Goal: Contribute content: Contribute content

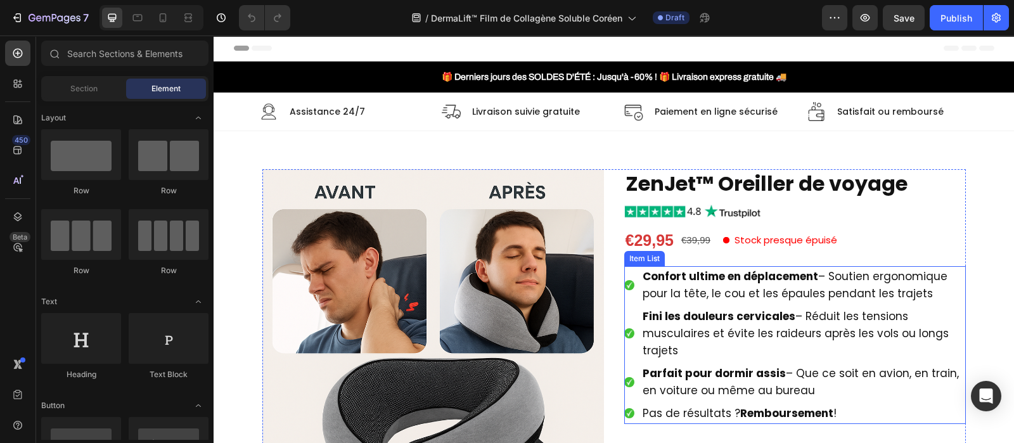
click at [714, 278] on strong "Confort ultime en déplacement" at bounding box center [731, 276] width 176 height 15
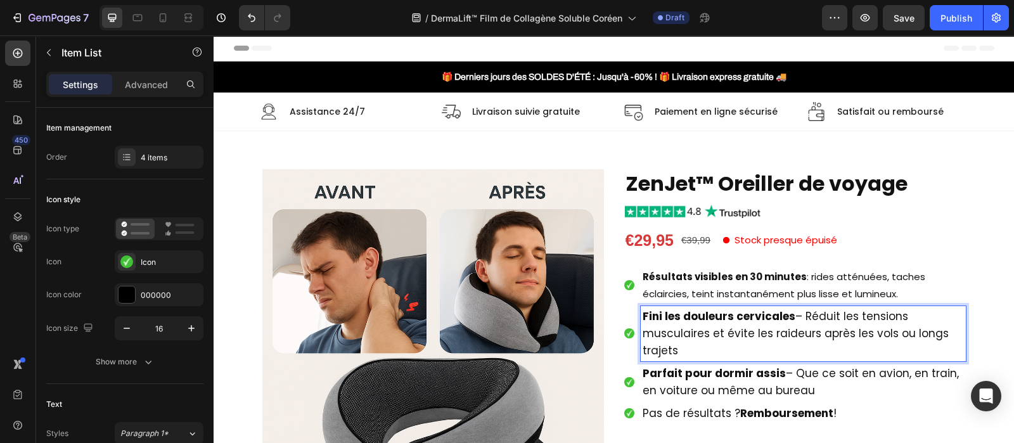
click at [793, 315] on span "Fini les douleurs cervicales – Réduit les tensions musculaires et évite les rai…" at bounding box center [796, 333] width 306 height 49
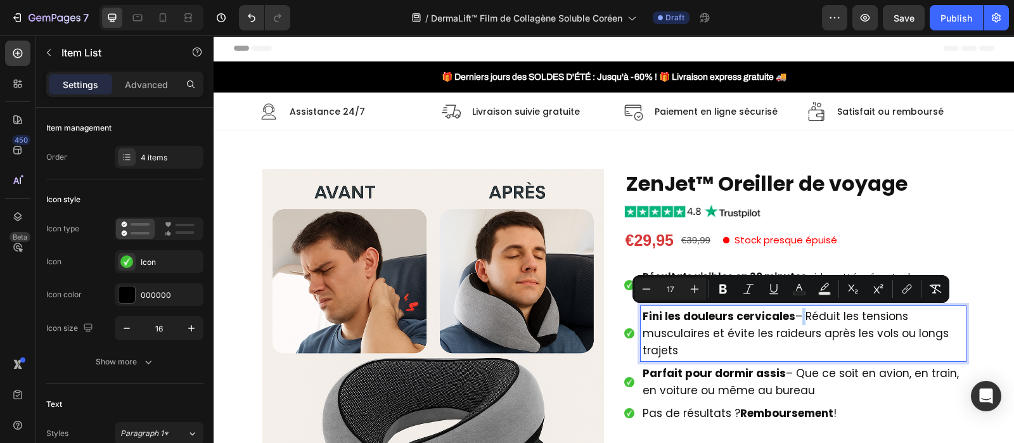
copy span "–"
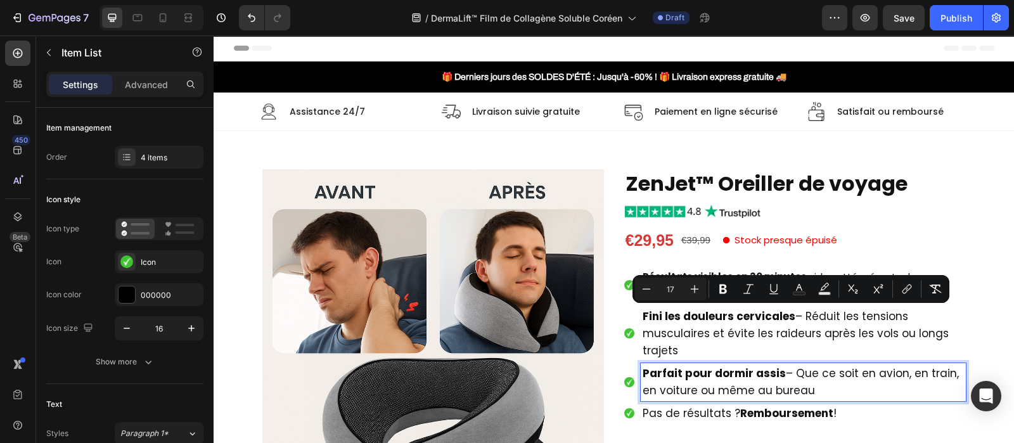
click at [825, 389] on p "Parfait pour dormir assis – Que ce soit en avion, en train, en voiture ou même …" at bounding box center [803, 382] width 321 height 34
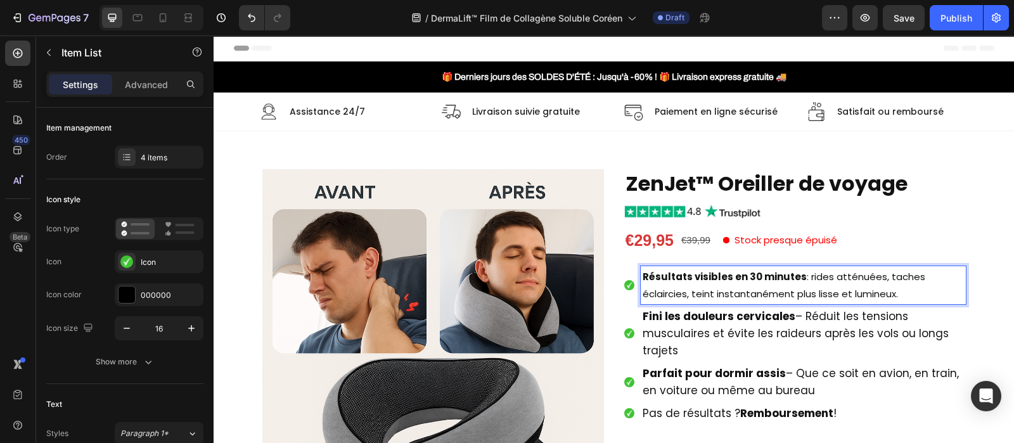
click at [815, 276] on p "Résultats visibles en 30 minutes : rides atténuées, taches éclaircies, teint in…" at bounding box center [803, 285] width 321 height 34
click at [799, 276] on p "Résultats visibles en 30 minutes : rides atténuées, taches éclaircies, teint in…" at bounding box center [803, 285] width 321 height 34
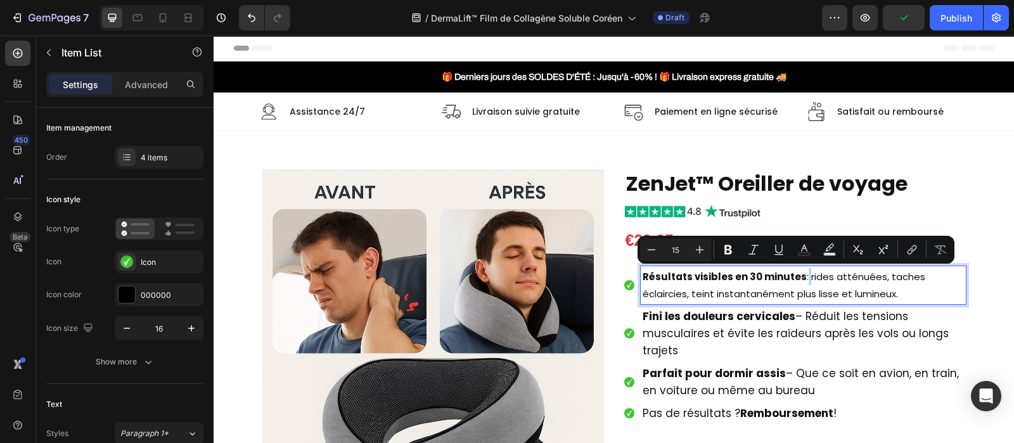
type input "17"
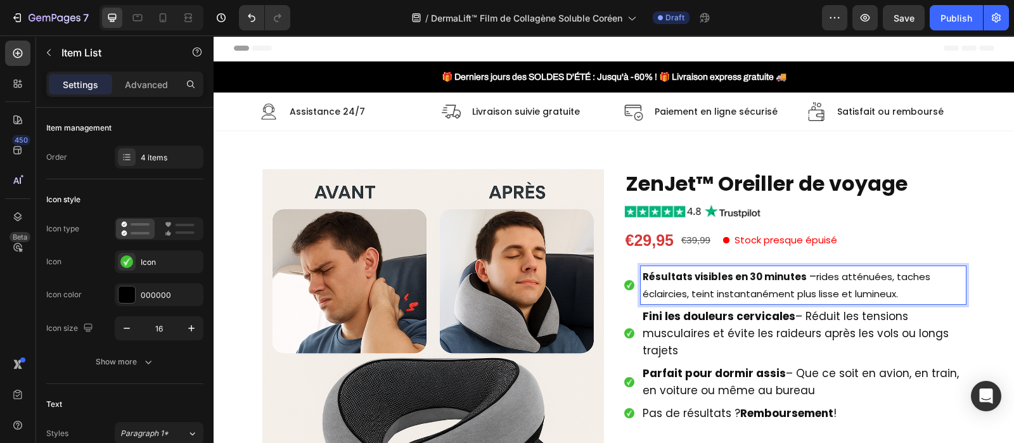
click at [809, 276] on span "–" at bounding box center [812, 276] width 7 height 15
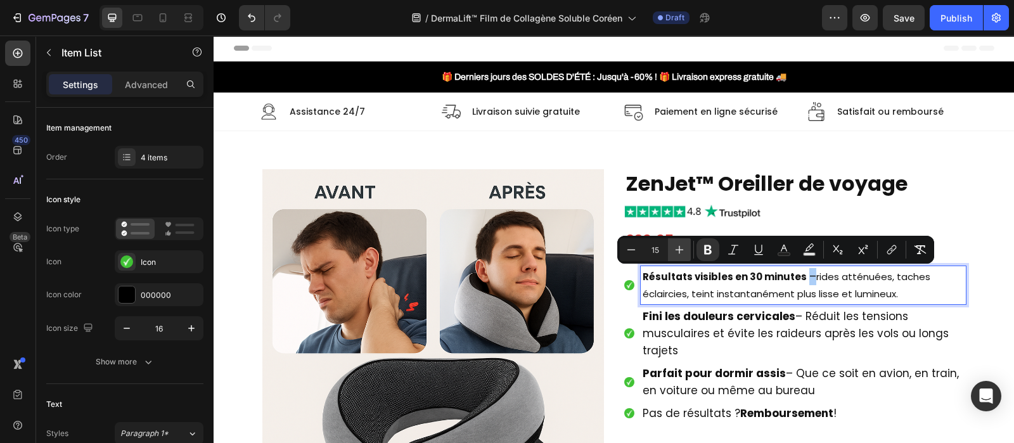
click at [682, 245] on icon "Editor contextual toolbar" at bounding box center [679, 249] width 13 height 13
type input "17"
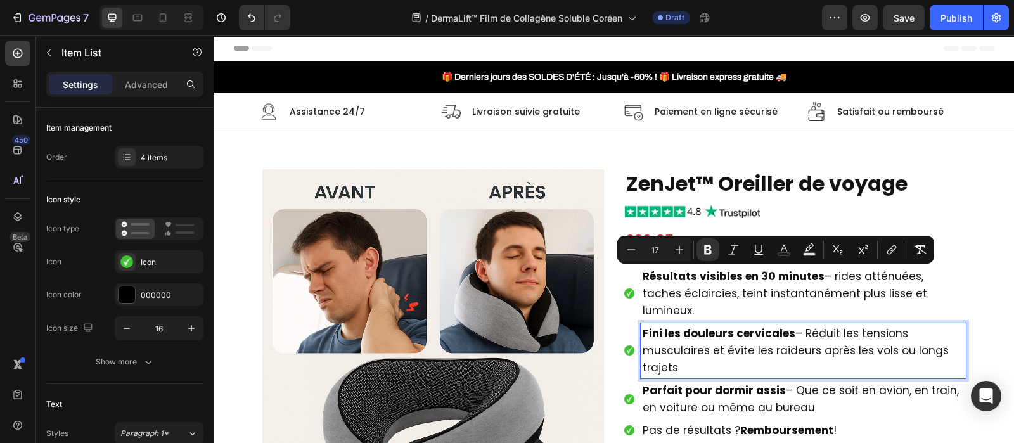
click at [669, 326] on strong "Fini les douleurs cervicales" at bounding box center [719, 333] width 153 height 15
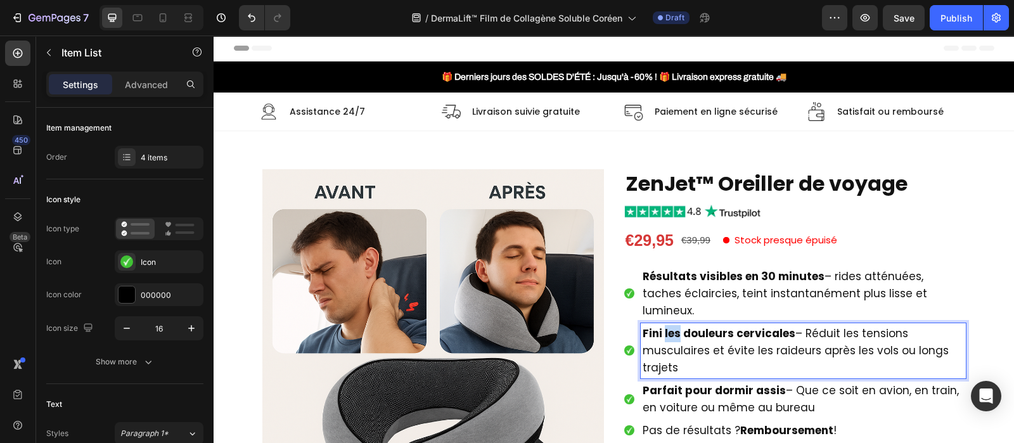
click at [669, 326] on strong "Fini les douleurs cervicales" at bounding box center [719, 333] width 153 height 15
click at [668, 326] on strong "Fini les douleurs cervicales" at bounding box center [719, 333] width 153 height 15
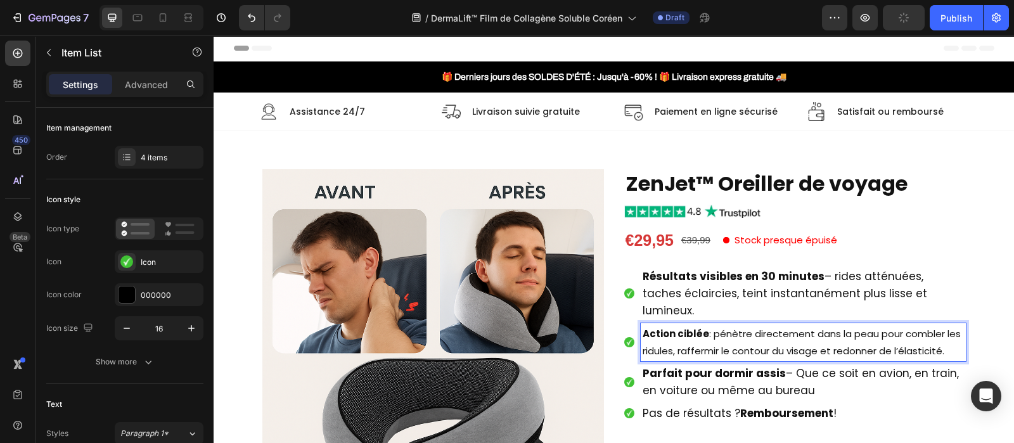
click at [705, 325] on p "Action ciblée : pénètre directement dans la peau pour combler les ridules, raff…" at bounding box center [803, 342] width 321 height 34
click at [773, 325] on p "Action ciblée – pénètre directement dans la peau pour combler les ridules, raff…" at bounding box center [803, 342] width 321 height 34
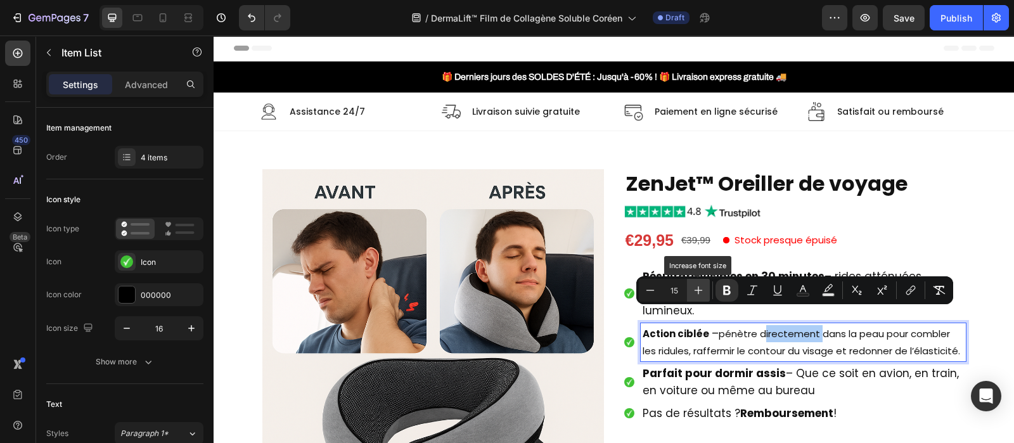
click at [694, 285] on icon "Editor contextual toolbar" at bounding box center [698, 290] width 13 height 13
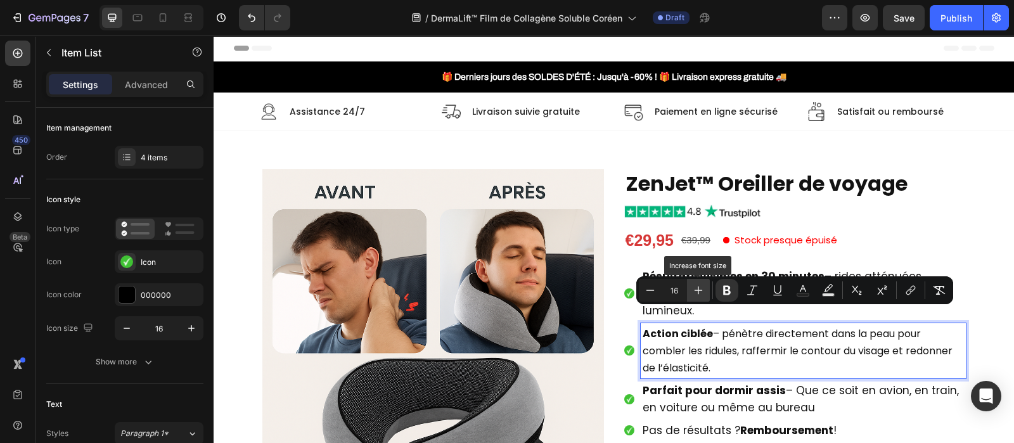
click at [694, 285] on icon "Editor contextual toolbar" at bounding box center [698, 290] width 13 height 13
type input "17"
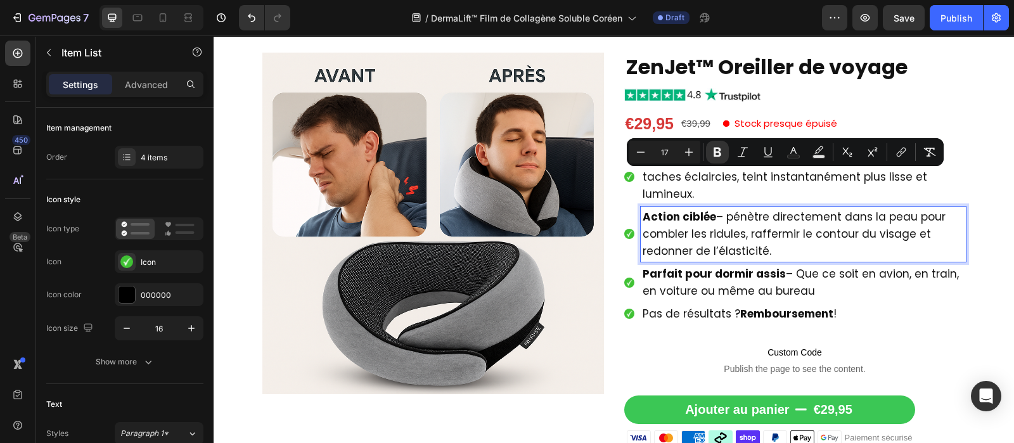
scroll to position [139, 0]
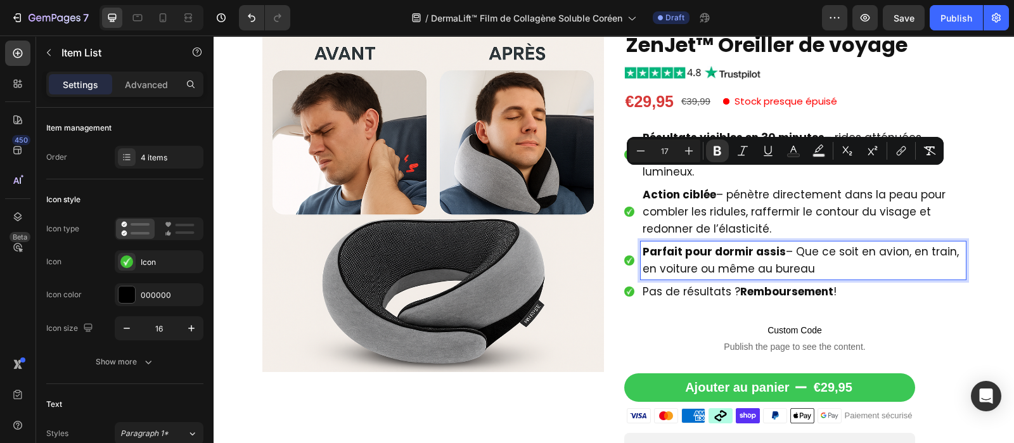
click at [680, 246] on span "Parfait pour dormir assis – Que ce soit en avion, en train, en voiture ou même …" at bounding box center [801, 260] width 316 height 32
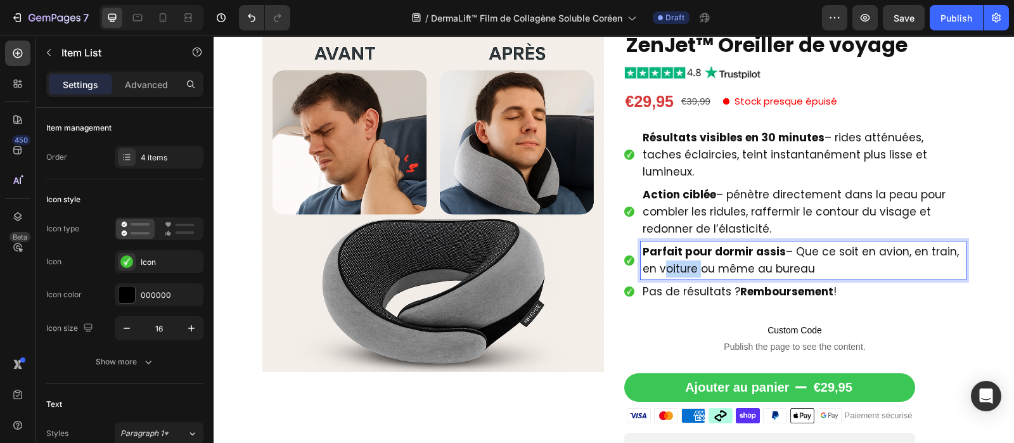
click at [680, 246] on span "Parfait pour dormir assis – Que ce soit en avion, en train, en voiture ou même …" at bounding box center [801, 260] width 316 height 32
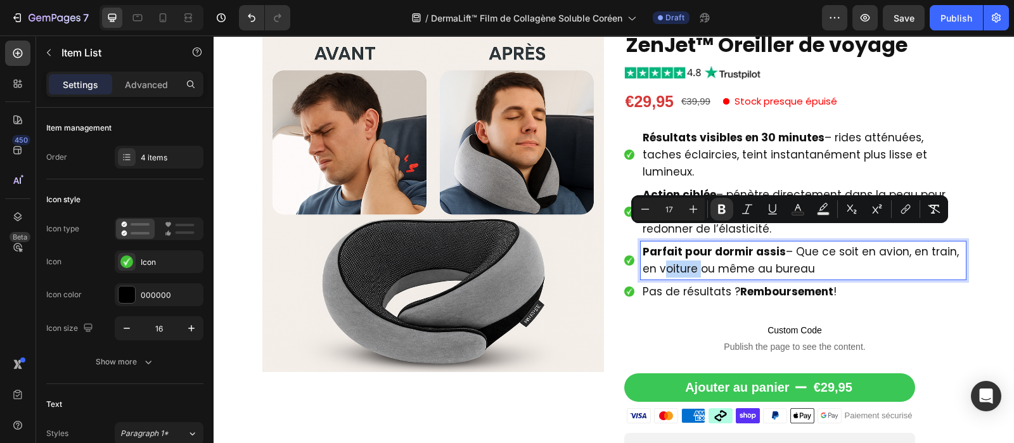
click at [680, 246] on span "Parfait pour dormir assis – Que ce soit en avion, en train, en voiture ou même …" at bounding box center [801, 260] width 316 height 32
type input "15"
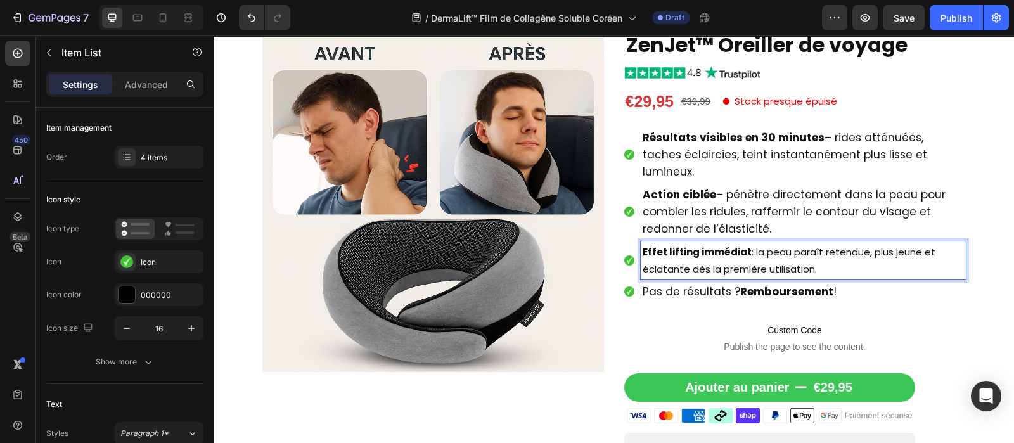
click at [680, 246] on p "Effet lifting immédiat : la peau paraît retendue, plus jeune et éclatante dès l…" at bounding box center [803, 260] width 321 height 34
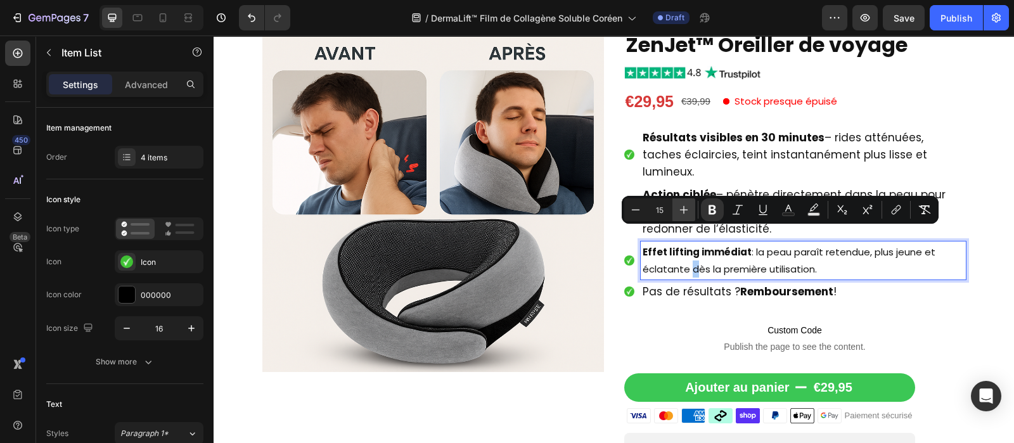
click at [683, 215] on icon "Editor contextual toolbar" at bounding box center [684, 209] width 13 height 13
type input "17"
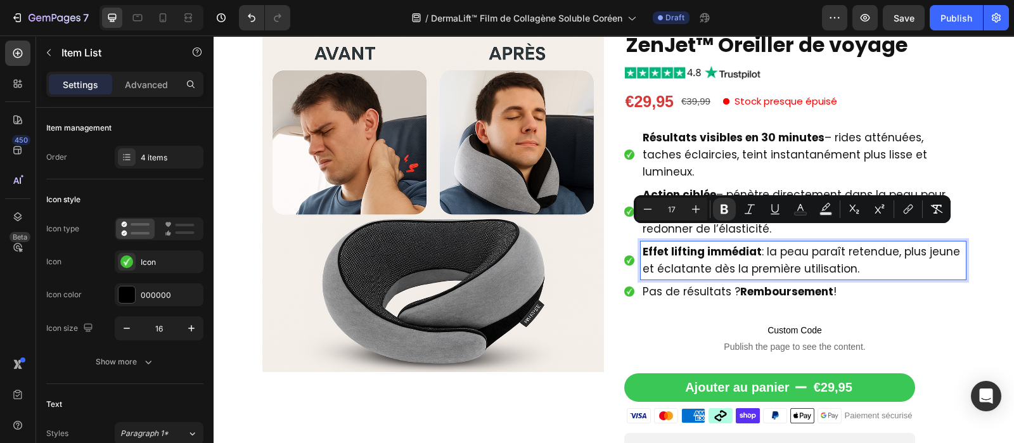
click at [758, 244] on span "Effet lifting immédiat : la peau paraît retendue, plus jeune et éclatante dès l…" at bounding box center [802, 260] width 318 height 32
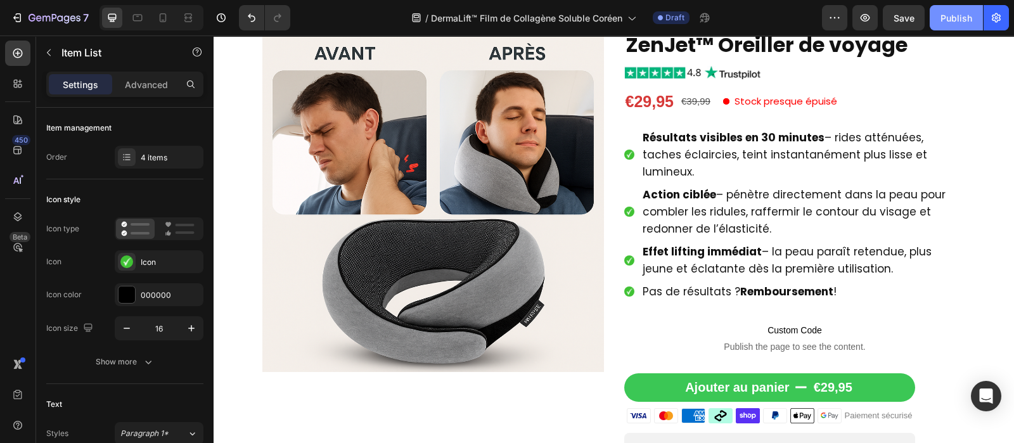
click at [961, 24] on button "Publish" at bounding box center [956, 17] width 53 height 25
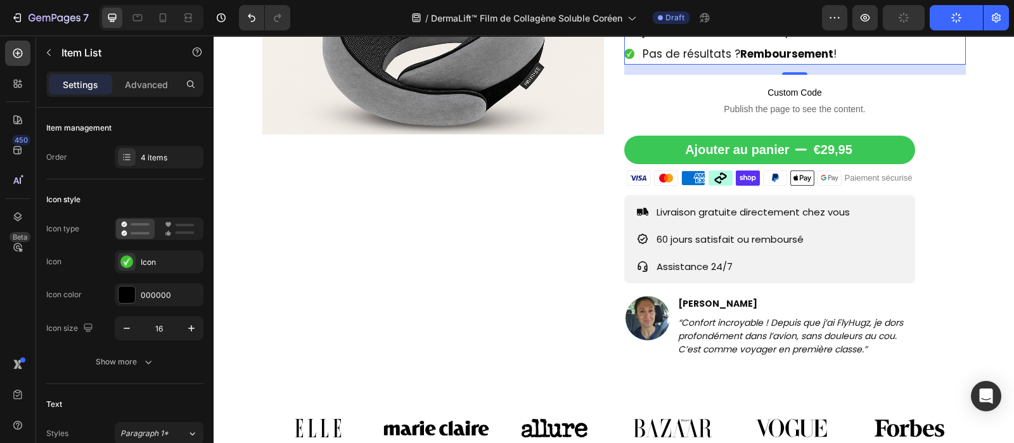
scroll to position [387, 0]
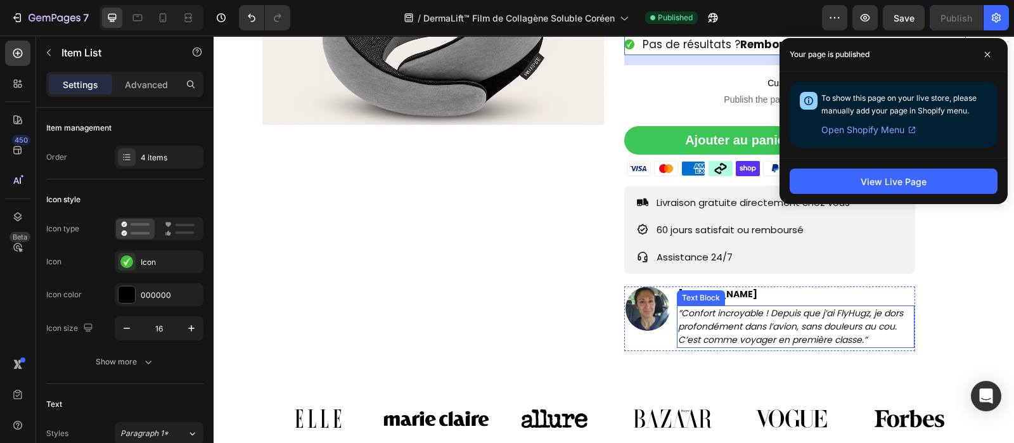
click at [702, 307] on icon "“Confort incroyable ! Depuis que j’ai FlyHugz, je dors profondément dans l’avio…" at bounding box center [790, 326] width 225 height 39
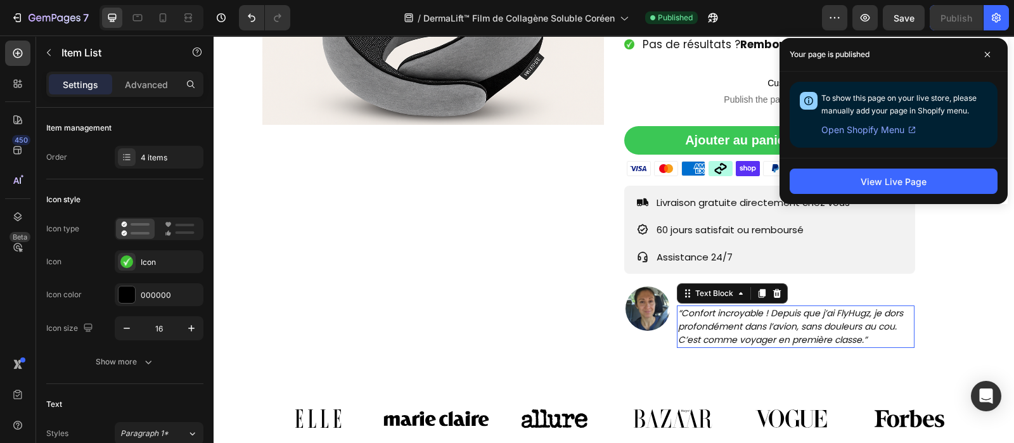
click at [702, 307] on icon "“Confort incroyable ! Depuis que j’ai FlyHugz, je dors profondément dans l’avio…" at bounding box center [790, 326] width 225 height 39
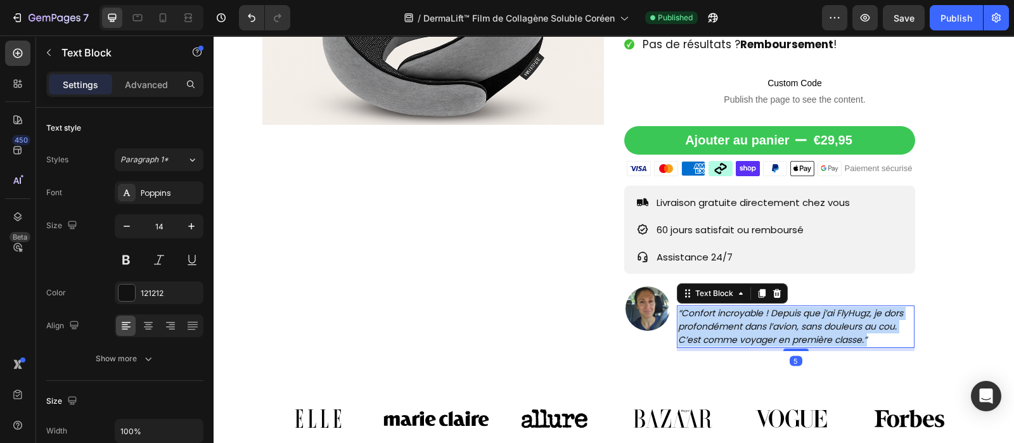
click at [702, 307] on icon "“Confort incroyable ! Depuis que j’ai FlyHugz, je dors profondément dans l’avio…" at bounding box center [790, 326] width 225 height 39
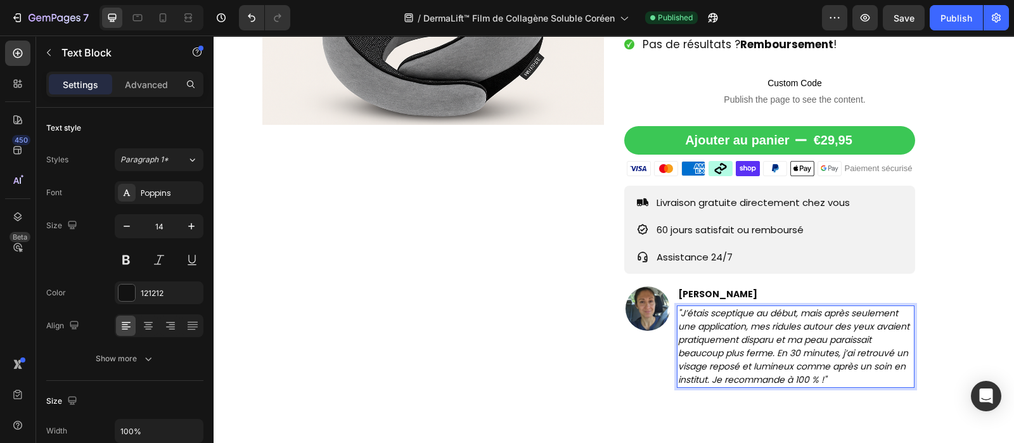
scroll to position [450, 0]
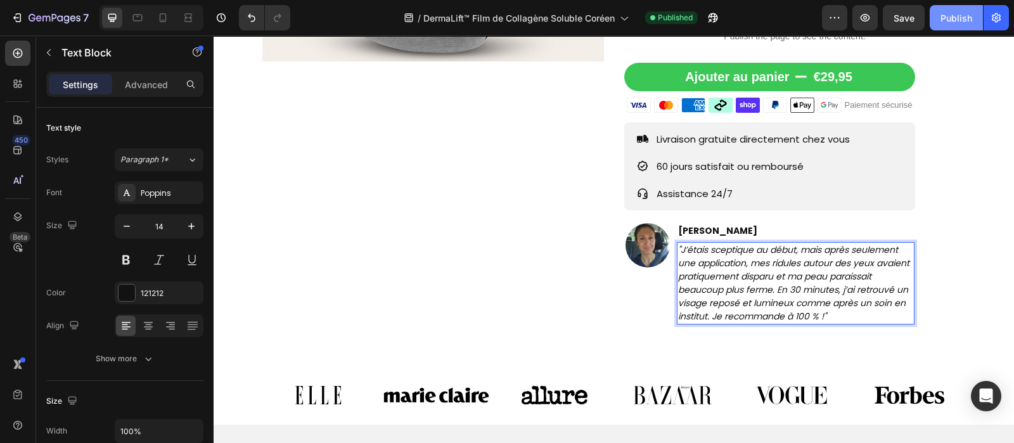
click at [960, 17] on div "Publish" at bounding box center [957, 17] width 32 height 13
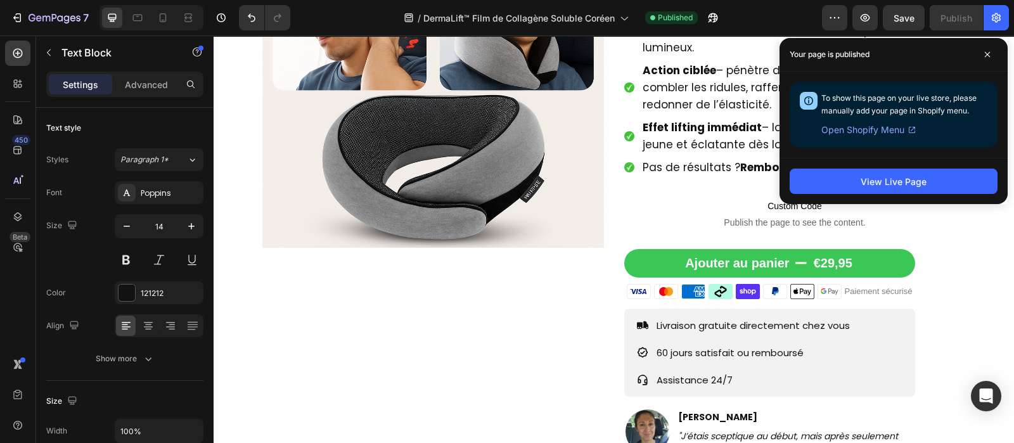
scroll to position [258, 0]
click at [688, 160] on span "Pas de résultats ? Remboursement !" at bounding box center [740, 167] width 194 height 15
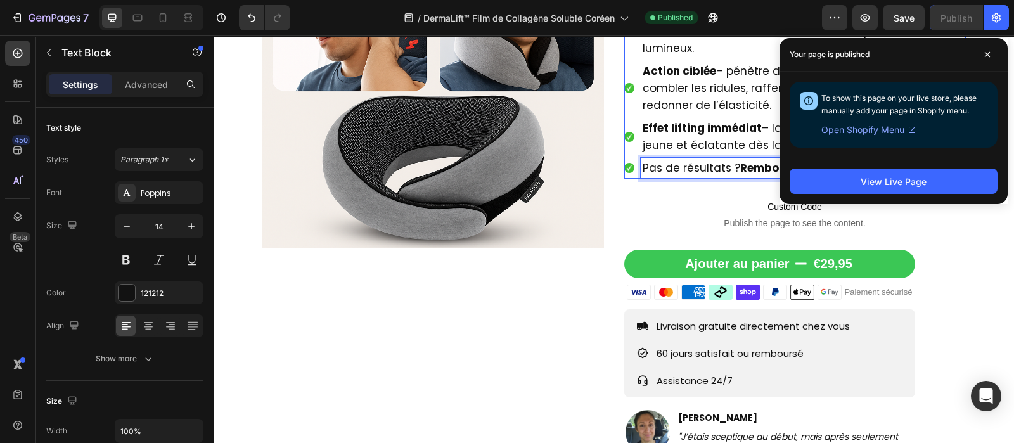
click at [688, 160] on span "Pas de résultats ? Remboursement !" at bounding box center [740, 167] width 194 height 15
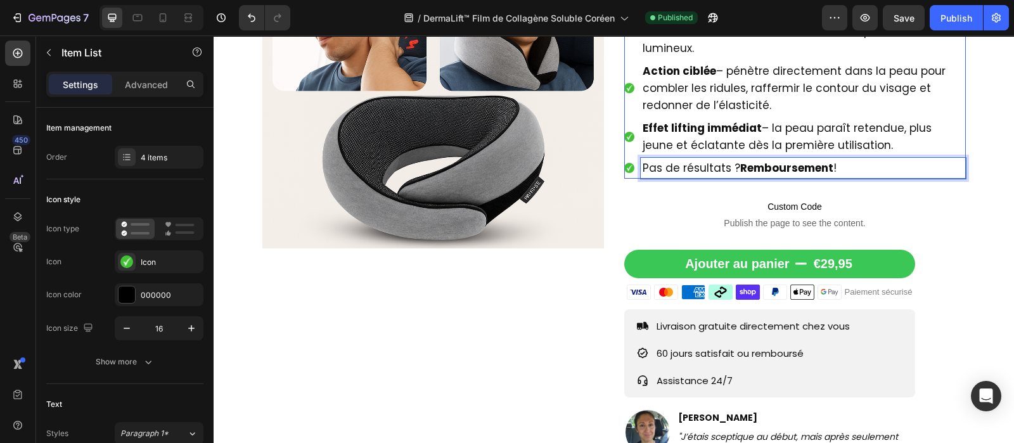
click at [688, 160] on span "Pas de résultats ? Remboursement !" at bounding box center [740, 167] width 194 height 15
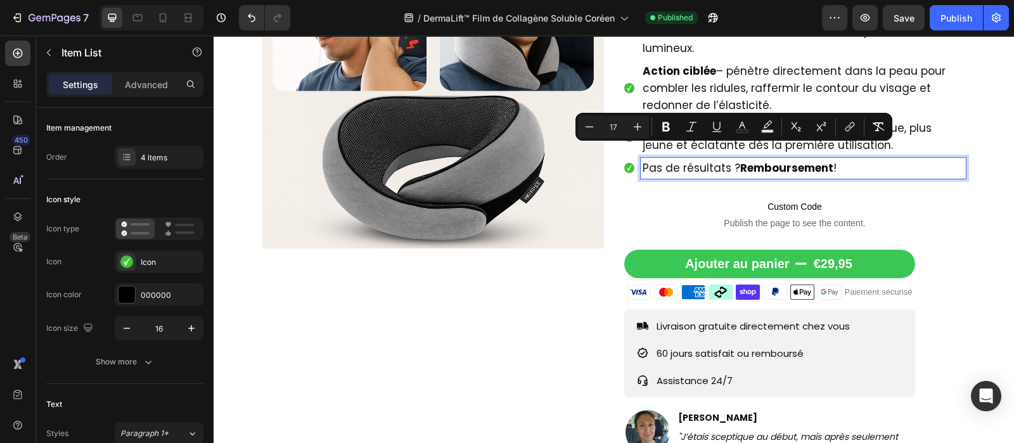
copy span "Pas de résultats ? Remboursement !"
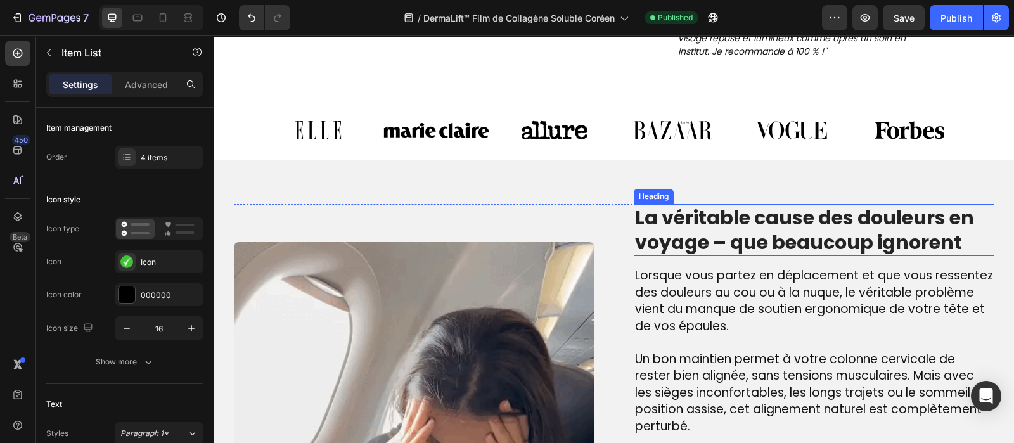
scroll to position [711, 0]
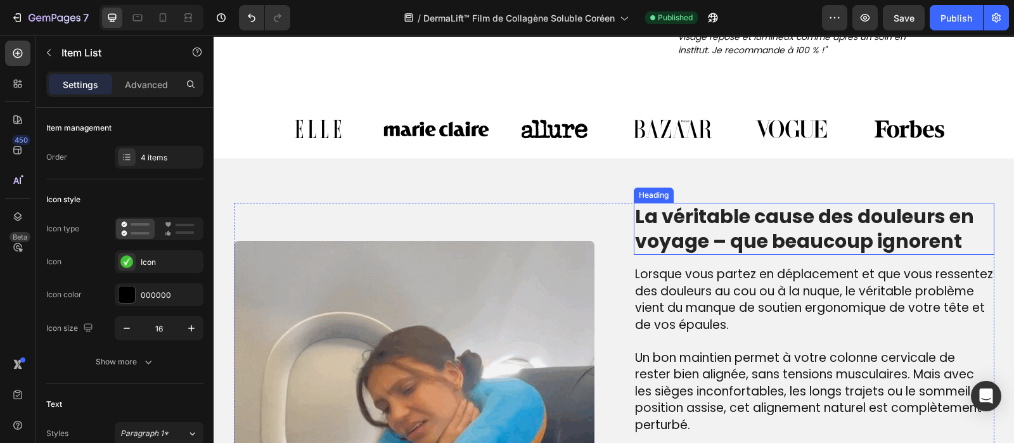
click at [702, 217] on h2 "La véritable cause des douleurs en voyage – que beaucoup ignorent" at bounding box center [814, 229] width 361 height 52
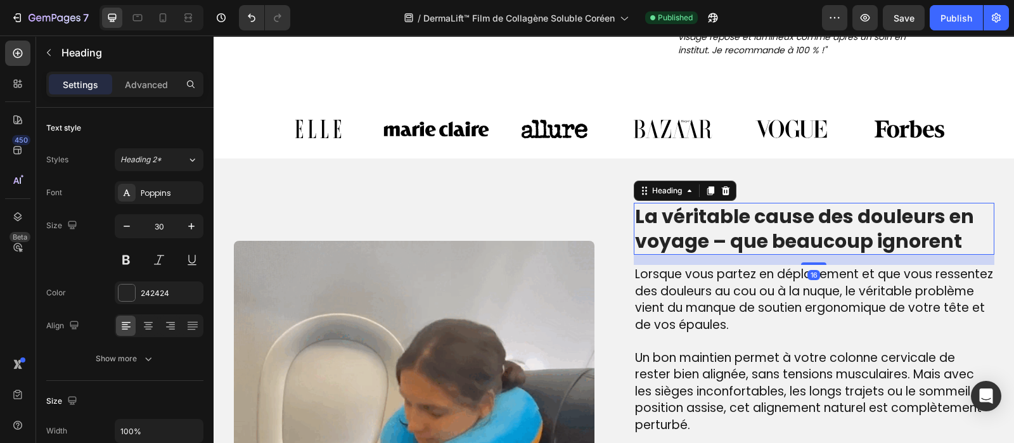
click at [702, 217] on h2 "La véritable cause des douleurs en voyage – que beaucoup ignorent" at bounding box center [814, 229] width 361 height 52
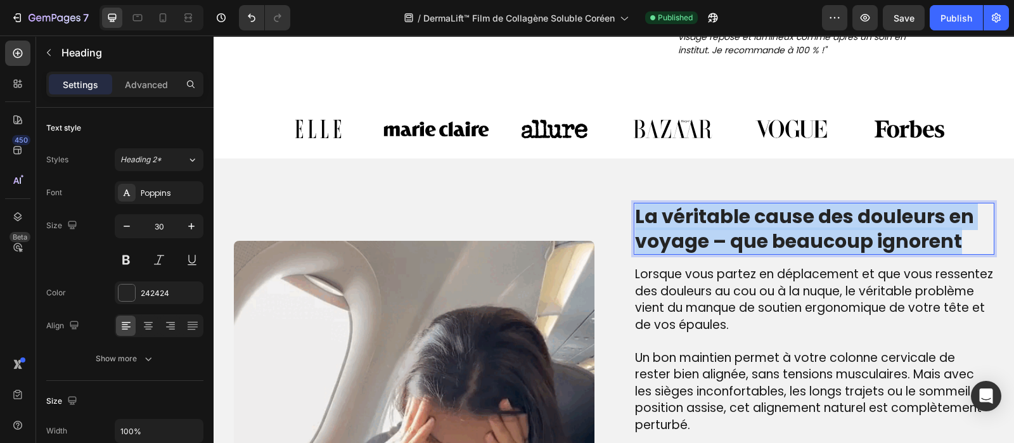
click at [702, 217] on p "La véritable cause des douleurs en voyage – que beaucoup ignorent" at bounding box center [814, 228] width 358 height 49
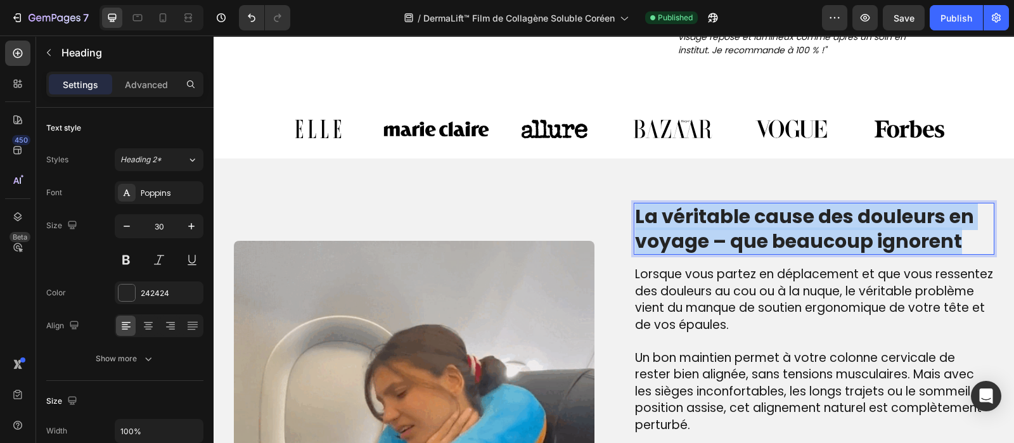
click at [702, 217] on p "La véritable cause des douleurs en voyage – que beaucoup ignorent" at bounding box center [814, 228] width 358 height 49
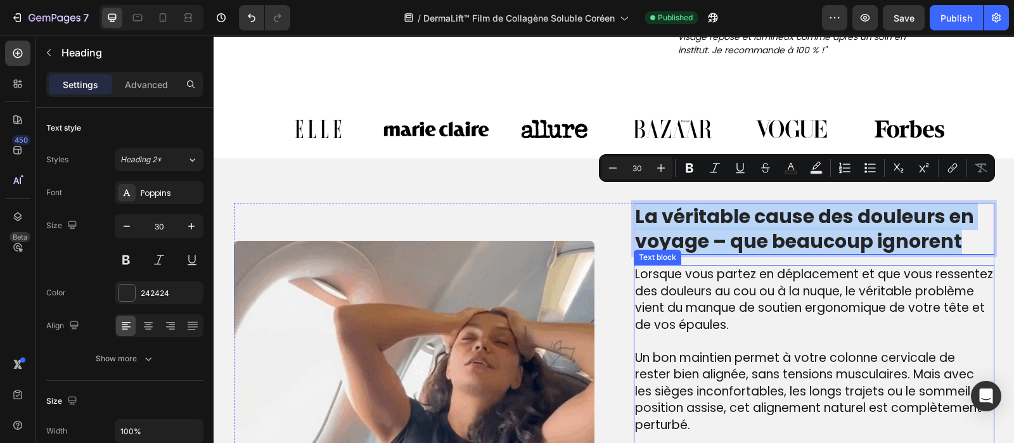
click at [665, 305] on span "Lorsque vous partez en déplacement et que vous ressentez des douleurs au cou ou…" at bounding box center [814, 300] width 358 height 68
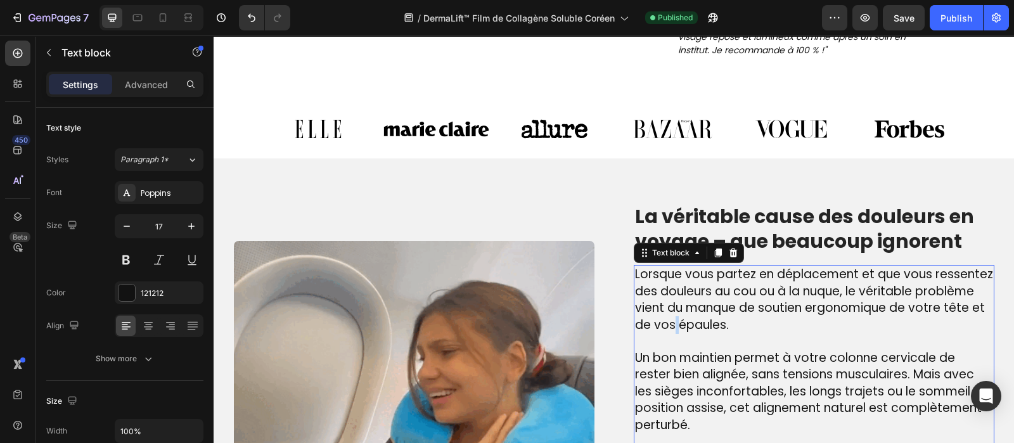
click at [665, 305] on span "Lorsque vous partez en déplacement et que vous ressentez des douleurs au cou ou…" at bounding box center [814, 300] width 358 height 68
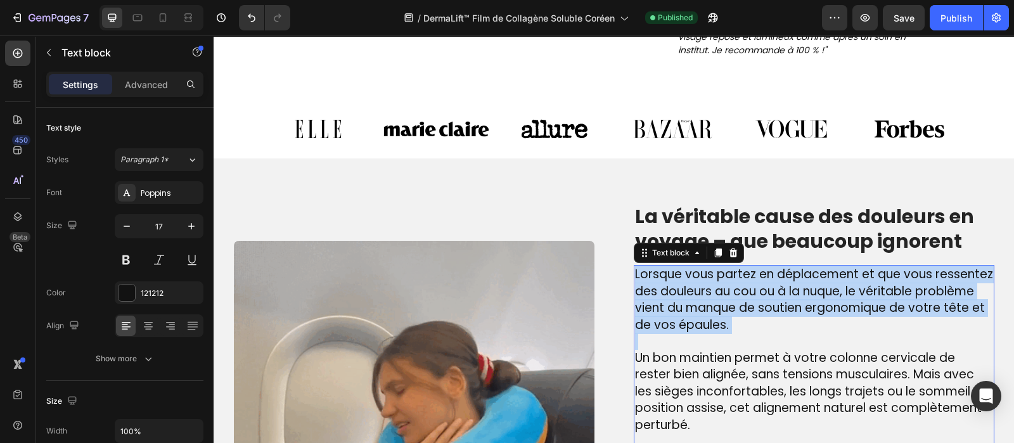
click at [665, 305] on span "Lorsque vous partez en déplacement et que vous ressentez des douleurs au cou ou…" at bounding box center [814, 300] width 358 height 68
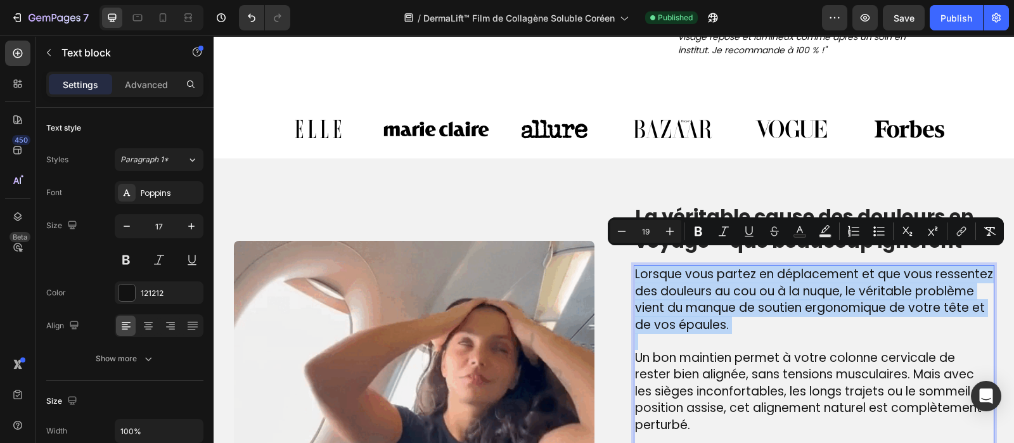
click at [665, 305] on span "Lorsque vous partez en déplacement et que vous ressentez des douleurs au cou ou…" at bounding box center [814, 300] width 358 height 68
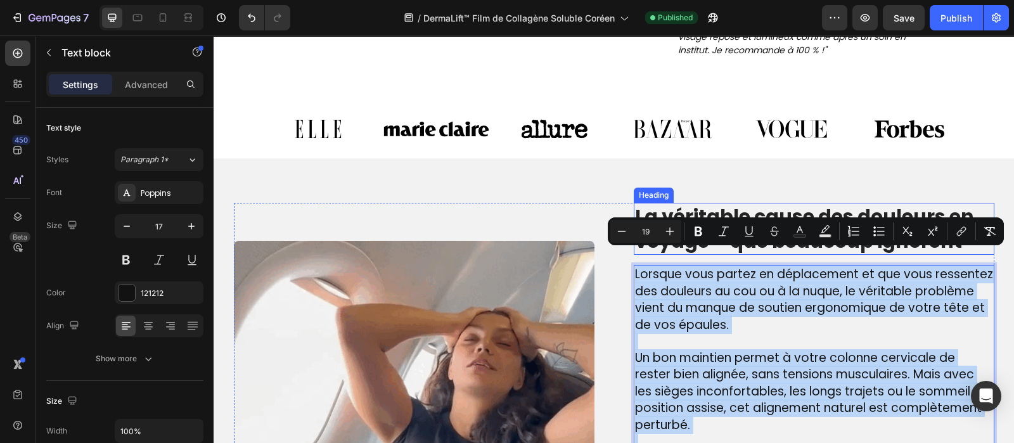
click at [730, 204] on p "La véritable cause des douleurs en voyage – que beaucoup ignorent" at bounding box center [814, 228] width 358 height 49
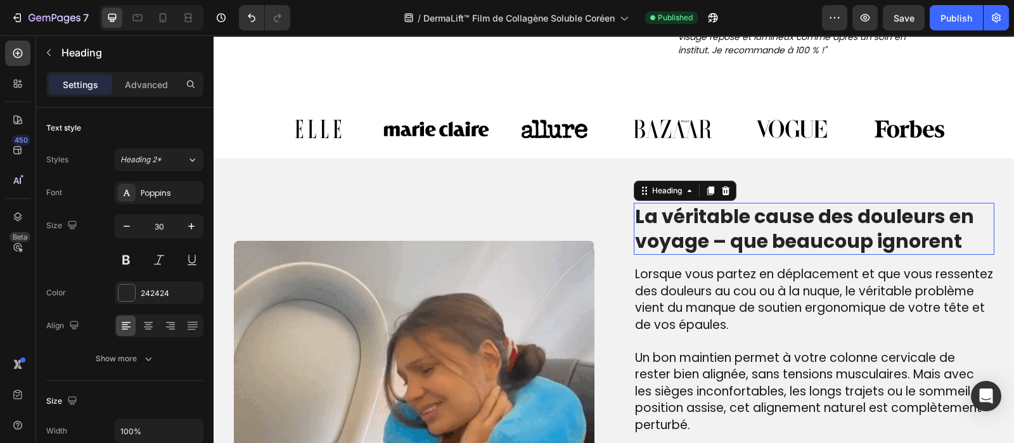
click at [730, 204] on p "La véritable cause des douleurs en voyage – que beaucoup ignorent" at bounding box center [814, 228] width 358 height 49
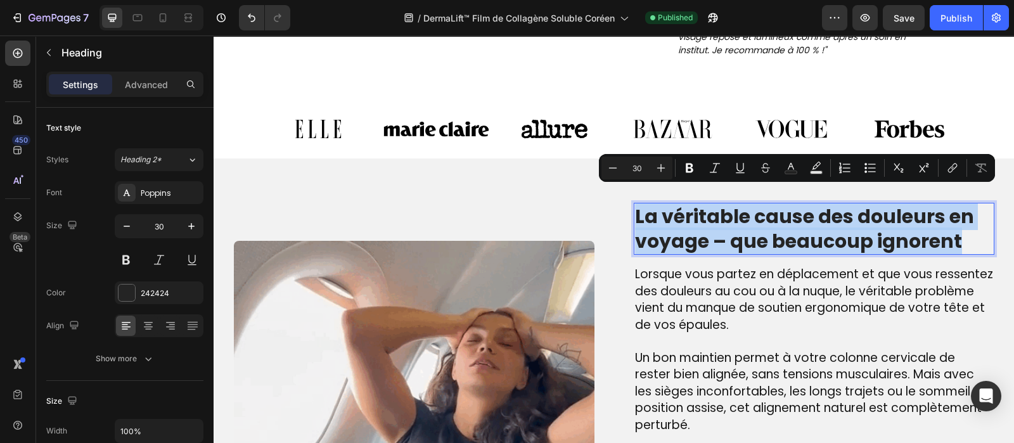
click at [730, 204] on p "La véritable cause des douleurs en voyage – que beaucoup ignorent" at bounding box center [814, 228] width 358 height 49
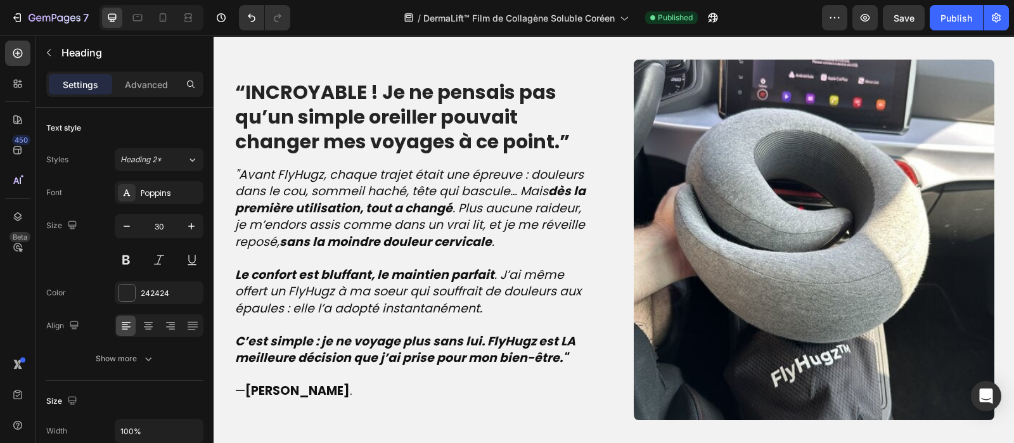
scroll to position [1305, 0]
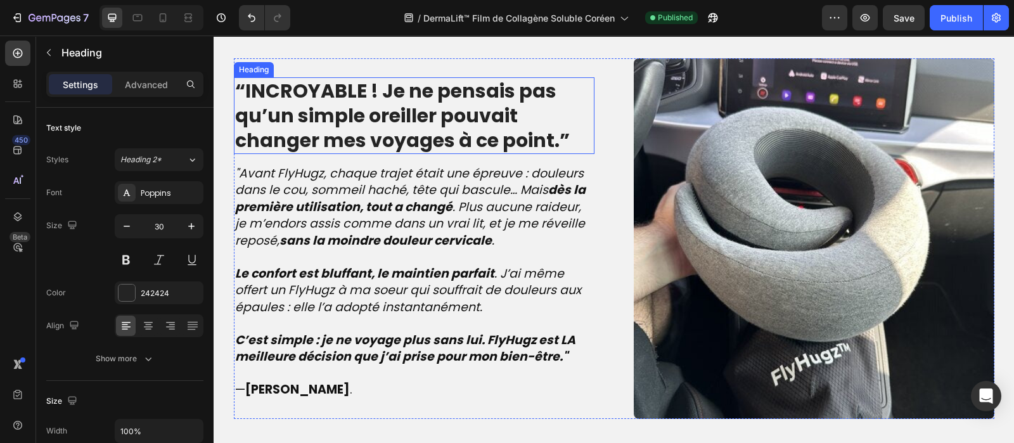
click at [460, 111] on strong "“INCROYABLE ! Je ne pensais pas qu’un simple oreiller pouvait changer mes voyag…" at bounding box center [402, 115] width 335 height 77
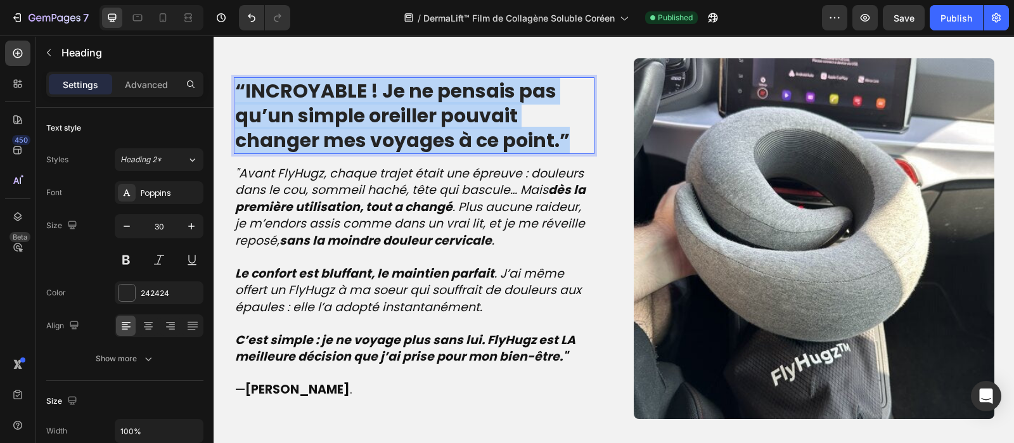
click at [460, 111] on strong "“INCROYABLE ! Je ne pensais pas qu’un simple oreiller pouvait changer mes voyag…" at bounding box center [402, 115] width 335 height 77
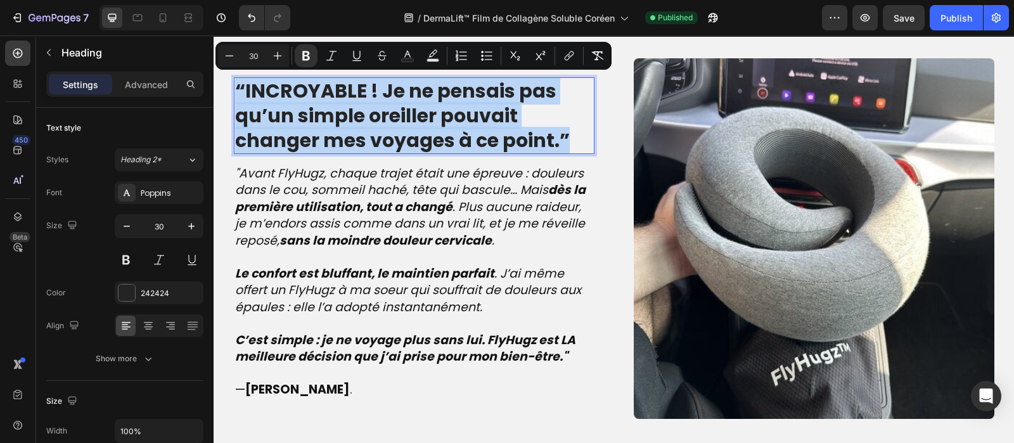
copy strong "“INCROYABLE ! Je ne pensais pas qu’un simple oreiller pouvait changer mes voyag…"
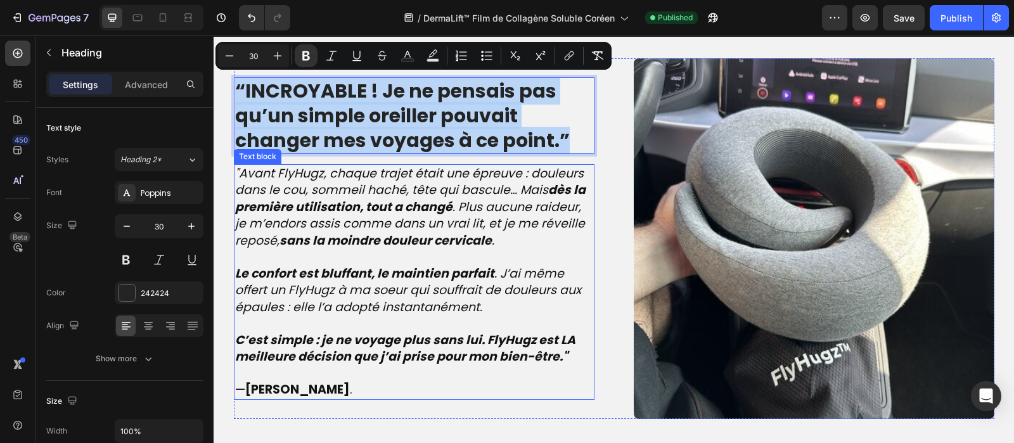
click at [390, 196] on strong "dès la première utilisation, tout a changé" at bounding box center [410, 198] width 350 height 34
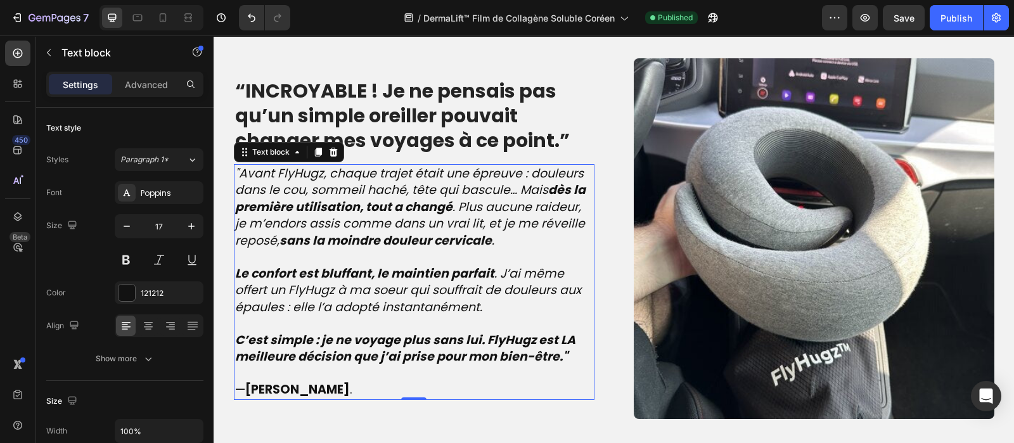
click at [390, 196] on strong "dès la première utilisation, tout a changé" at bounding box center [410, 198] width 350 height 34
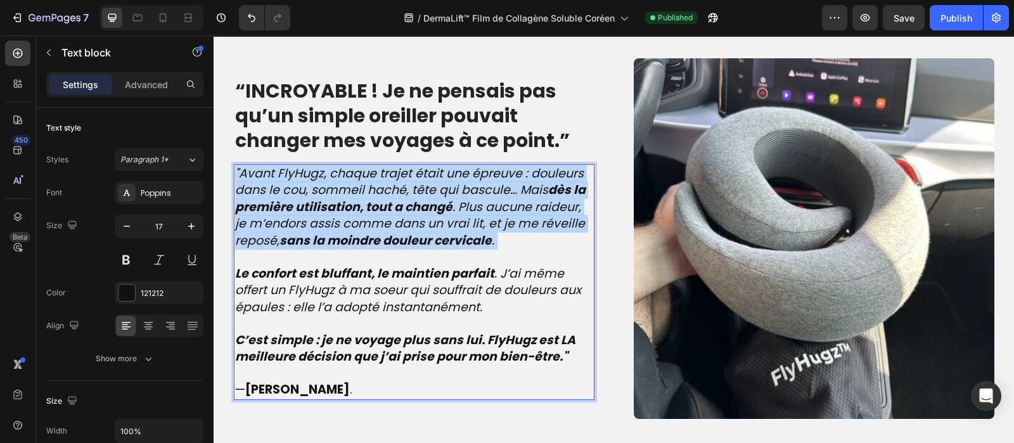
click at [390, 196] on strong "dès la première utilisation, tout a changé" at bounding box center [410, 198] width 350 height 34
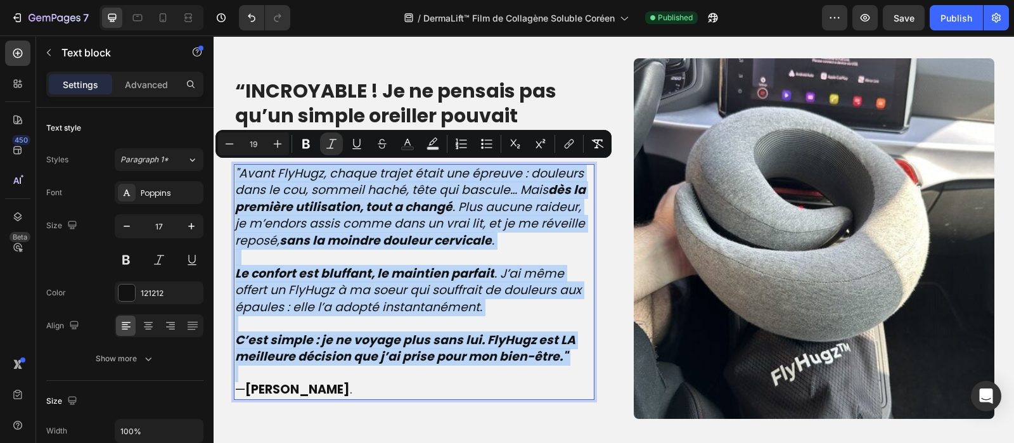
copy div ""Avant FlyHugz, chaque trajet était une épreuve : douleurs dans le cou, sommeil…"
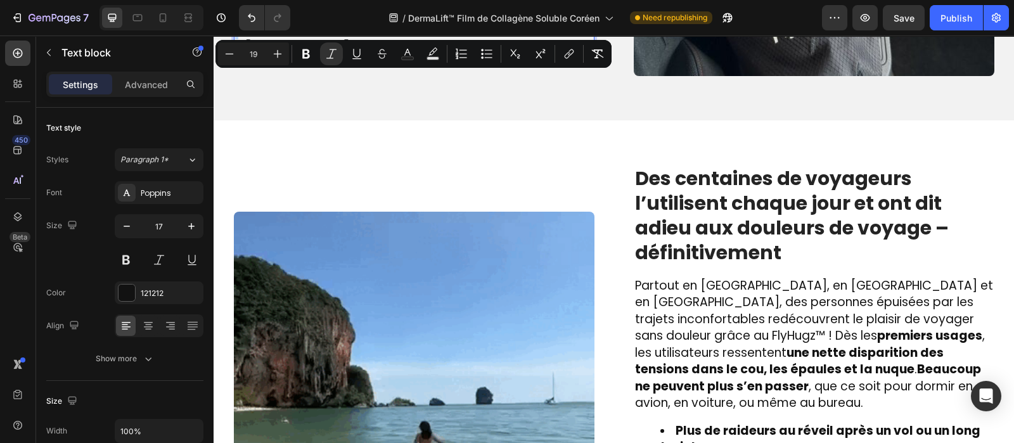
scroll to position [1649, 0]
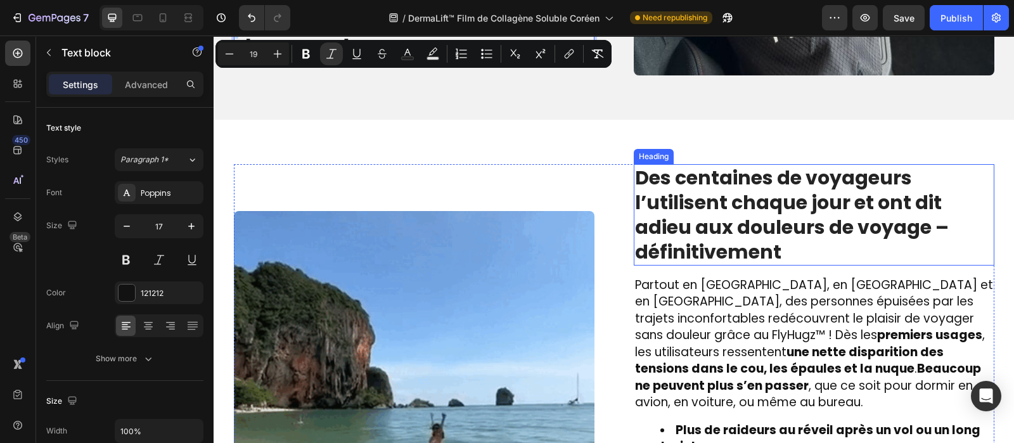
click at [688, 217] on strong "Des centaines de voyageurs l’utilisent chaque jour et ont dit adieu aux douleur…" at bounding box center [792, 214] width 314 height 101
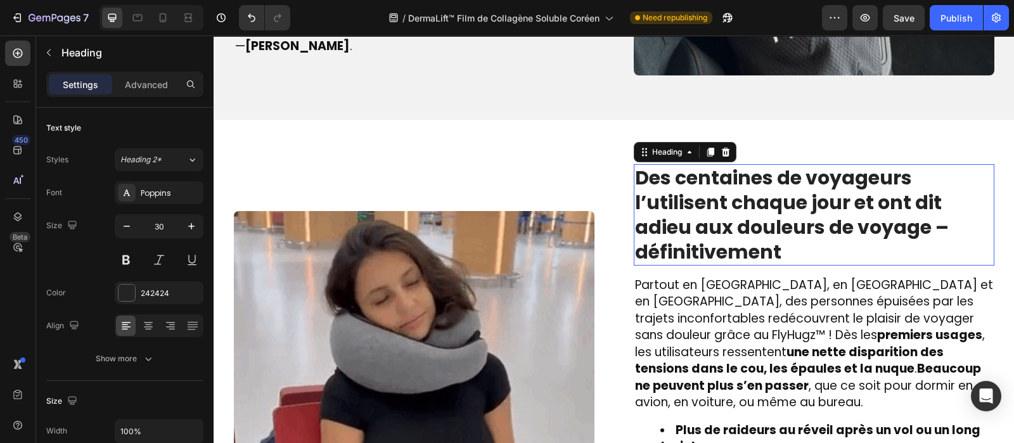
click at [688, 217] on strong "Des centaines de voyageurs l’utilisent chaque jour et ont dit adieu aux douleur…" at bounding box center [792, 214] width 314 height 101
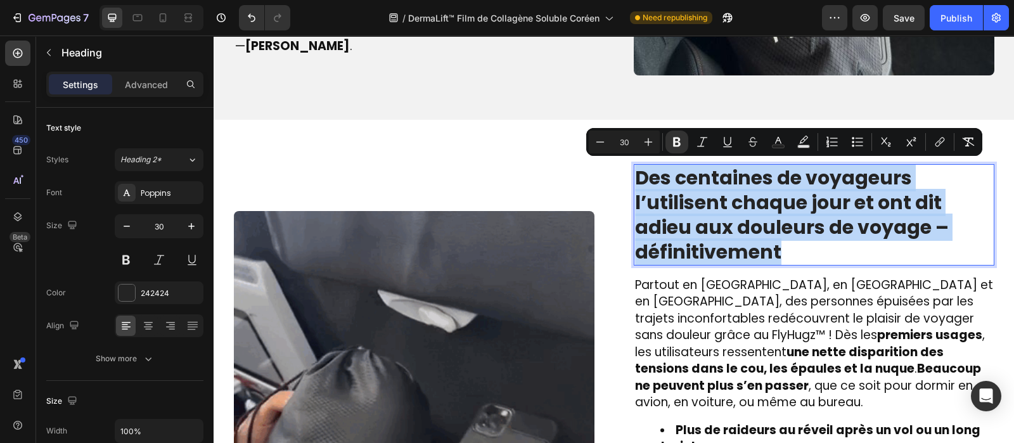
click at [688, 217] on strong "Des centaines de voyageurs l’utilisent chaque jour et ont dit adieu aux douleur…" at bounding box center [792, 214] width 314 height 101
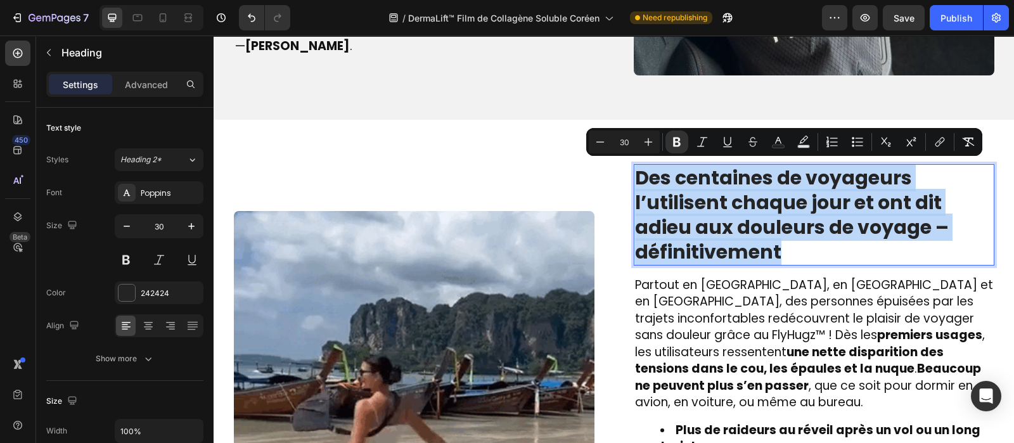
copy strong "Des centaines de voyageurs l’utilisent chaque jour et ont dit adieu aux douleur…"
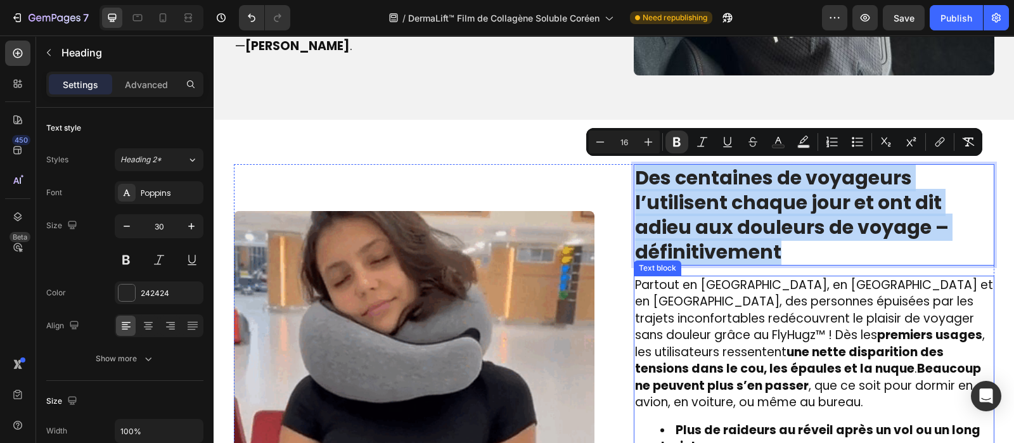
click at [685, 320] on span "Partout en [GEOGRAPHIC_DATA], en [GEOGRAPHIC_DATA] et en [GEOGRAPHIC_DATA], des…" at bounding box center [814, 343] width 358 height 135
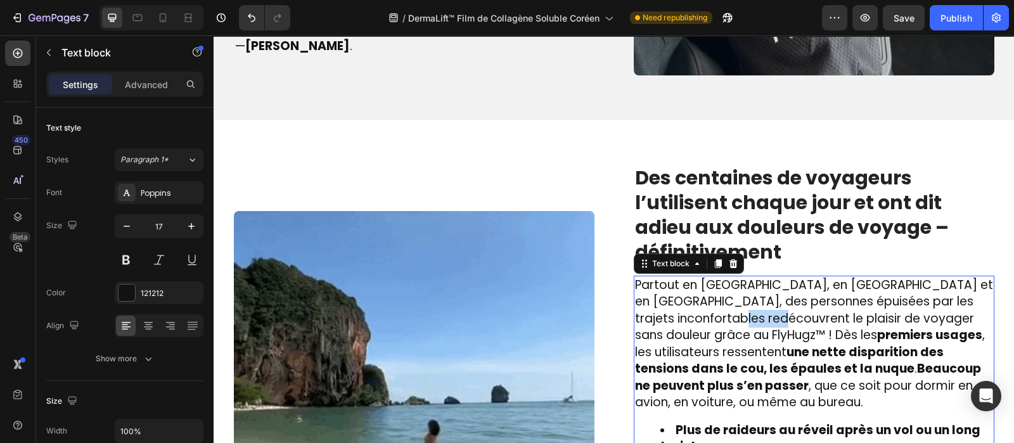
click at [685, 320] on span "Partout en [GEOGRAPHIC_DATA], en [GEOGRAPHIC_DATA] et en [GEOGRAPHIC_DATA], des…" at bounding box center [814, 343] width 358 height 135
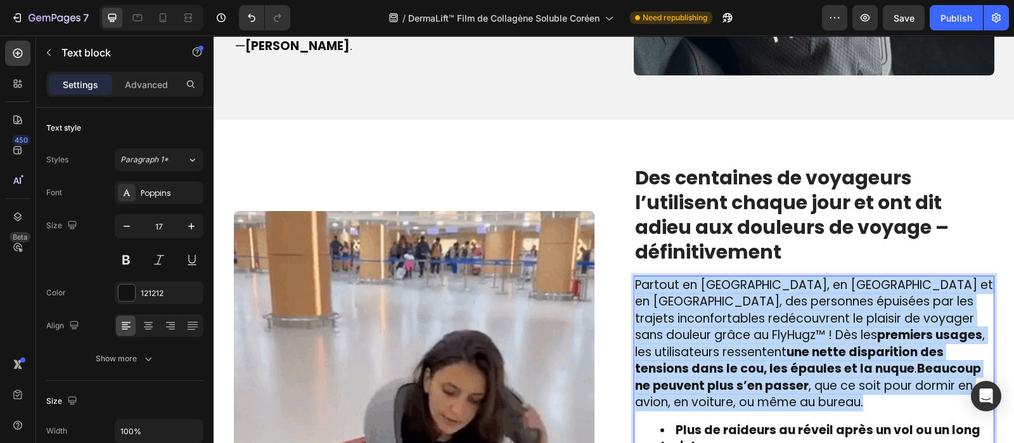
click at [685, 320] on span "Partout en [GEOGRAPHIC_DATA], en [GEOGRAPHIC_DATA] et en [GEOGRAPHIC_DATA], des…" at bounding box center [814, 343] width 358 height 135
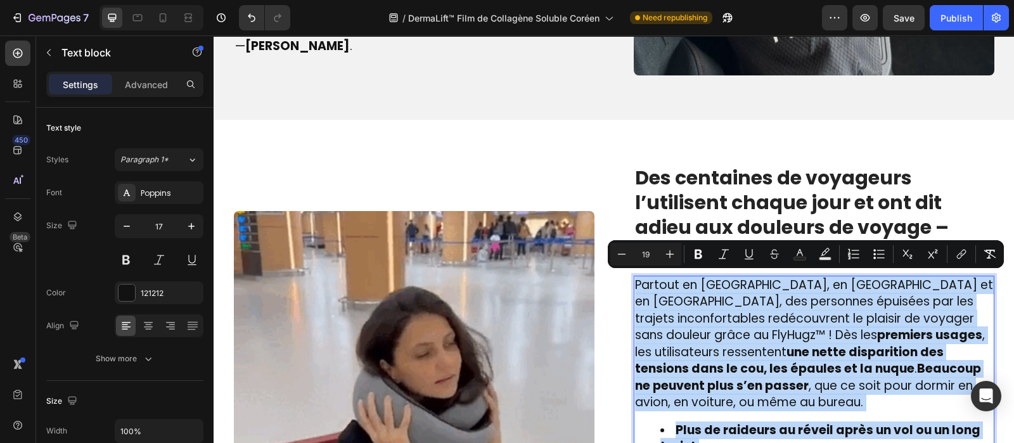
copy div "Partout en [GEOGRAPHIC_DATA], en [GEOGRAPHIC_DATA] et en [GEOGRAPHIC_DATA], des…"
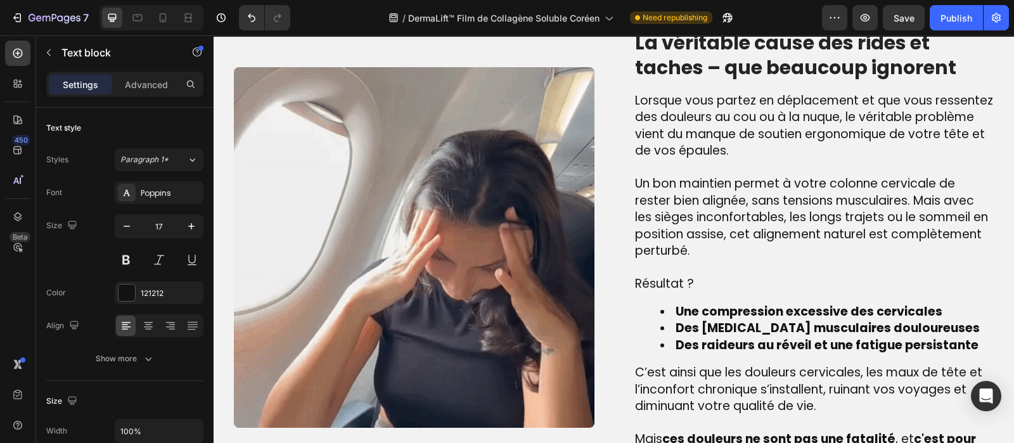
scroll to position [818, 0]
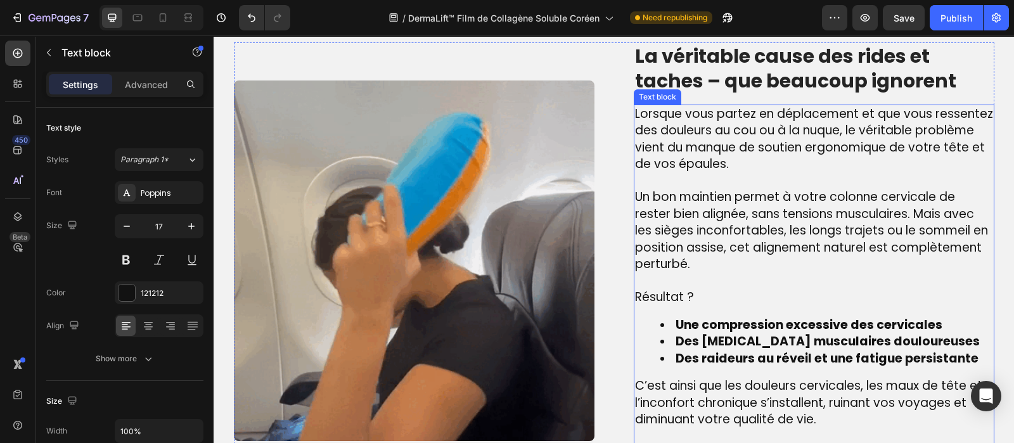
click at [692, 139] on span "Lorsque vous partez en déplacement et que vous ressentez des douleurs au cou ou…" at bounding box center [814, 139] width 358 height 68
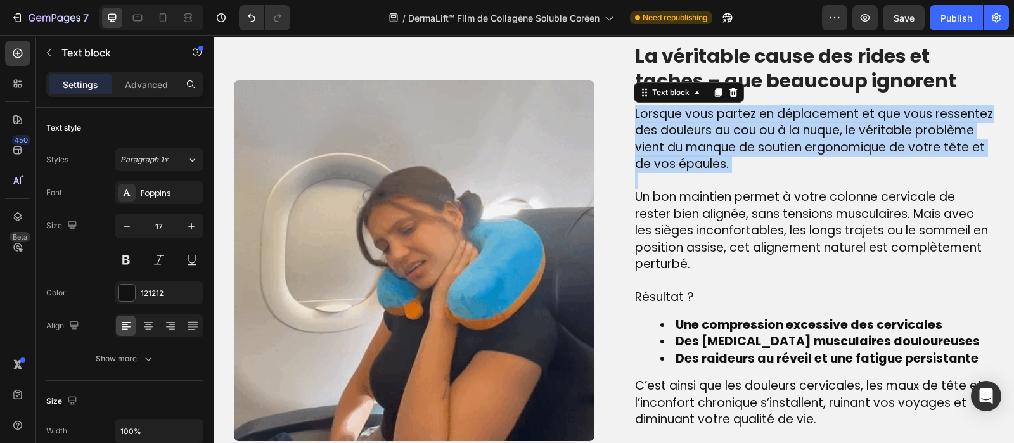
click at [692, 139] on span "Lorsque vous partez en déplacement et que vous ressentez des douleurs au cou ou…" at bounding box center [814, 139] width 358 height 68
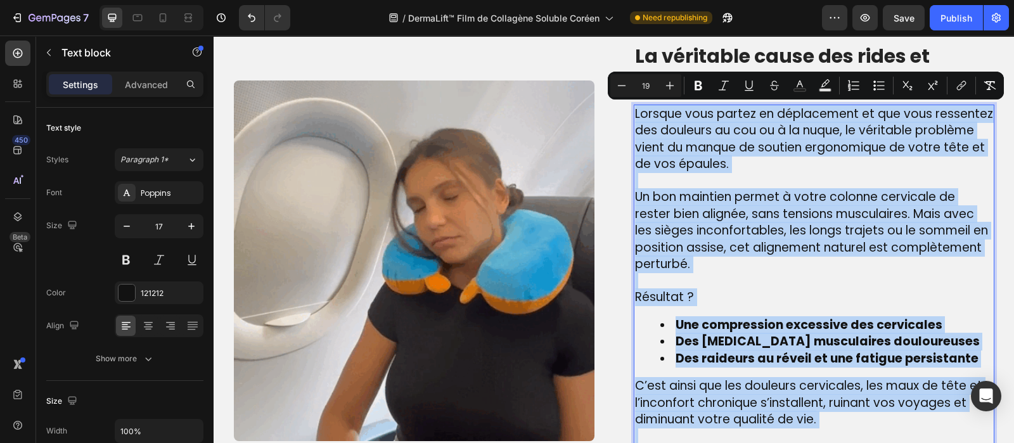
type input "17"
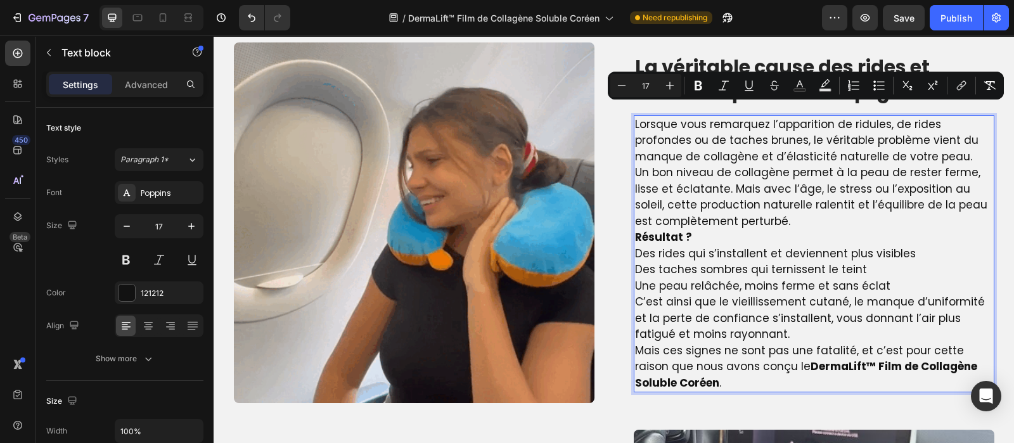
scroll to position [829, 0]
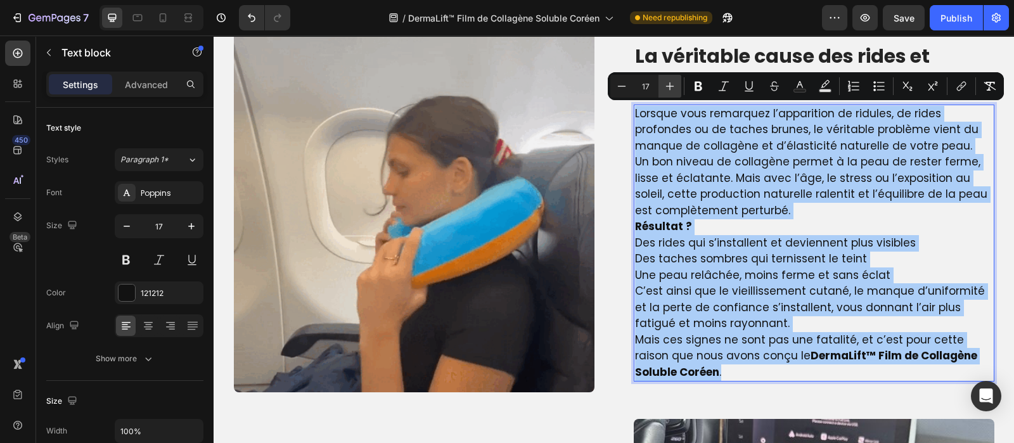
click at [672, 85] on icon "Editor contextual toolbar" at bounding box center [670, 86] width 13 height 13
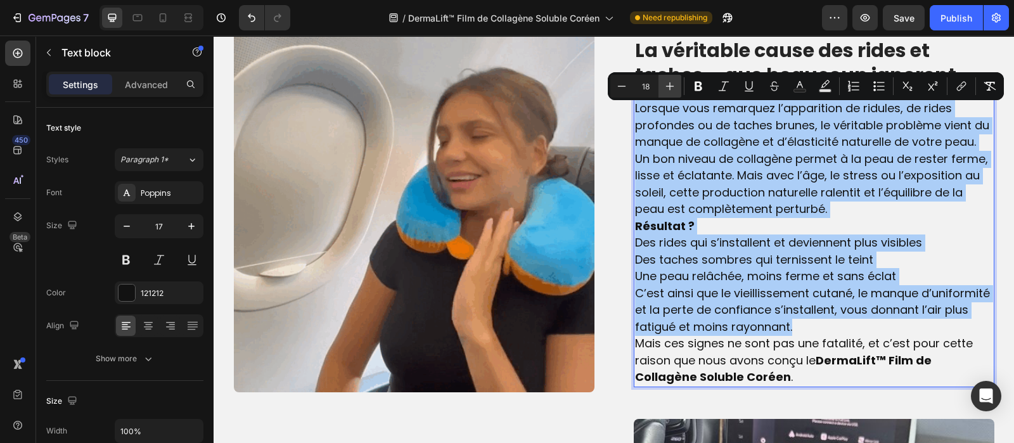
click at [672, 85] on icon "Editor contextual toolbar" at bounding box center [670, 86] width 13 height 13
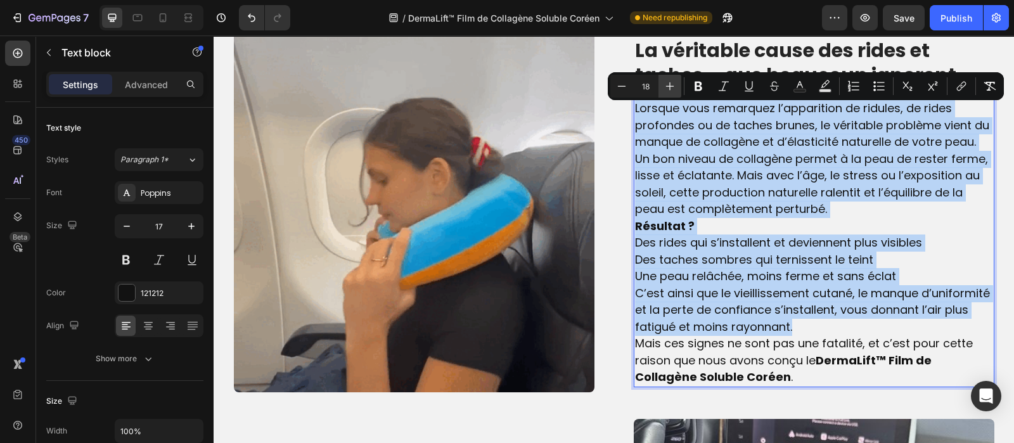
type input "19"
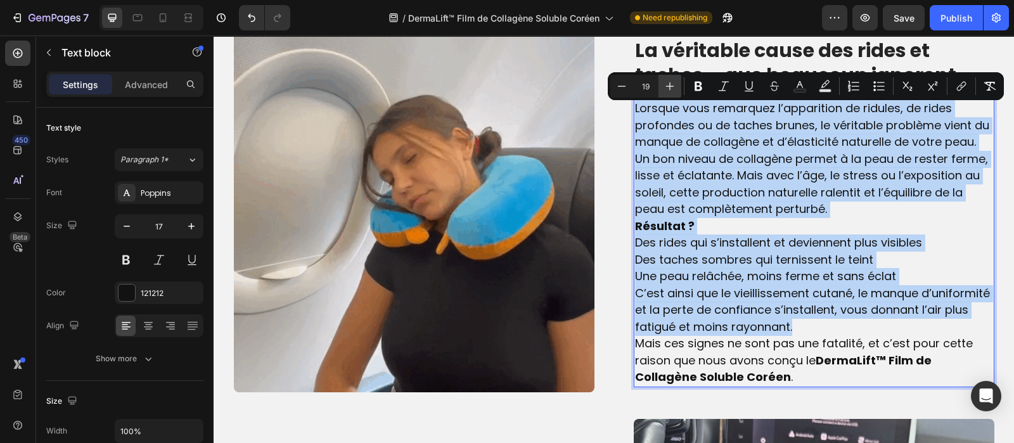
scroll to position [831, 0]
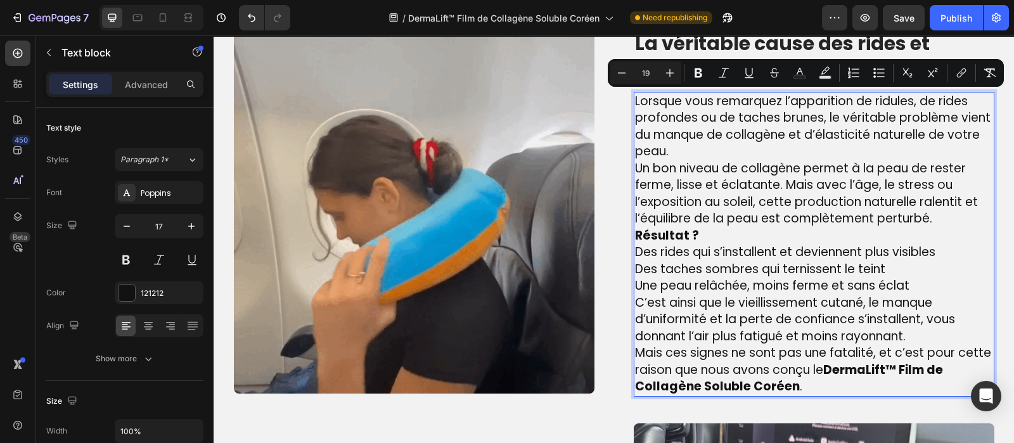
click at [669, 157] on p "Lorsque vous remarquez l’apparition de ridules, de rides profondes ou de taches…" at bounding box center [814, 126] width 358 height 67
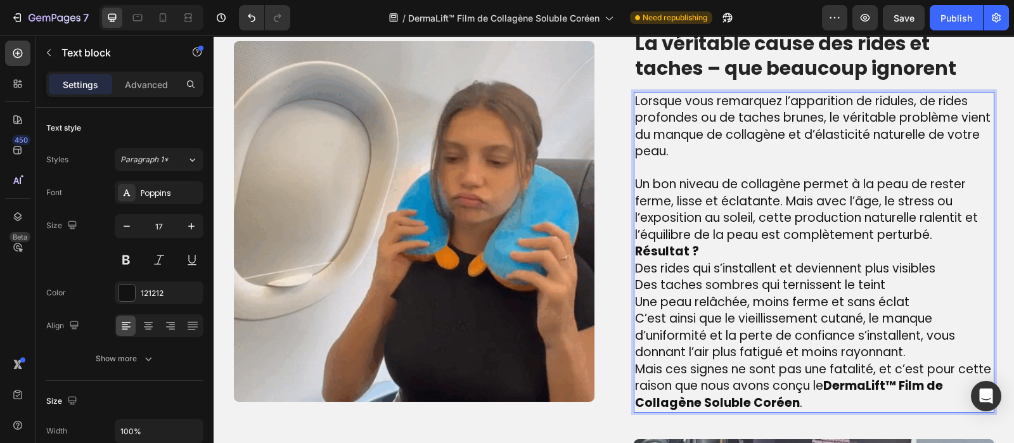
click at [934, 233] on p "Un bon niveau de collagène permet à la peau de rester ferme, lisse et éclatante…" at bounding box center [814, 209] width 358 height 67
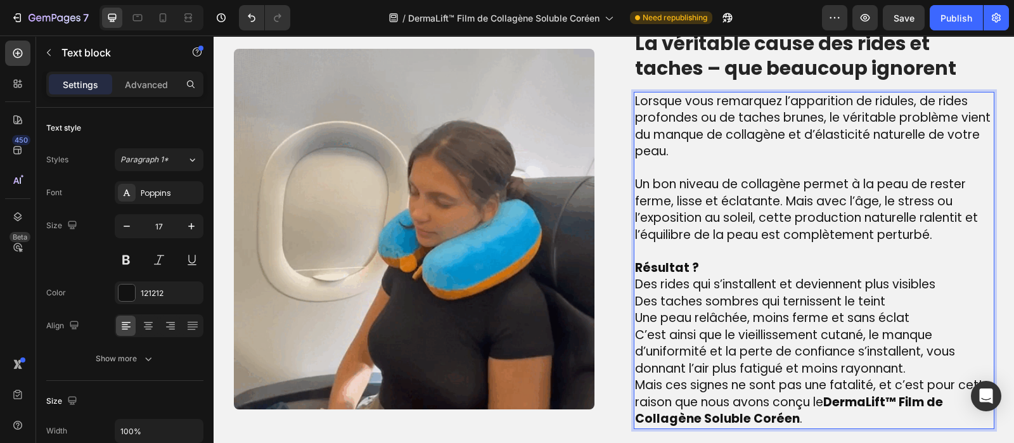
click at [913, 312] on p "Une peau relâchée, moins ferme et sans éclat" at bounding box center [814, 318] width 358 height 17
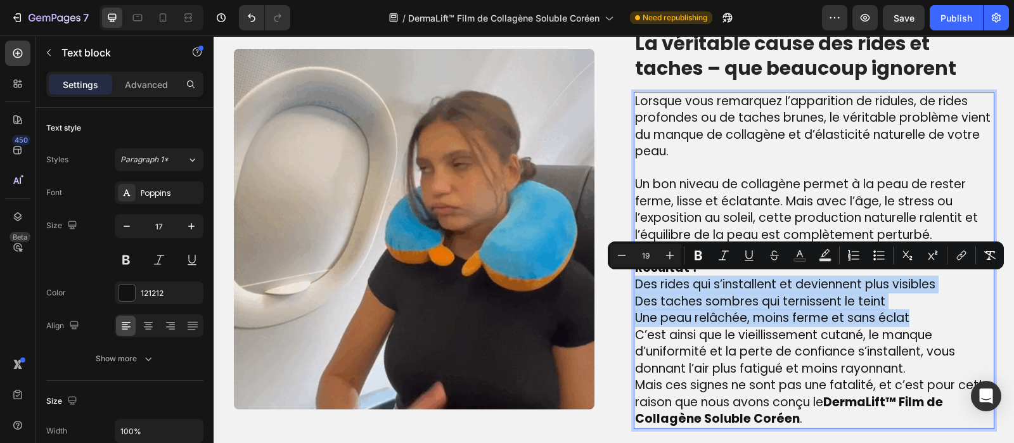
drag, startPoint x: 913, startPoint y: 312, endPoint x: 632, endPoint y: 281, distance: 283.1
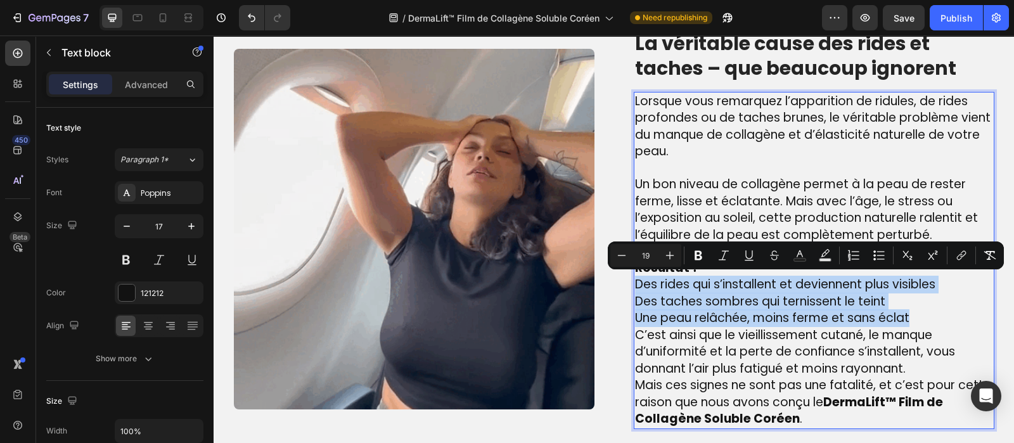
click at [634, 281] on div "Lorsque vous remarquez l’apparition de ridules, de rides profondes ou de taches…" at bounding box center [814, 260] width 361 height 337
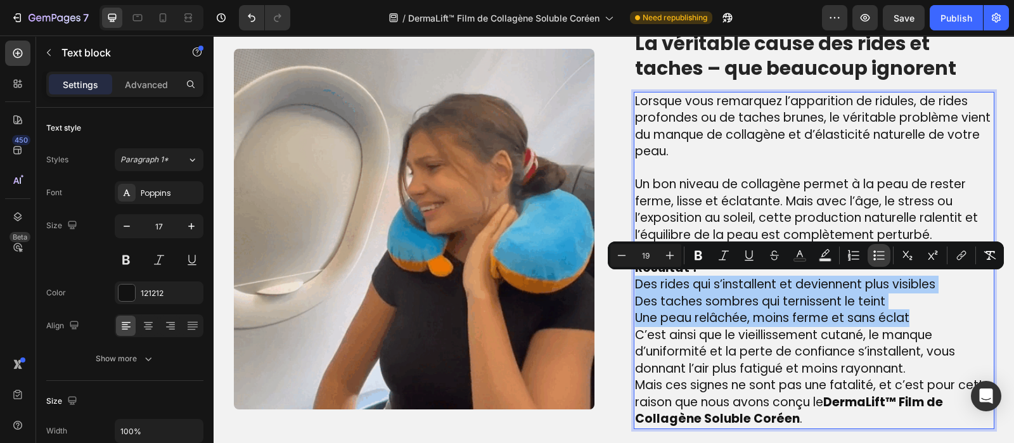
click at [875, 258] on icon "Editor contextual toolbar" at bounding box center [879, 255] width 13 height 13
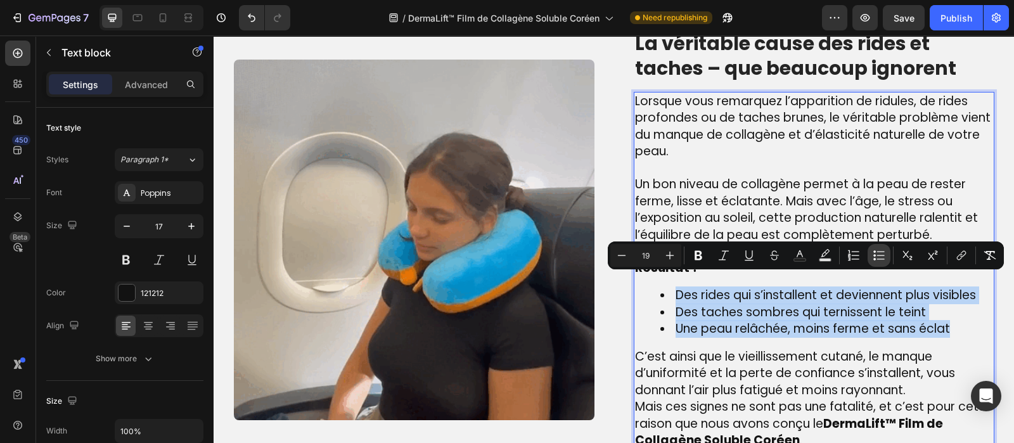
scroll to position [842, 0]
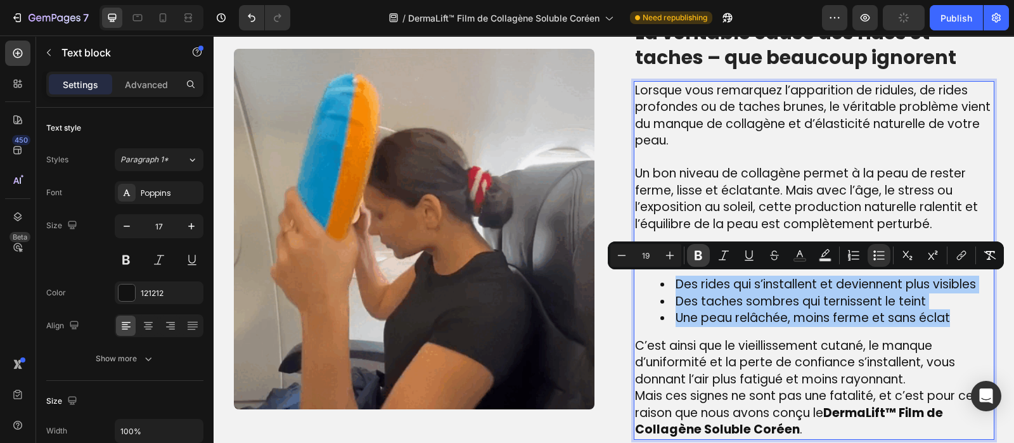
click at [694, 255] on icon "Editor contextual toolbar" at bounding box center [698, 255] width 13 height 13
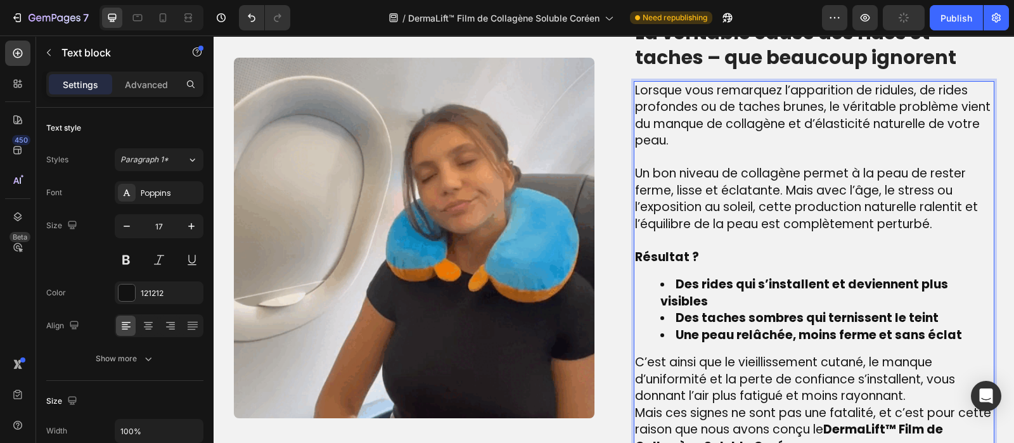
scroll to position [850, 0]
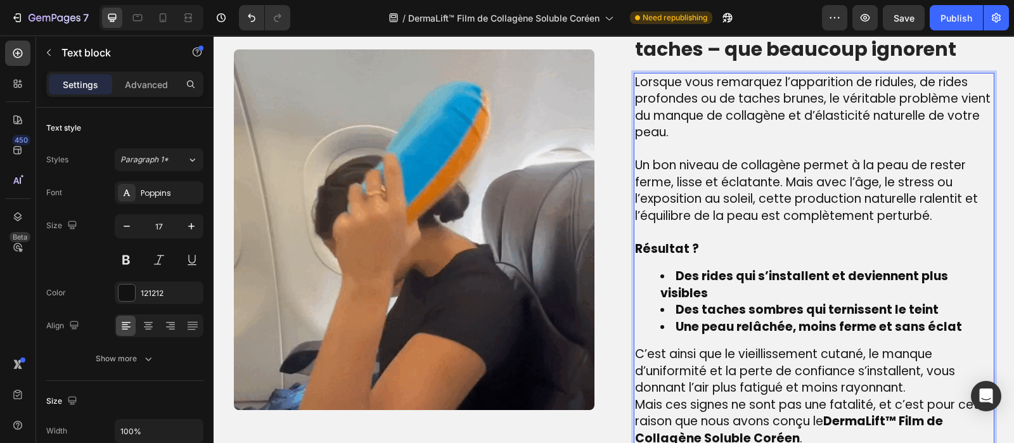
click at [691, 248] on p "Résultat ?" at bounding box center [814, 249] width 358 height 17
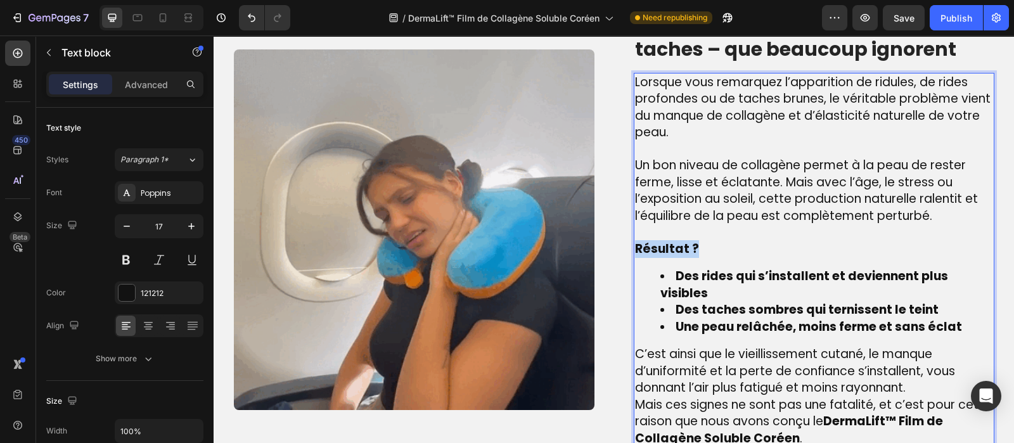
drag, startPoint x: 691, startPoint y: 248, endPoint x: 628, endPoint y: 247, distance: 62.8
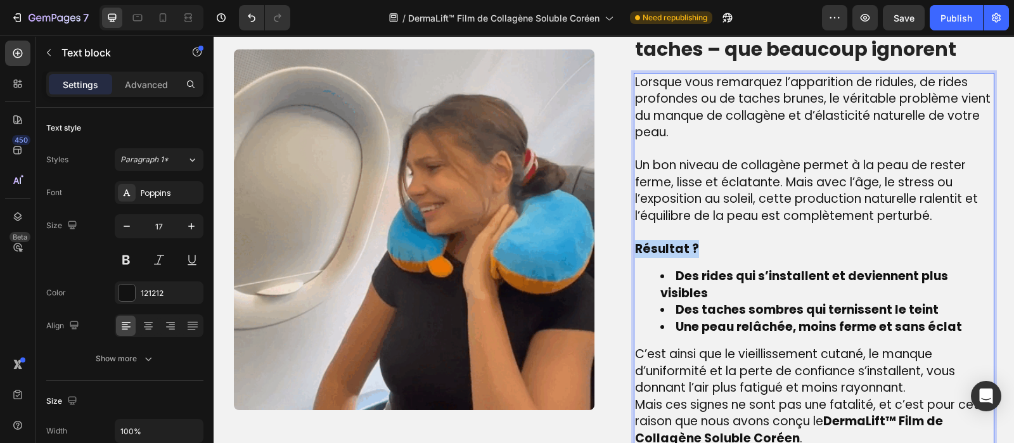
click at [635, 247] on p "Résultat ?" at bounding box center [814, 249] width 358 height 17
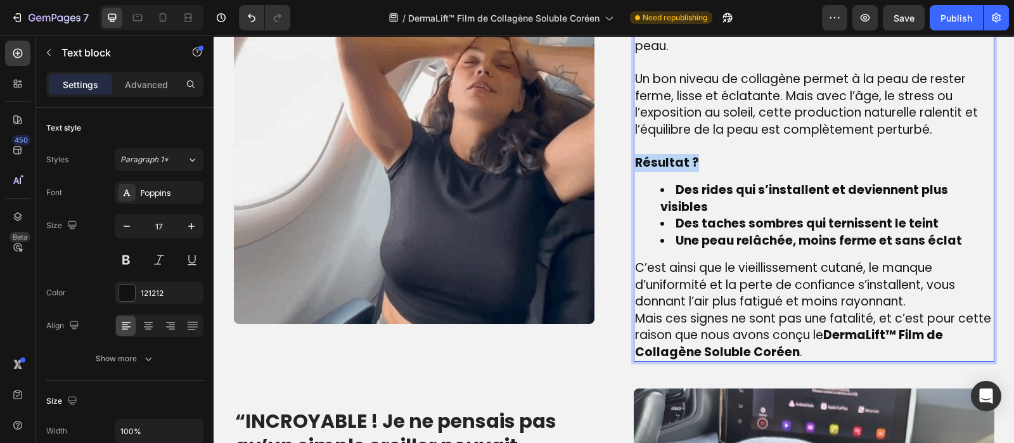
scroll to position [941, 0]
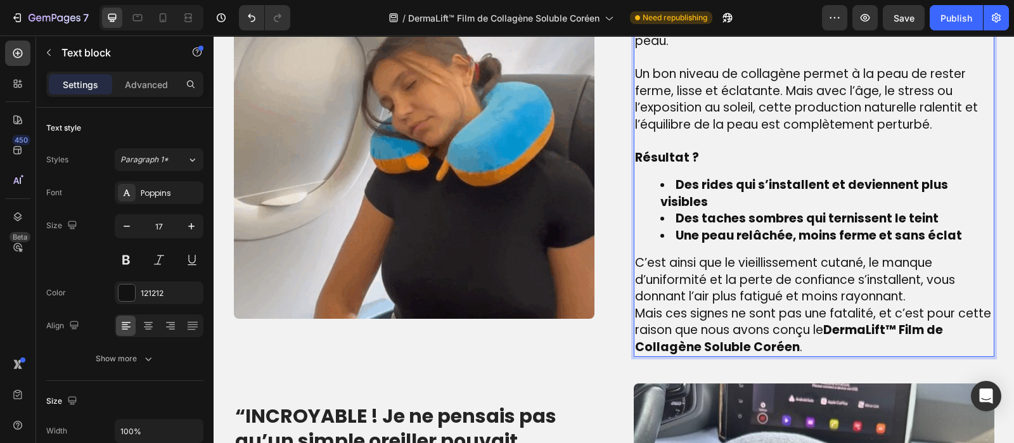
click at [902, 287] on span "C’est ainsi que le vieillissement cutané, le manque d’uniformité et la perte de…" at bounding box center [795, 279] width 320 height 51
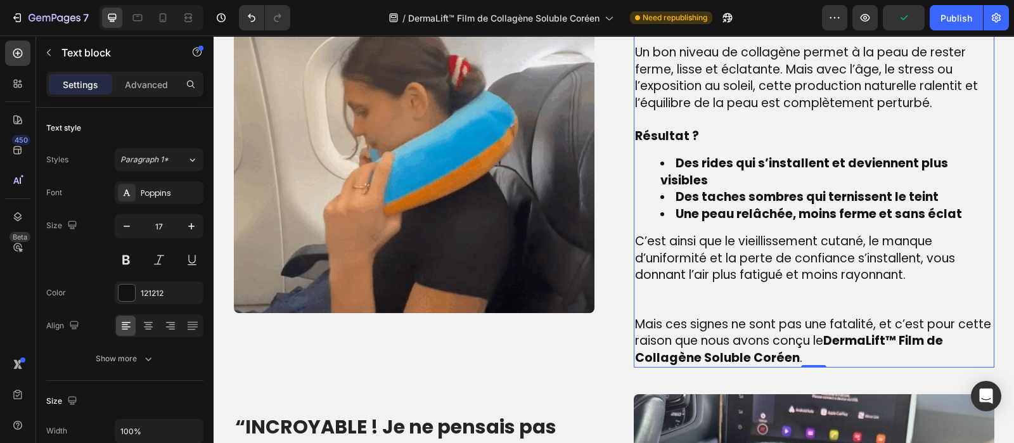
scroll to position [970, 0]
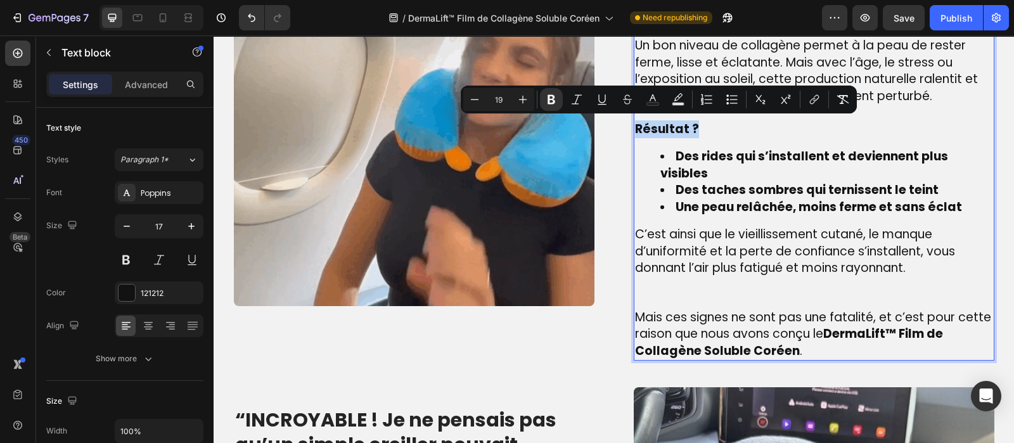
drag, startPoint x: 691, startPoint y: 133, endPoint x: 632, endPoint y: 120, distance: 60.4
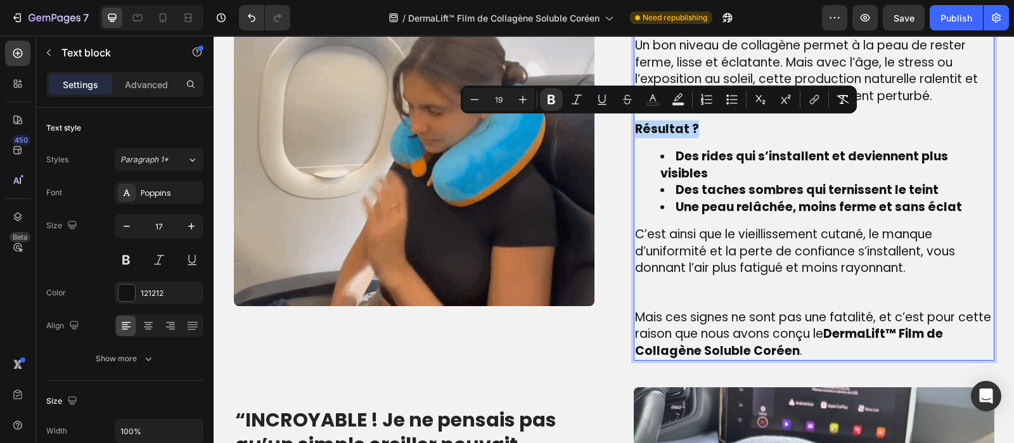
click at [635, 121] on p "Résultat ?" at bounding box center [814, 129] width 358 height 17
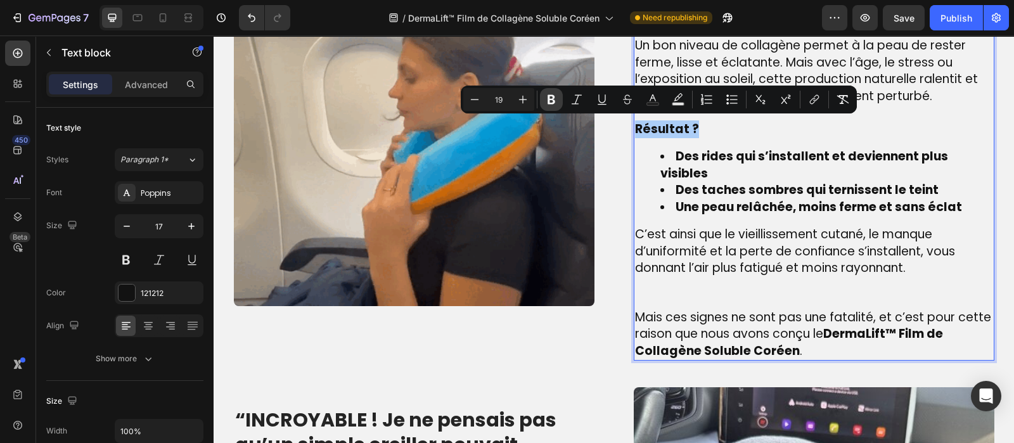
click at [546, 99] on icon "Editor contextual toolbar" at bounding box center [551, 99] width 13 height 13
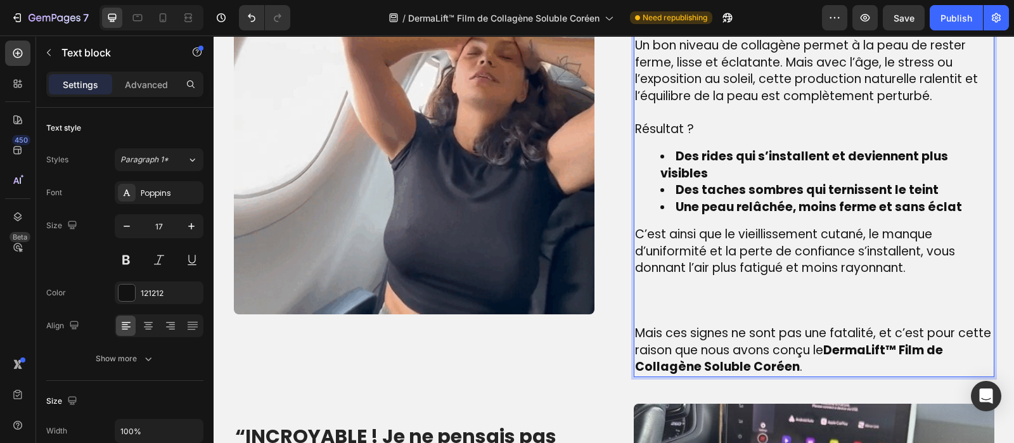
click at [643, 297] on p "Rich Text Editor. Editing area: main" at bounding box center [814, 301] width 358 height 49
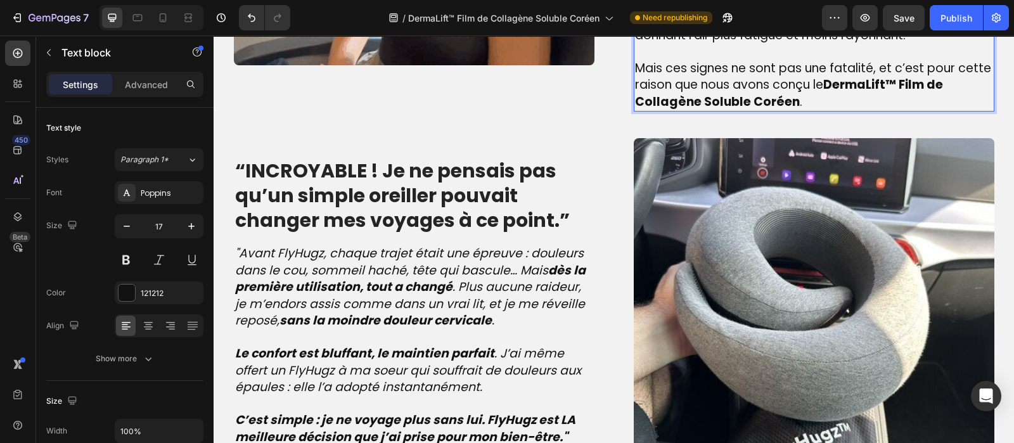
scroll to position [1246, 0]
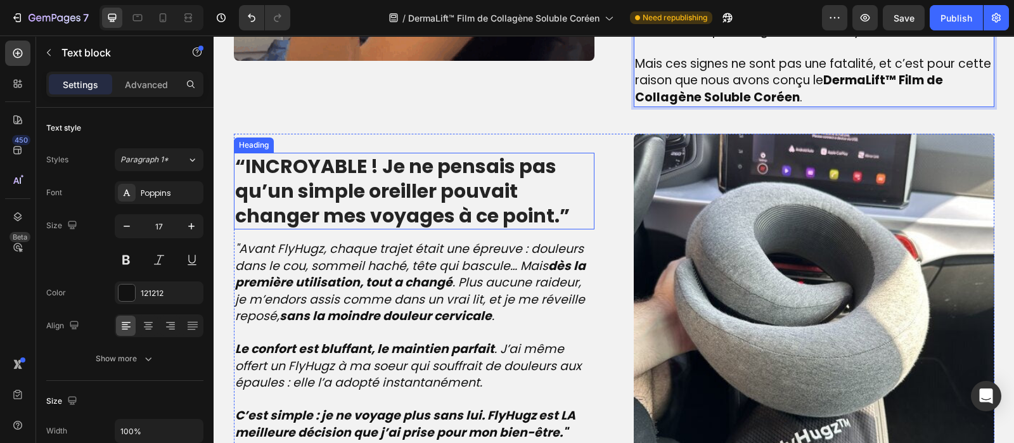
click at [413, 204] on strong "“INCROYABLE ! Je ne pensais pas qu’un simple oreiller pouvait changer mes voyag…" at bounding box center [402, 191] width 335 height 77
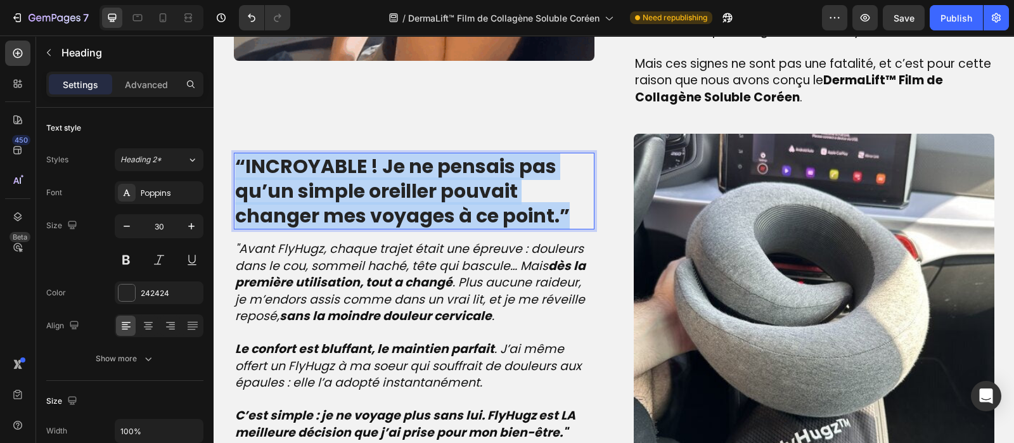
click at [413, 204] on strong "“INCROYABLE ! Je ne pensais pas qu’un simple oreiller pouvait changer mes voyag…" at bounding box center [402, 191] width 335 height 77
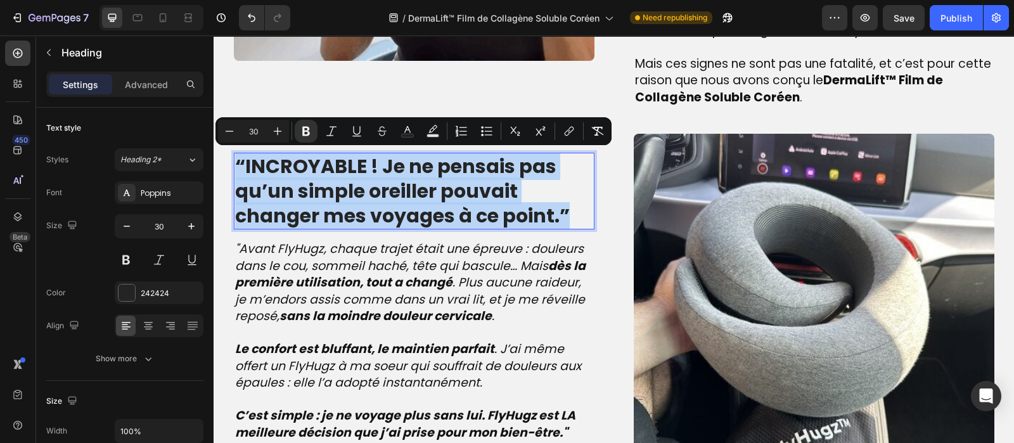
click at [413, 204] on strong "“INCROYABLE ! Je ne pensais pas qu’un simple oreiller pouvait changer mes voyag…" at bounding box center [402, 191] width 335 height 77
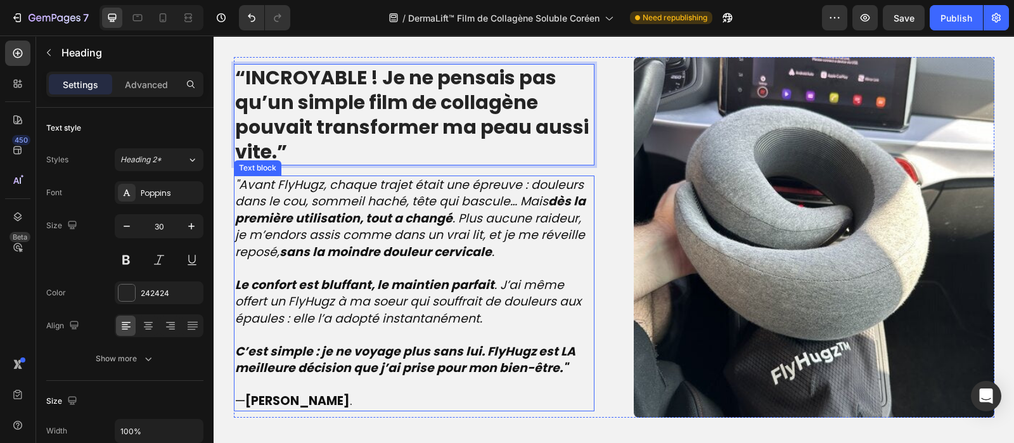
scroll to position [1325, 0]
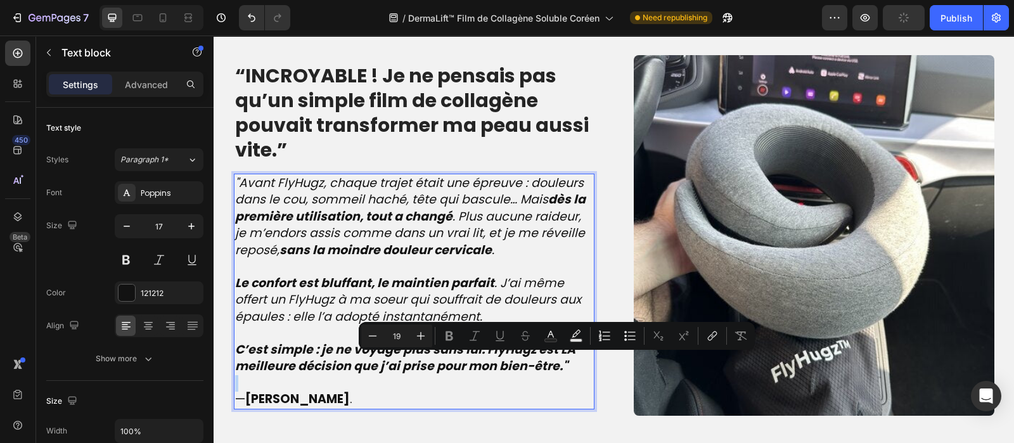
click at [566, 359] on p "C’est simple : je ne voyage plus sans lui. FlyHugz est LA meilleure décision qu…" at bounding box center [414, 359] width 358 height 34
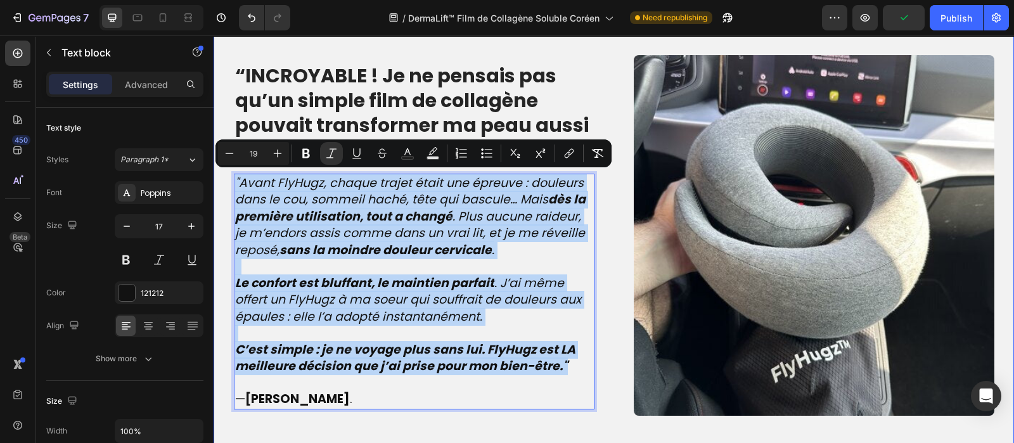
drag, startPoint x: 565, startPoint y: 359, endPoint x: 225, endPoint y: 183, distance: 383.0
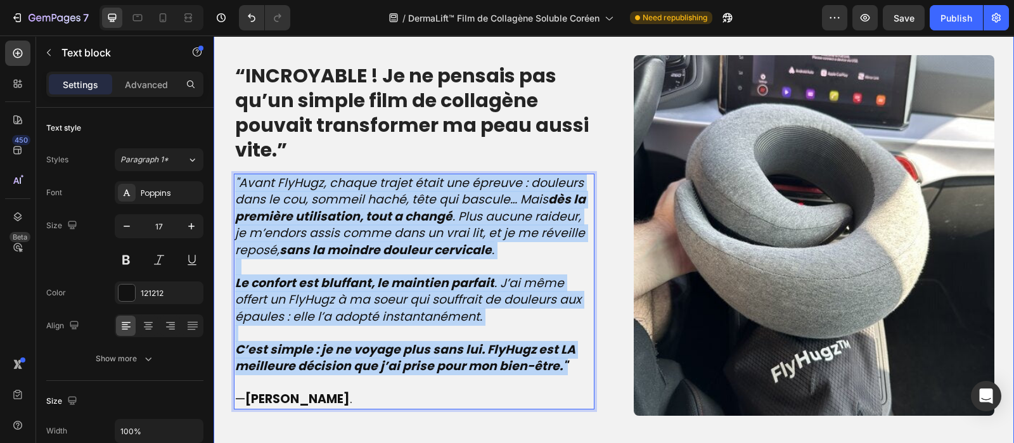
scroll to position [1344, 0]
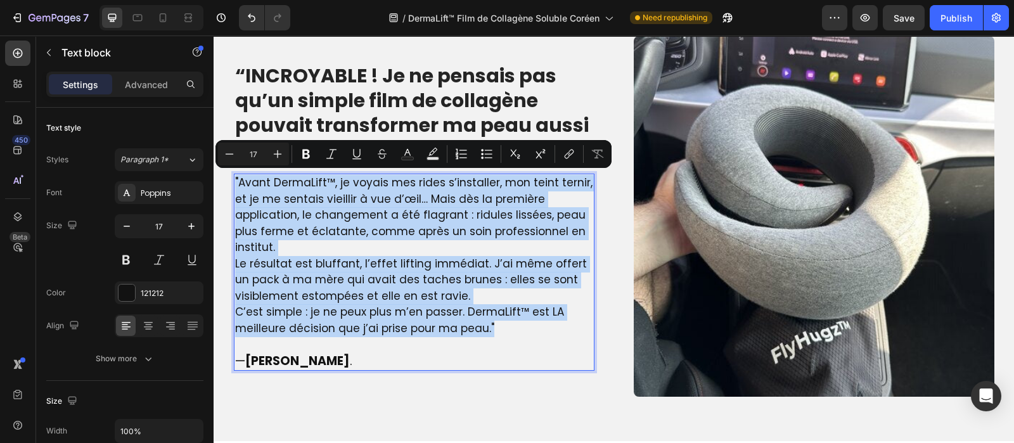
drag, startPoint x: 501, startPoint y: 325, endPoint x: 200, endPoint y: 173, distance: 336.7
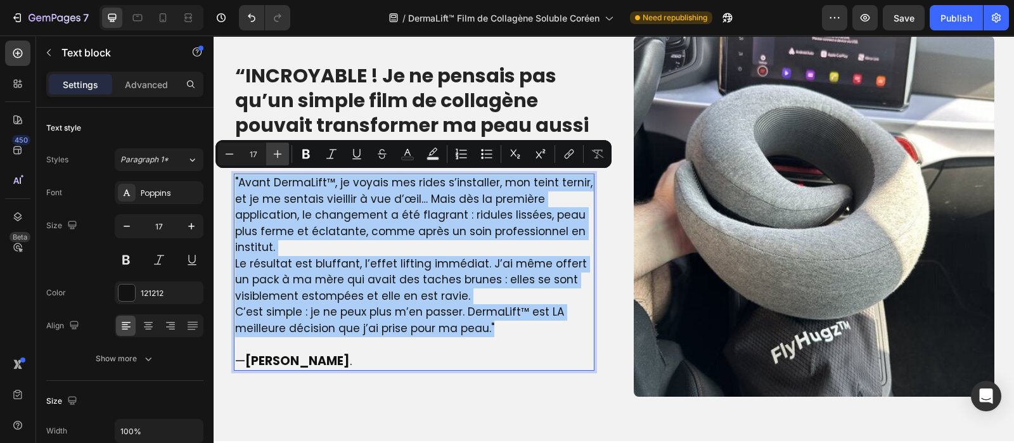
click at [277, 156] on icon "Editor contextual toolbar" at bounding box center [277, 154] width 13 height 13
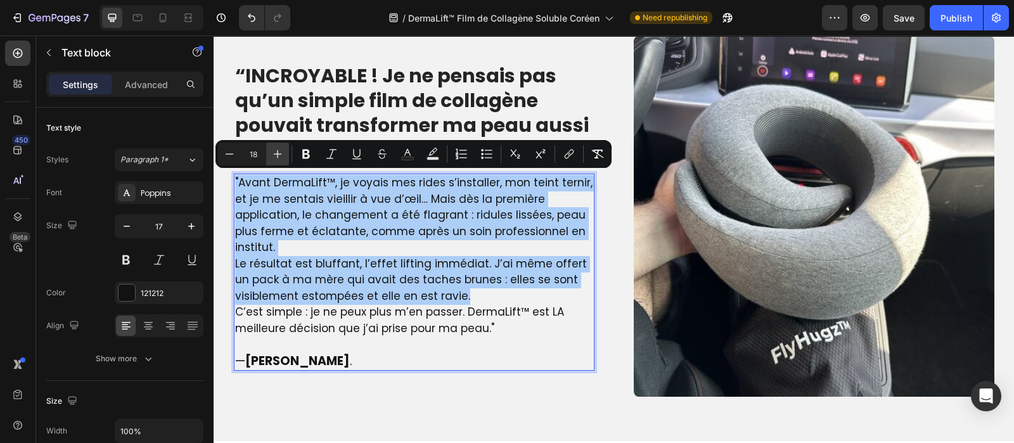
click at [277, 156] on icon "Editor contextual toolbar" at bounding box center [277, 154] width 13 height 13
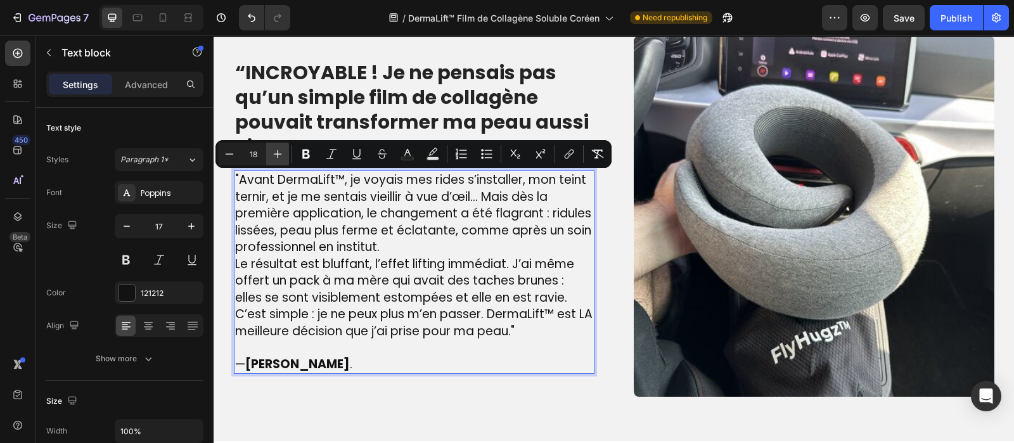
type input "19"
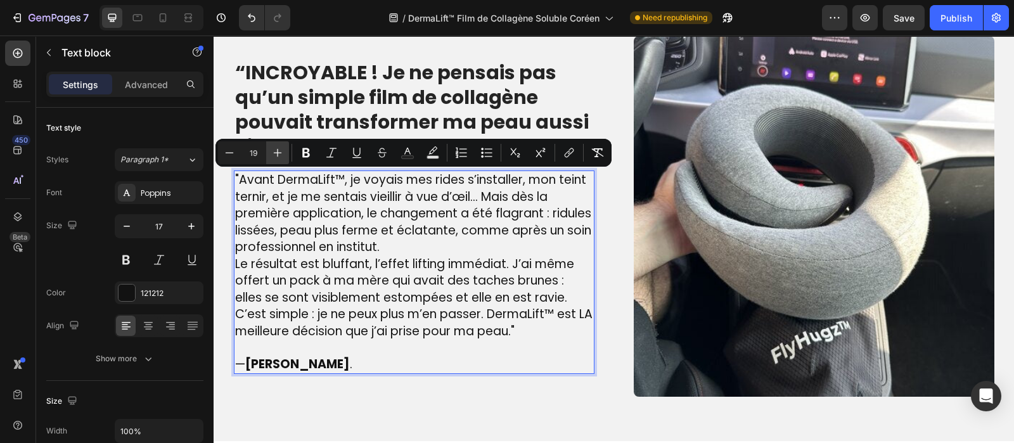
scroll to position [1341, 0]
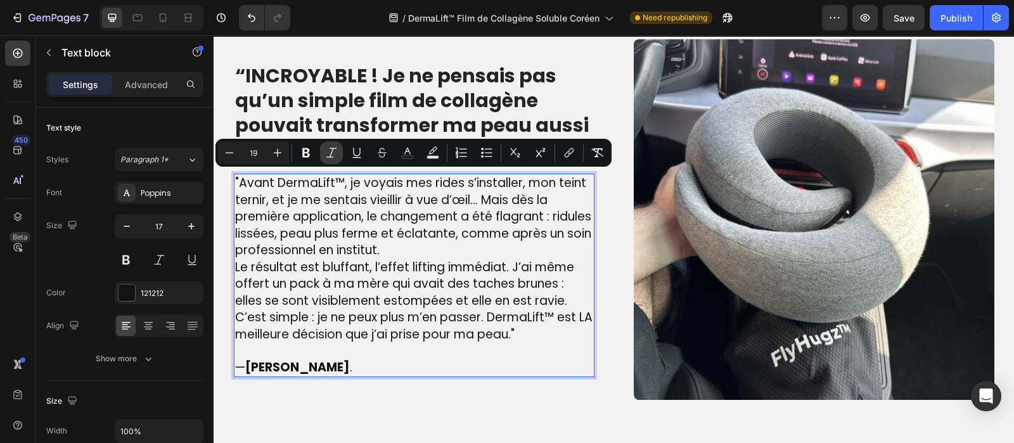
click at [322, 152] on button "Italic" at bounding box center [331, 152] width 23 height 23
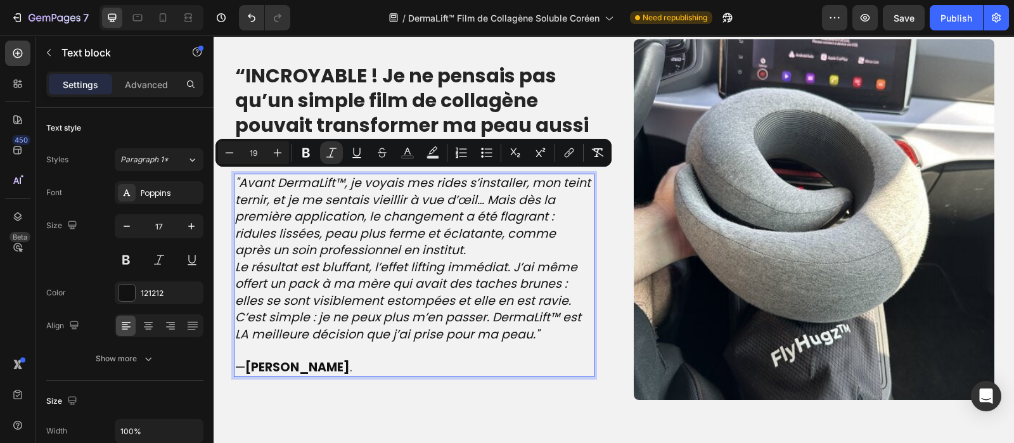
click at [445, 248] on p ""Avant DermaLift™, je voyais mes rides s’installer, mon teint ternir, et je me …" at bounding box center [414, 217] width 358 height 84
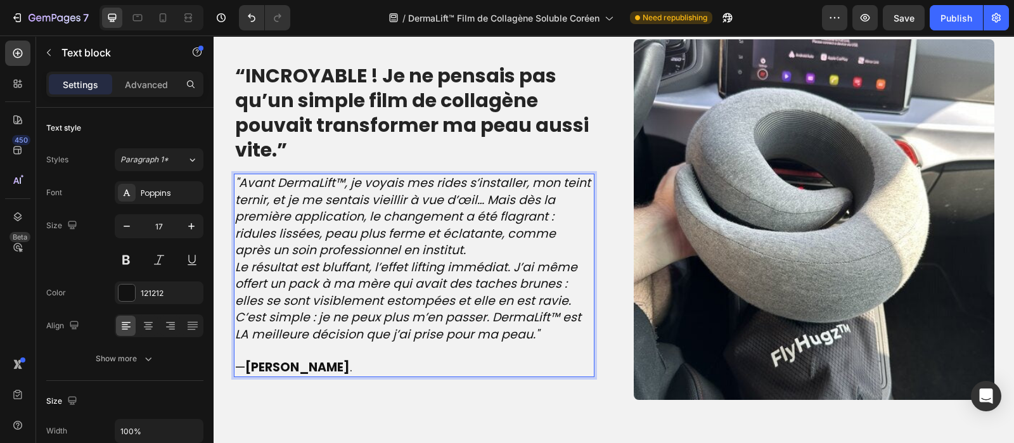
scroll to position [1332, 0]
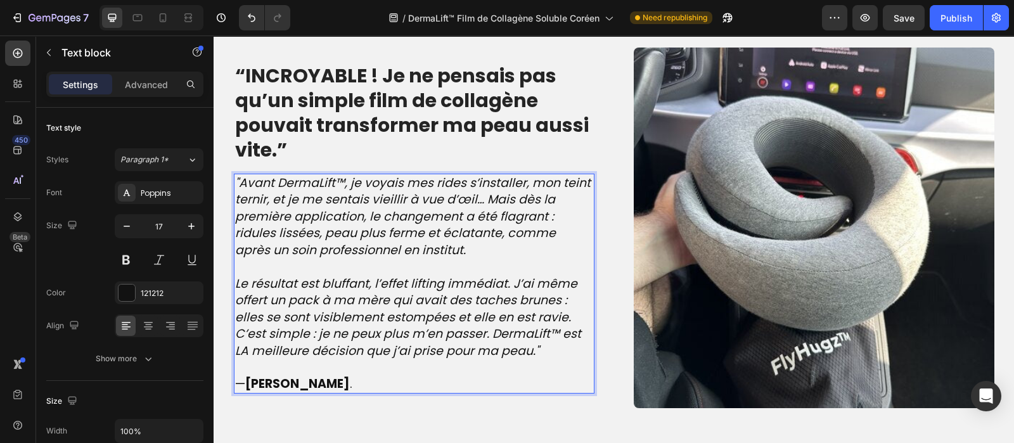
click at [570, 299] on p "Le résultat est bluffant, l’effet lifting immédiat. J’ai même offert un pack à …" at bounding box center [414, 301] width 358 height 51
click at [566, 317] on p "Le résultat est bluffant, l’effet lifting immédiat. J’ai même offert un pack à …" at bounding box center [414, 300] width 358 height 51
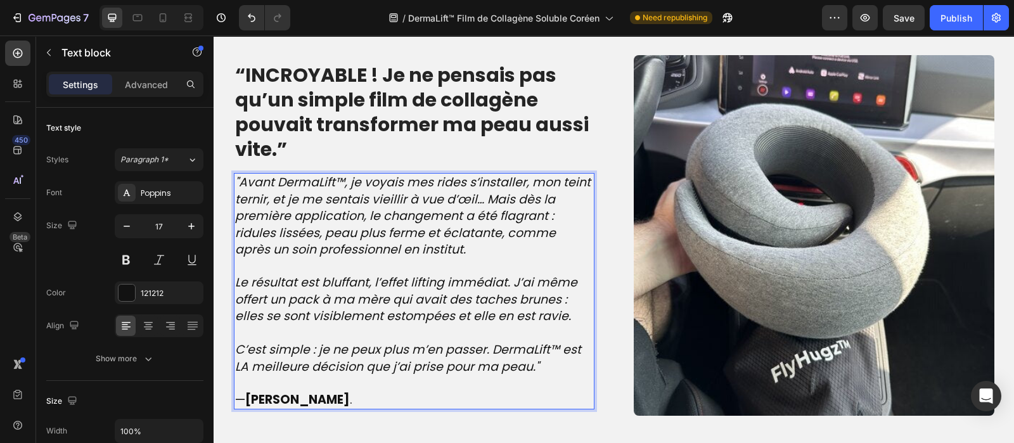
scroll to position [1423, 0]
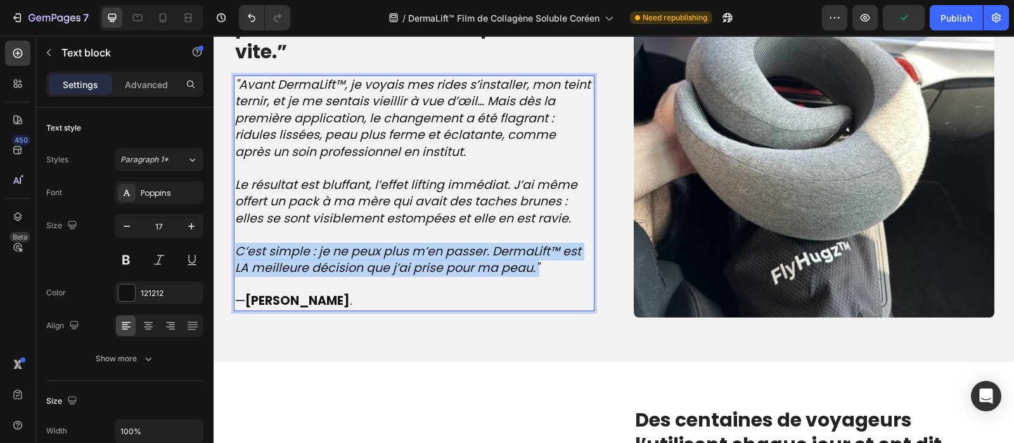
drag, startPoint x: 537, startPoint y: 262, endPoint x: 232, endPoint y: 248, distance: 305.2
click at [235, 248] on p "C’est simple : je ne peux plus m’en passer. DermaLift™ est LA meilleure décisio…" at bounding box center [414, 260] width 358 height 34
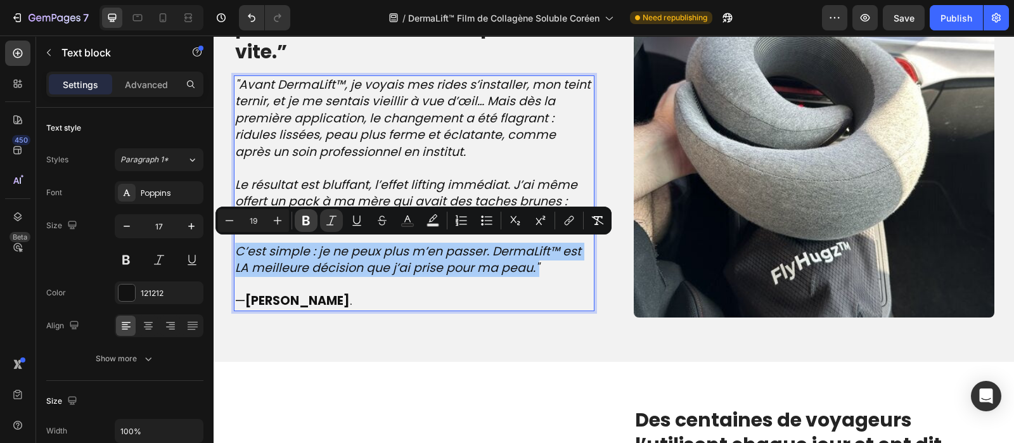
click at [307, 220] on icon "Editor contextual toolbar" at bounding box center [306, 221] width 8 height 10
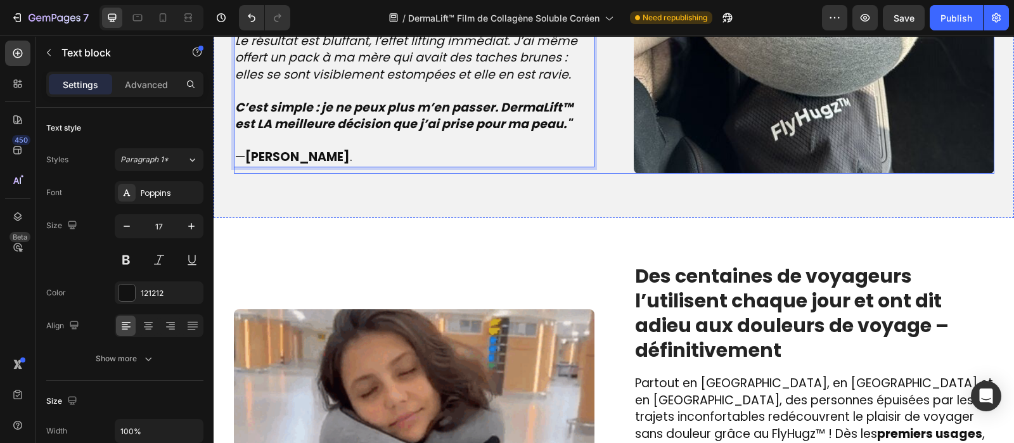
scroll to position [1567, 0]
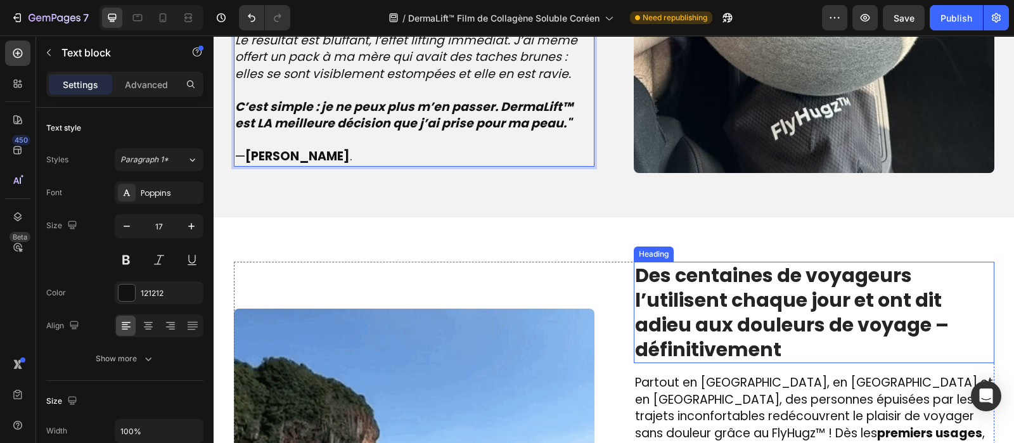
click at [709, 312] on strong "Des centaines de voyageurs l’utilisent chaque jour et ont dit adieu aux douleur…" at bounding box center [792, 312] width 314 height 101
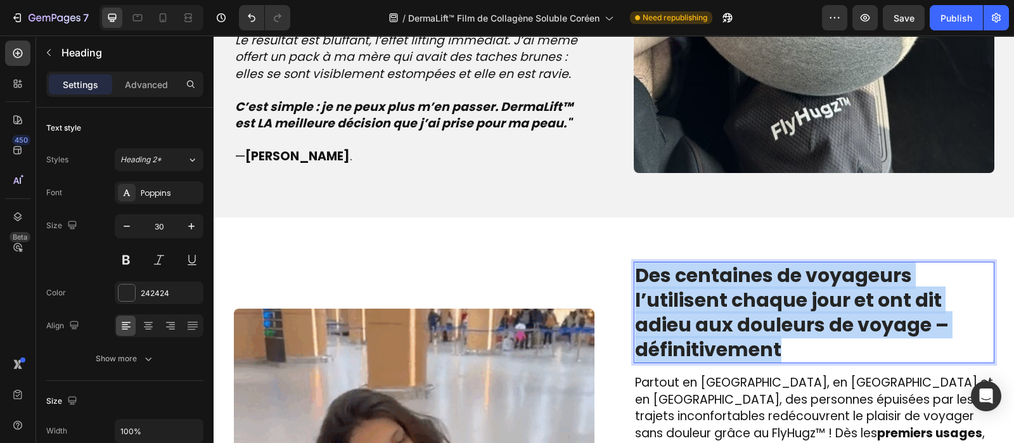
click at [709, 312] on strong "Des centaines de voyageurs l’utilisent chaque jour et ont dit adieu aux douleur…" at bounding box center [792, 312] width 314 height 101
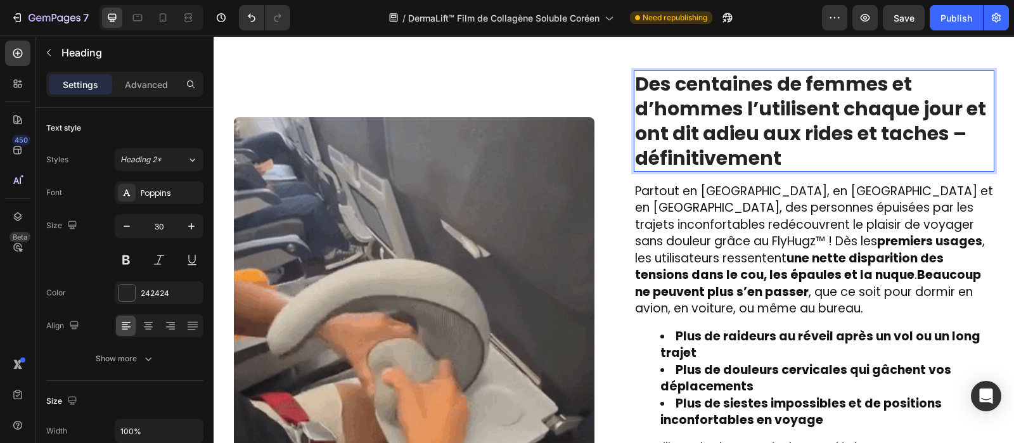
scroll to position [1768, 0]
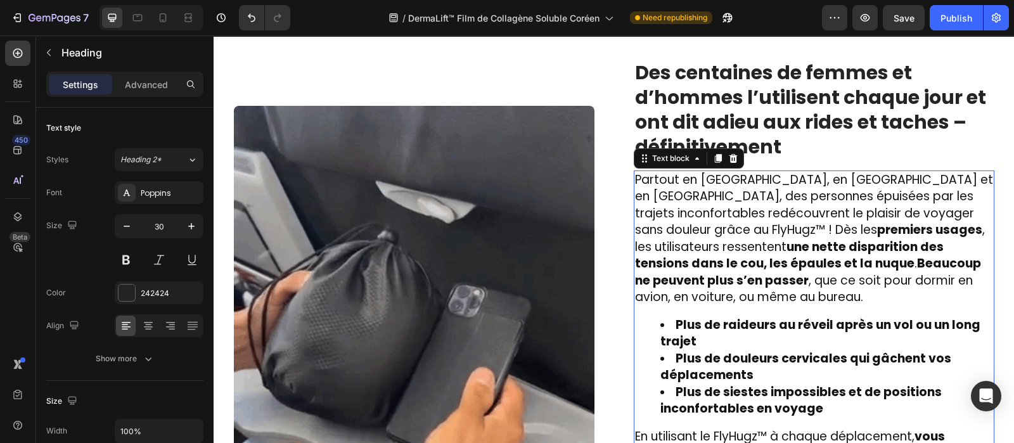
click at [735, 214] on span "Partout en [GEOGRAPHIC_DATA], en [GEOGRAPHIC_DATA] et en [GEOGRAPHIC_DATA], des…" at bounding box center [814, 238] width 358 height 135
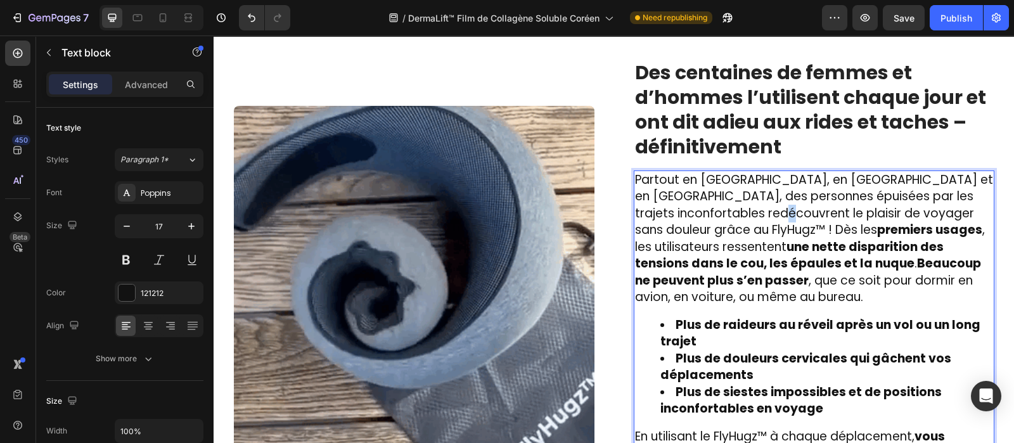
click at [735, 214] on span "Partout en [GEOGRAPHIC_DATA], en [GEOGRAPHIC_DATA] et en [GEOGRAPHIC_DATA], des…" at bounding box center [814, 238] width 358 height 135
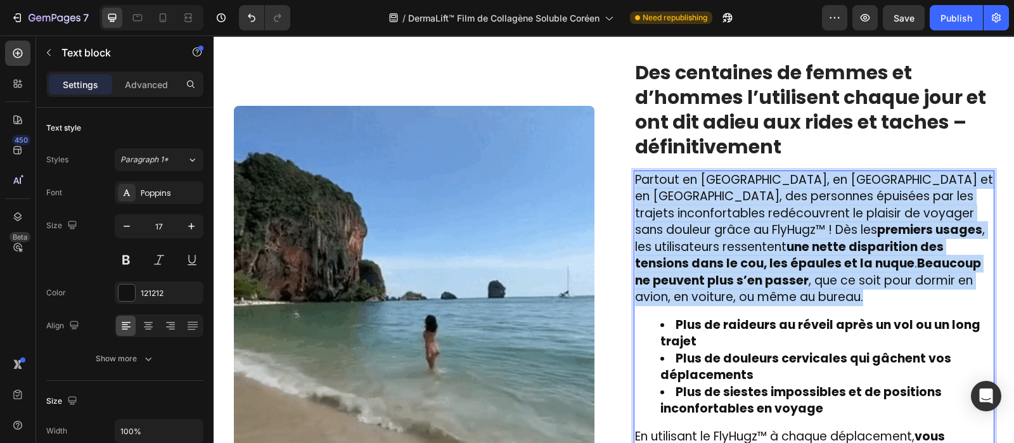
click at [735, 214] on span "Partout en [GEOGRAPHIC_DATA], en [GEOGRAPHIC_DATA] et en [GEOGRAPHIC_DATA], des…" at bounding box center [814, 238] width 358 height 135
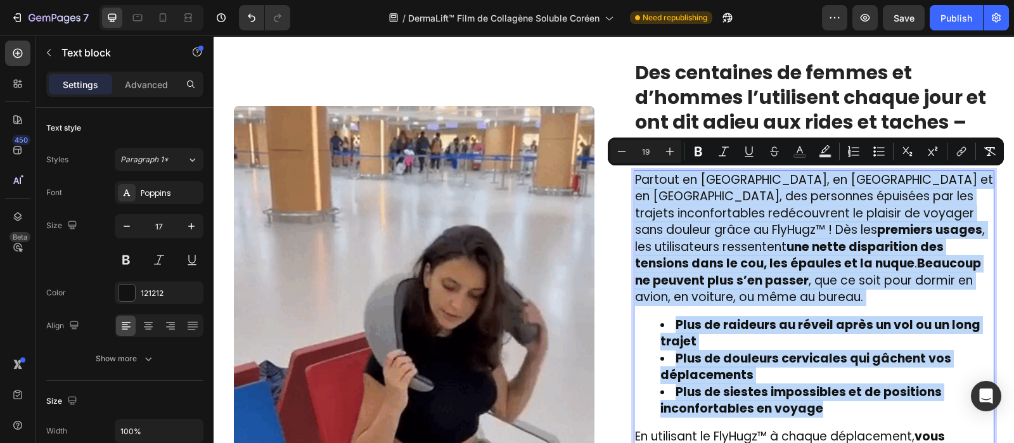
type input "17"
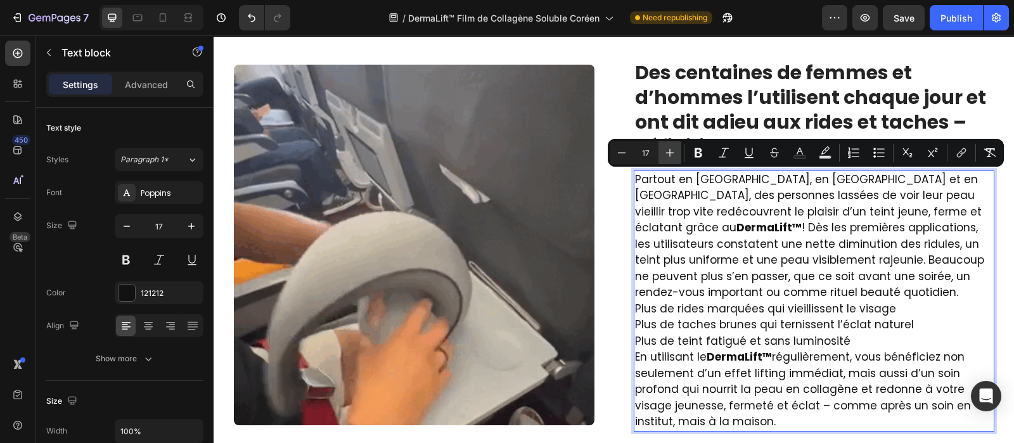
click at [668, 154] on icon "Editor contextual toolbar" at bounding box center [670, 152] width 13 height 13
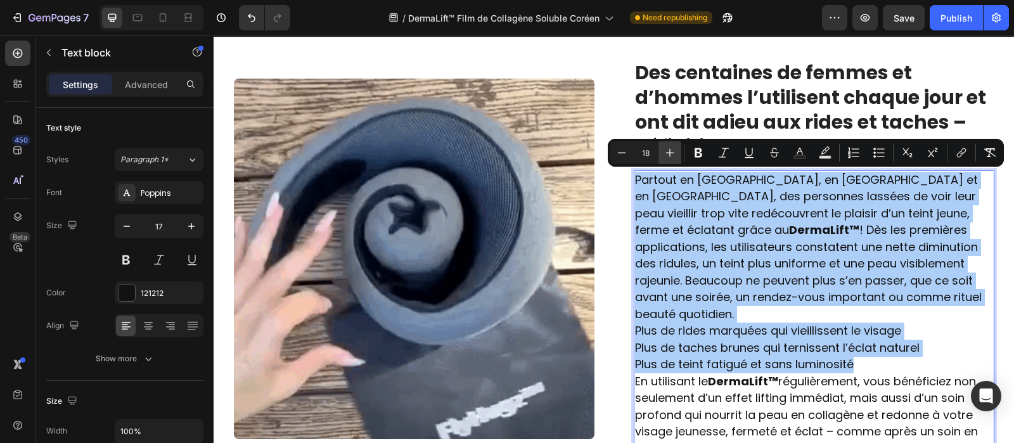
click at [668, 154] on icon "Editor contextual toolbar" at bounding box center [670, 152] width 13 height 13
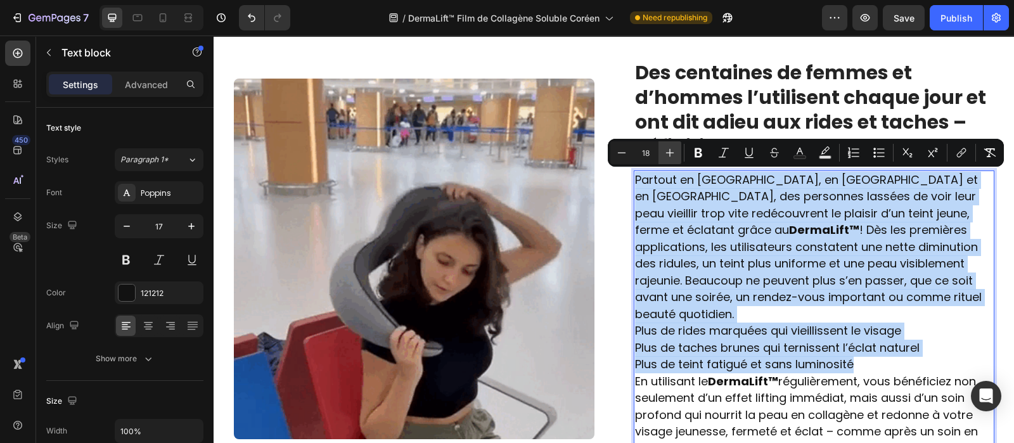
type input "19"
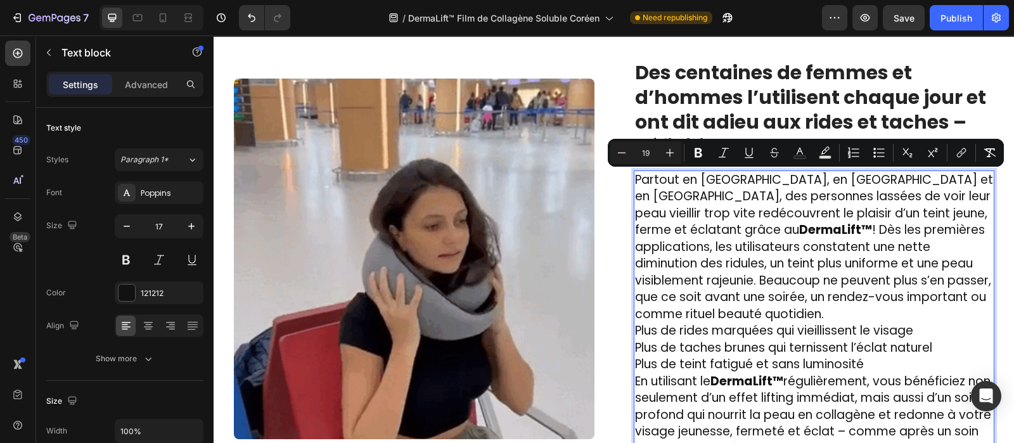
scroll to position [1838, 0]
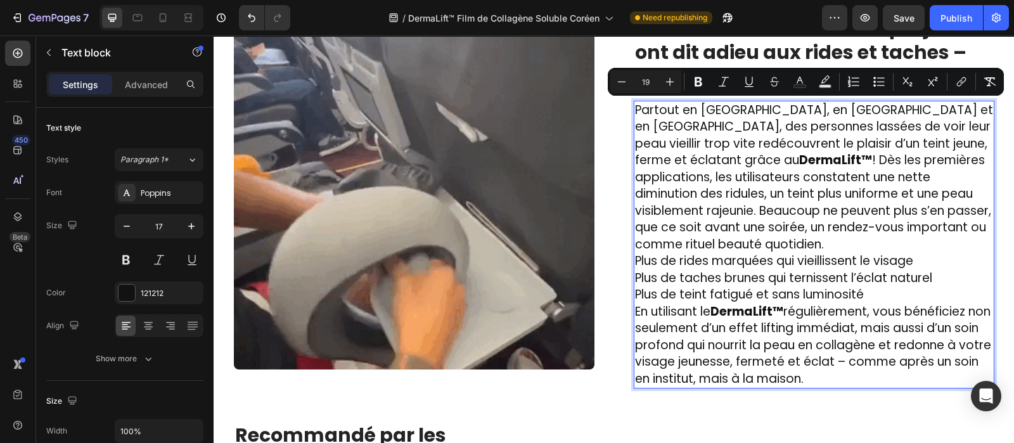
click at [759, 303] on strong "DermaLift™" at bounding box center [746, 311] width 73 height 17
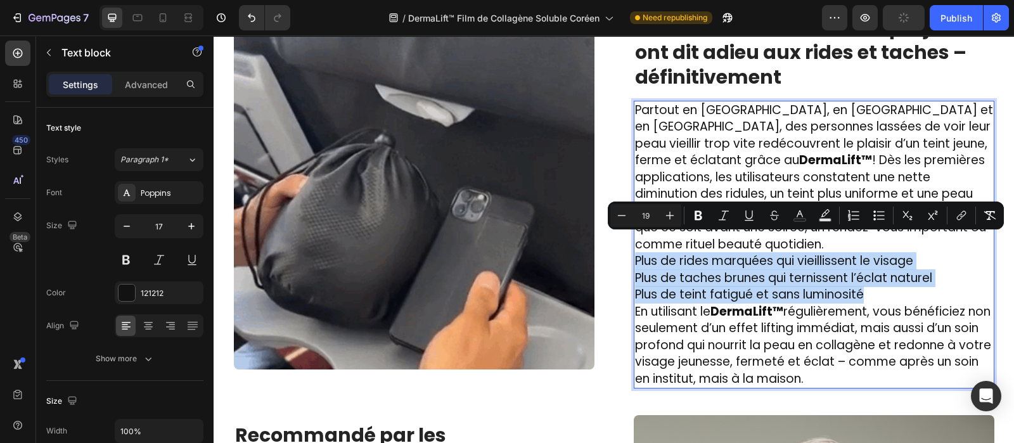
drag, startPoint x: 865, startPoint y: 273, endPoint x: 627, endPoint y: 242, distance: 239.7
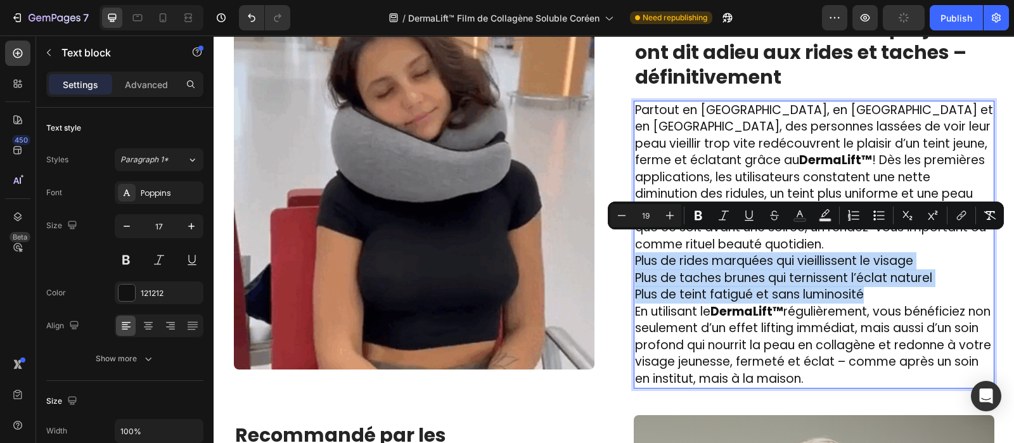
click at [634, 242] on div "Partout en [GEOGRAPHIC_DATA], en [GEOGRAPHIC_DATA] et en [GEOGRAPHIC_DATA], des…" at bounding box center [814, 245] width 361 height 288
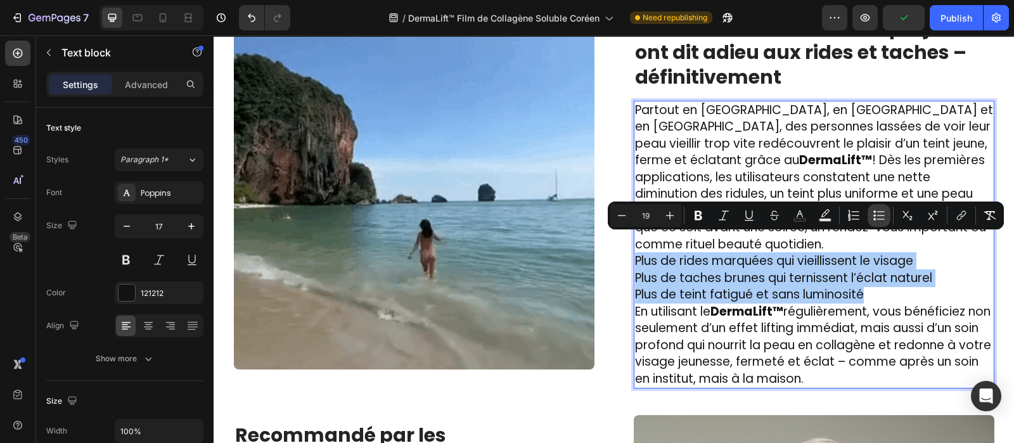
click at [880, 212] on icon "Editor contextual toolbar" at bounding box center [879, 215] width 13 height 13
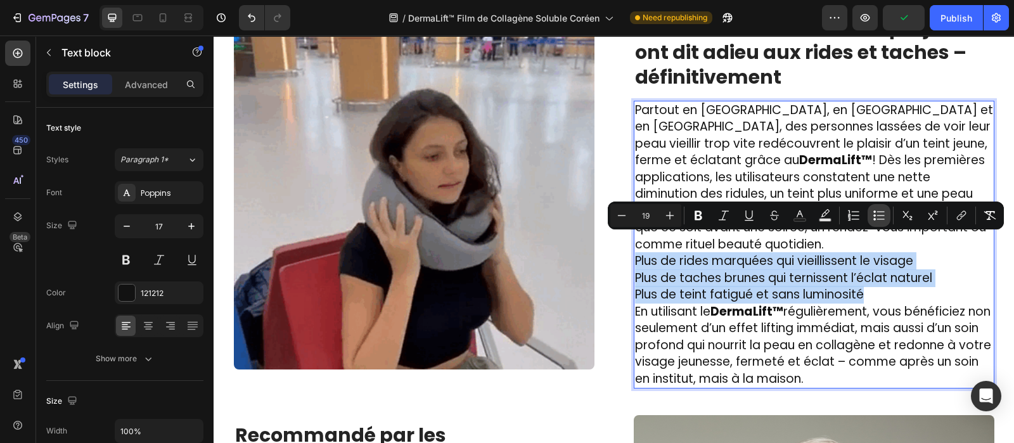
scroll to position [1849, 0]
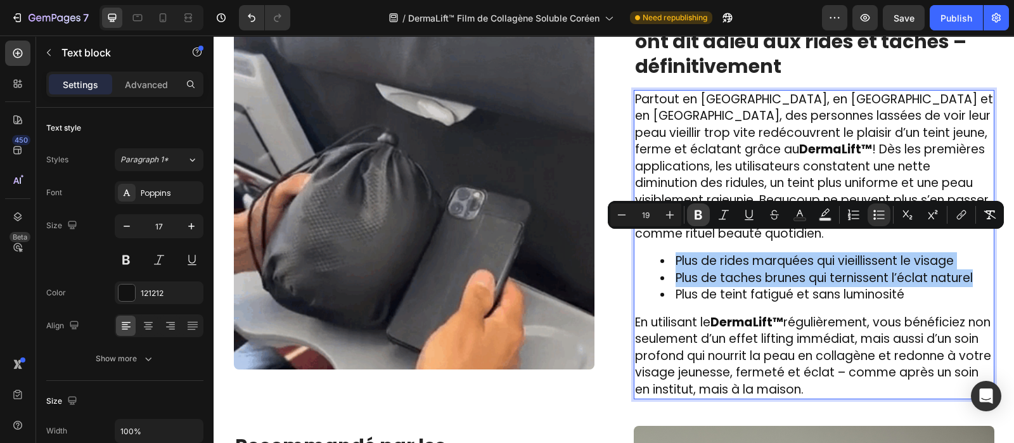
click at [697, 214] on icon "Editor contextual toolbar" at bounding box center [699, 215] width 8 height 10
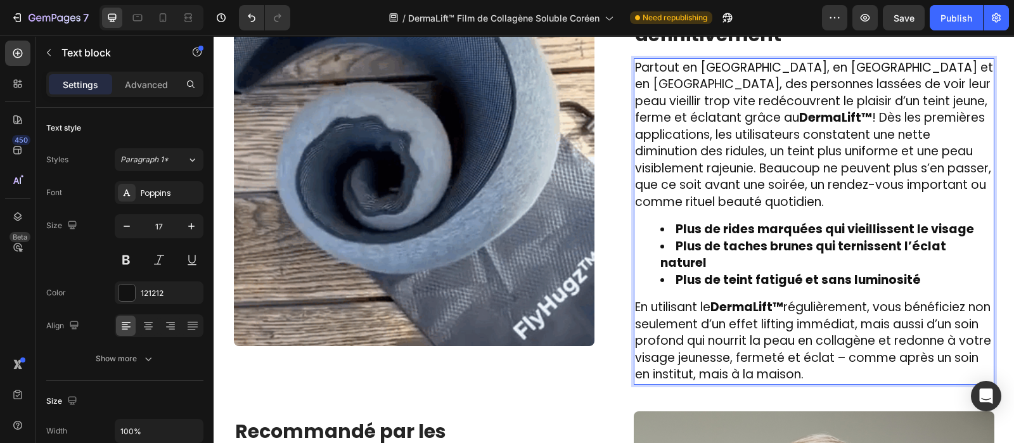
scroll to position [1886, 0]
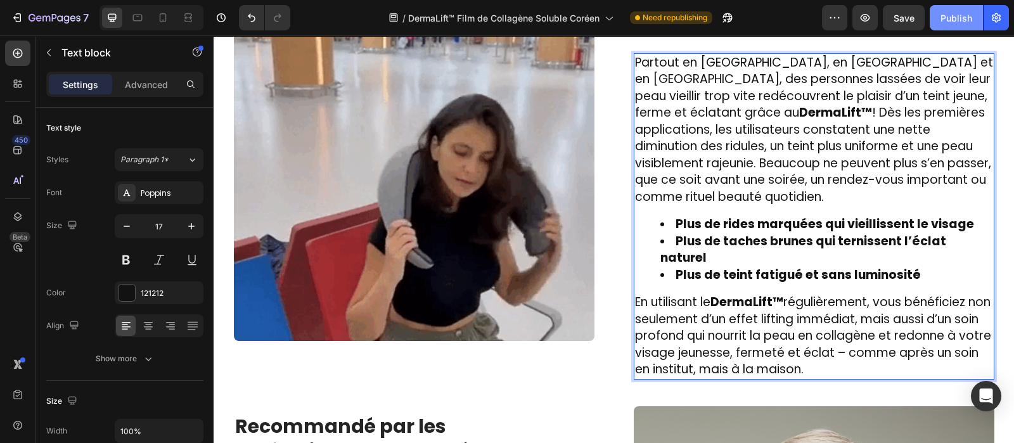
click at [953, 16] on div "Publish" at bounding box center [957, 17] width 32 height 13
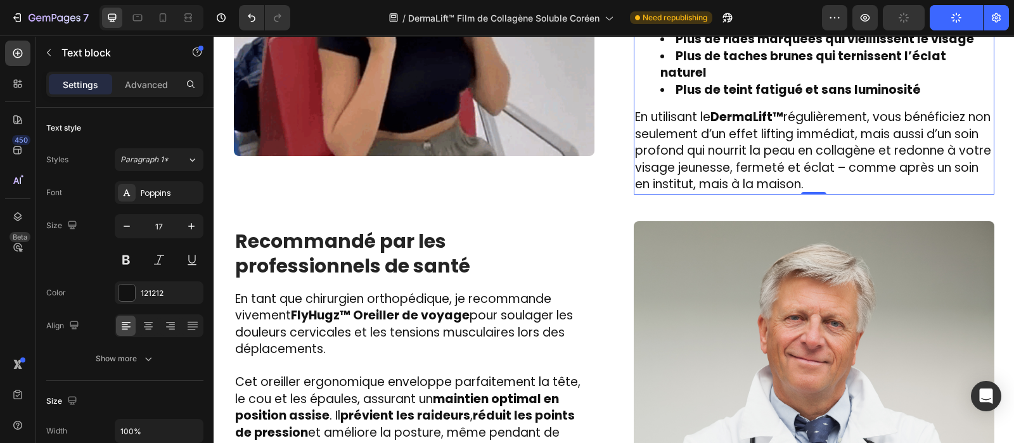
scroll to position [2073, 0]
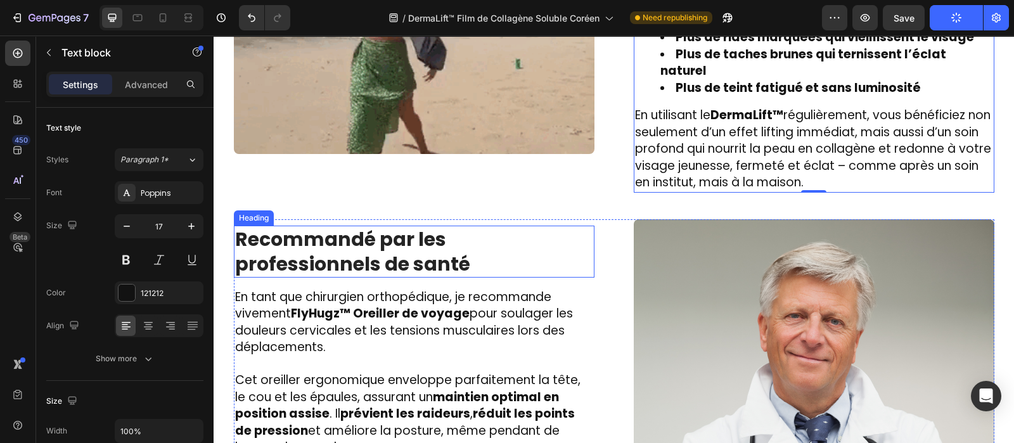
click at [418, 226] on strong "Recommandé par les professionnels de santé" at bounding box center [352, 252] width 235 height 52
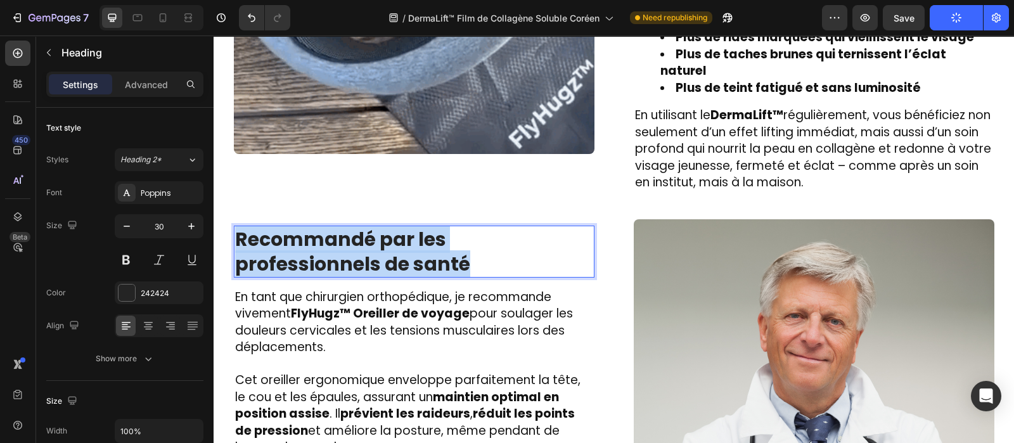
click at [418, 226] on strong "Recommandé par les professionnels de santé" at bounding box center [352, 252] width 235 height 52
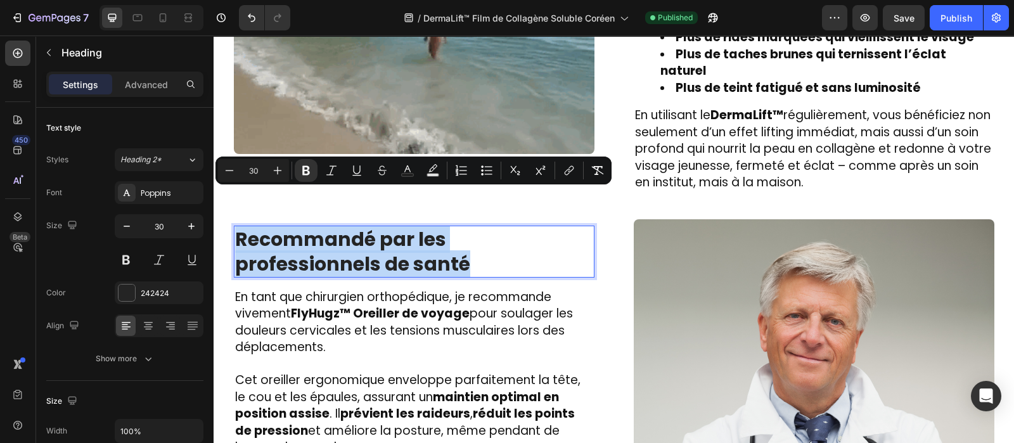
click at [418, 226] on strong "Recommandé par les professionnels de santé" at bounding box center [352, 252] width 235 height 52
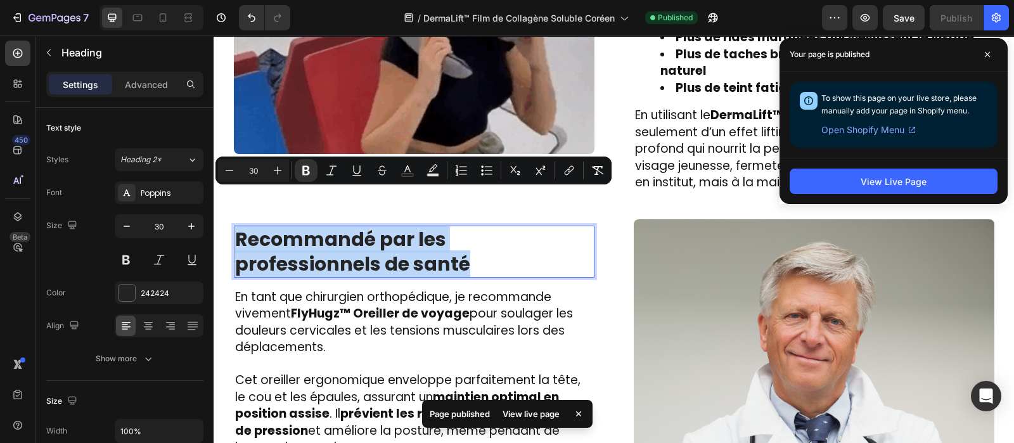
copy strong "Recommandé par les professionnels de santé"
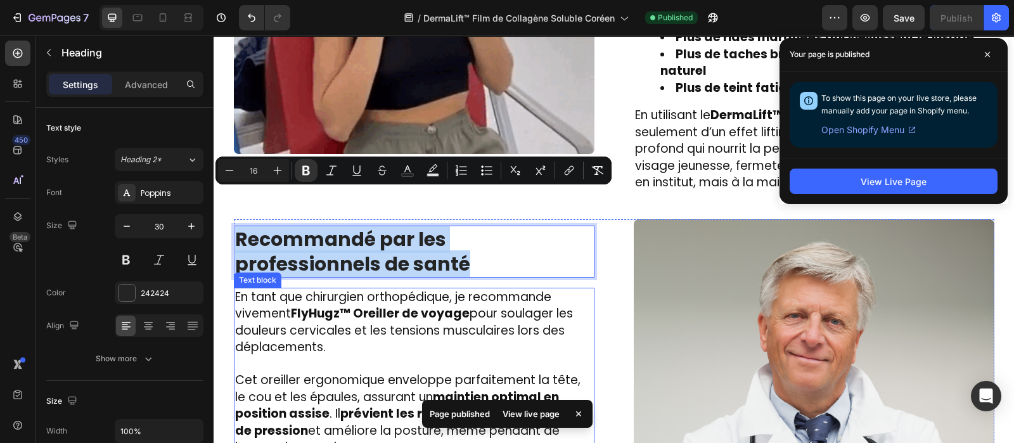
click at [405, 305] on strong "FlyHugz™ Oreiller de voyage" at bounding box center [380, 313] width 179 height 17
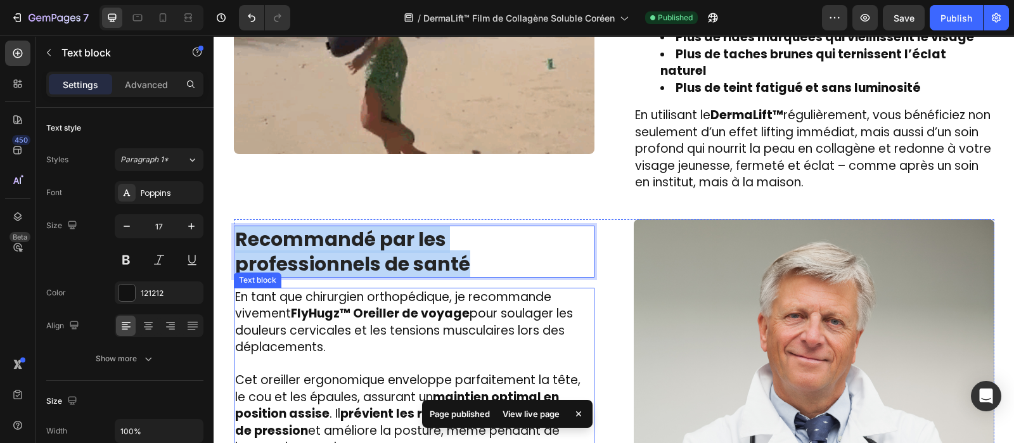
click at [405, 305] on strong "FlyHugz™ Oreiller de voyage" at bounding box center [380, 313] width 179 height 17
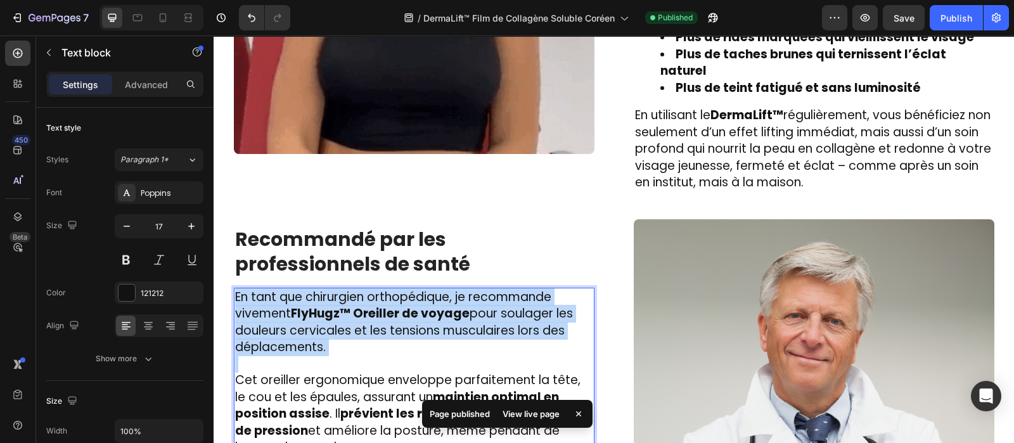
click at [405, 305] on strong "FlyHugz™ Oreiller de voyage" at bounding box center [380, 313] width 179 height 17
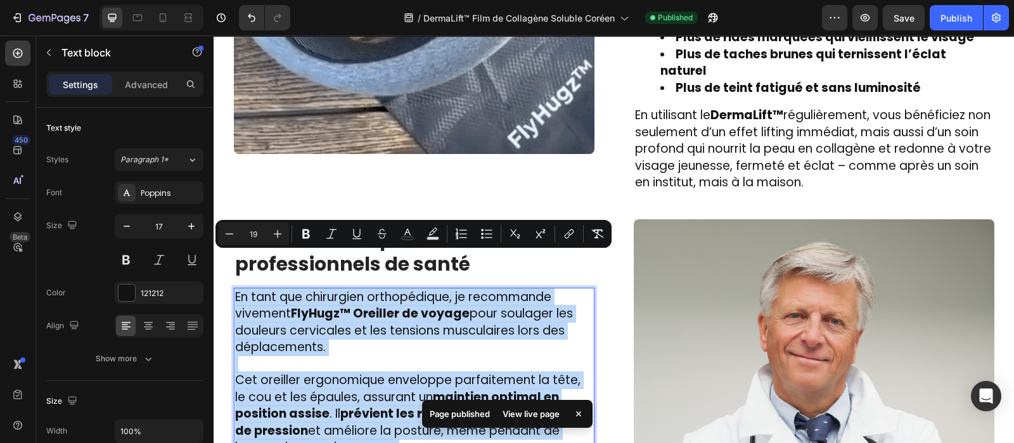
copy div "En tant que chirurgien orthopédique, je recommande vivement FlyHugz™ Oreiller d…"
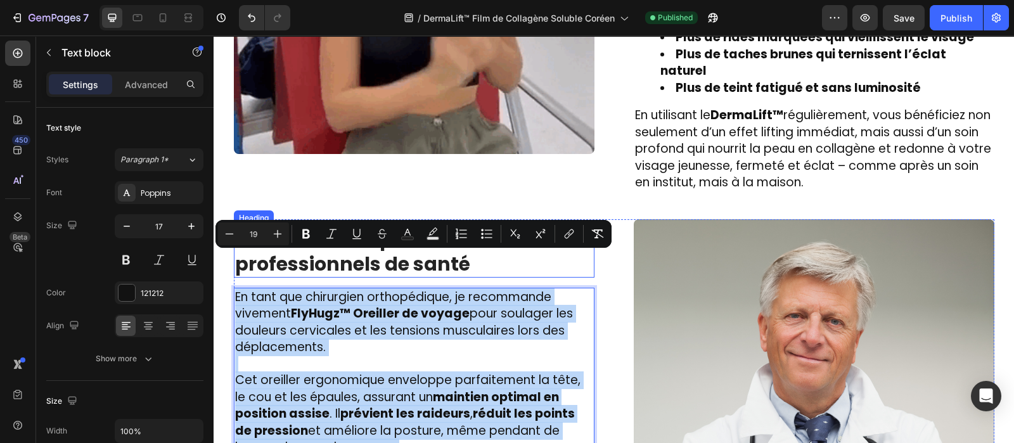
click at [470, 226] on strong "Recommandé par les professionnels de santé" at bounding box center [352, 252] width 235 height 52
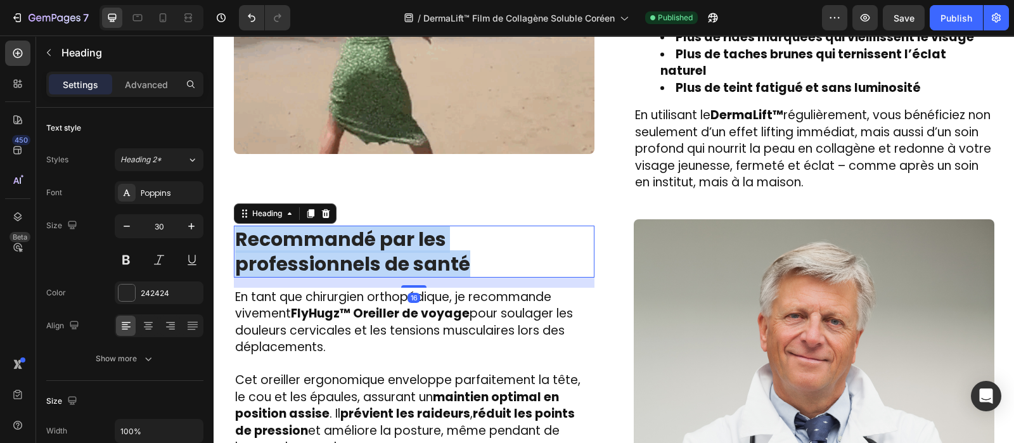
click at [470, 226] on strong "Recommandé par les professionnels de santé" at bounding box center [352, 252] width 235 height 52
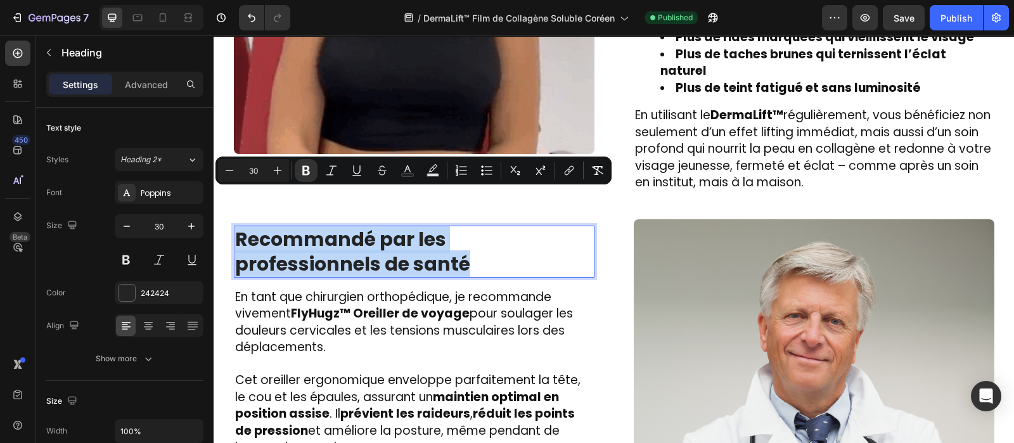
click at [470, 226] on strong "Recommandé par les professionnels de santé" at bounding box center [352, 252] width 235 height 52
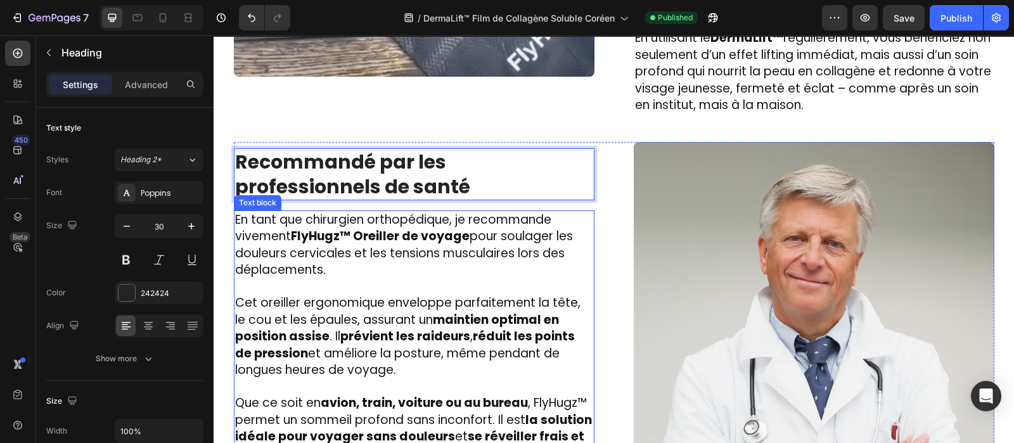
scroll to position [2151, 0]
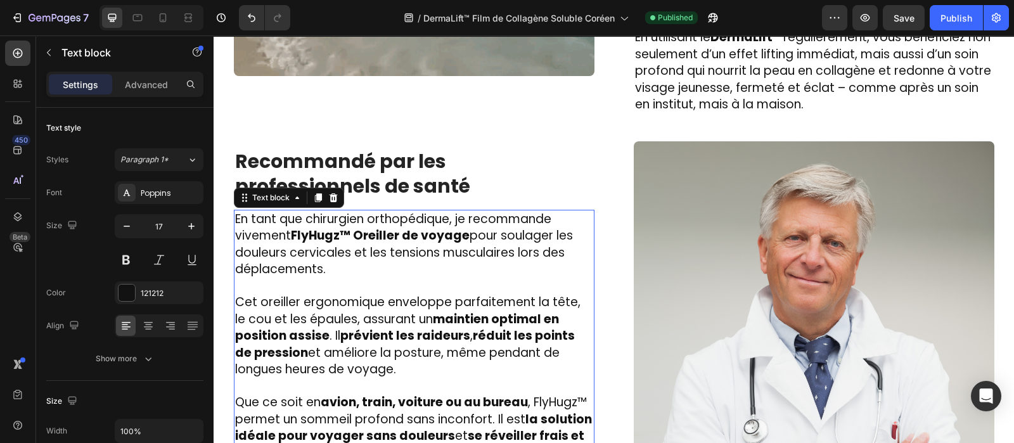
click at [297, 210] on span "En tant que chirurgien orthopédique, je recommande vivement FlyHugz™ Oreiller d…" at bounding box center [404, 244] width 338 height 68
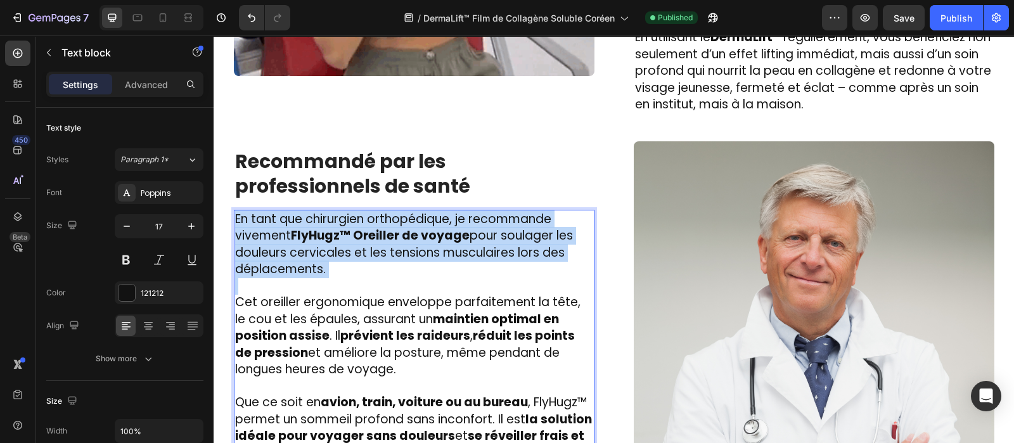
click at [297, 210] on span "En tant que chirurgien orthopédique, je recommande vivement FlyHugz™ Oreiller d…" at bounding box center [404, 244] width 338 height 68
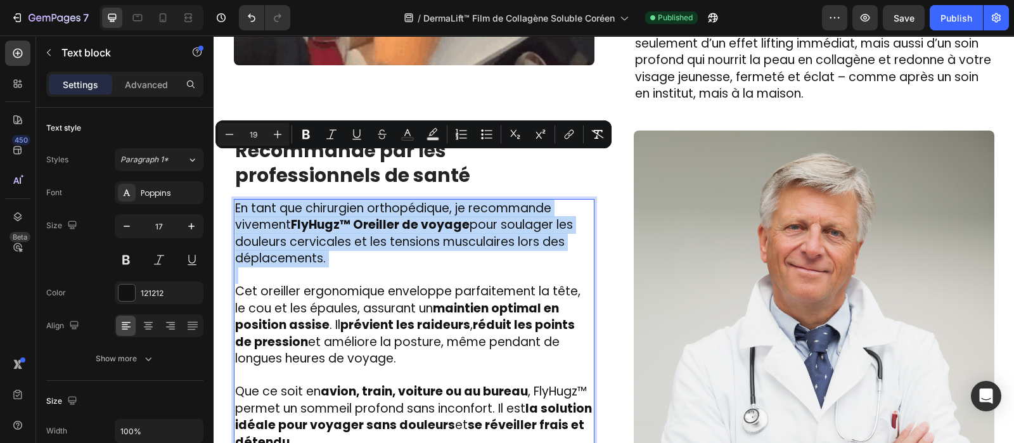
scroll to position [2179, 0]
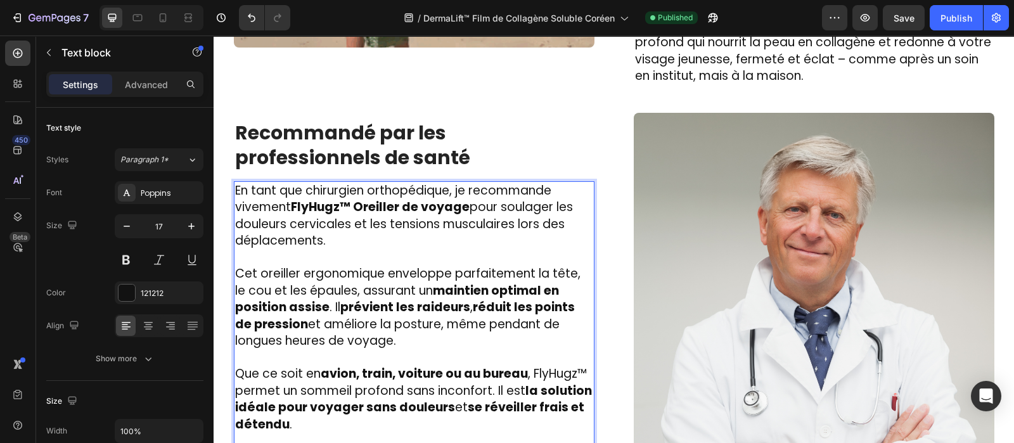
click at [335, 383] on p "Que ce soit en avion, train, voiture ou au bureau , FlyHugz™ permet un sommeil …" at bounding box center [414, 399] width 358 height 67
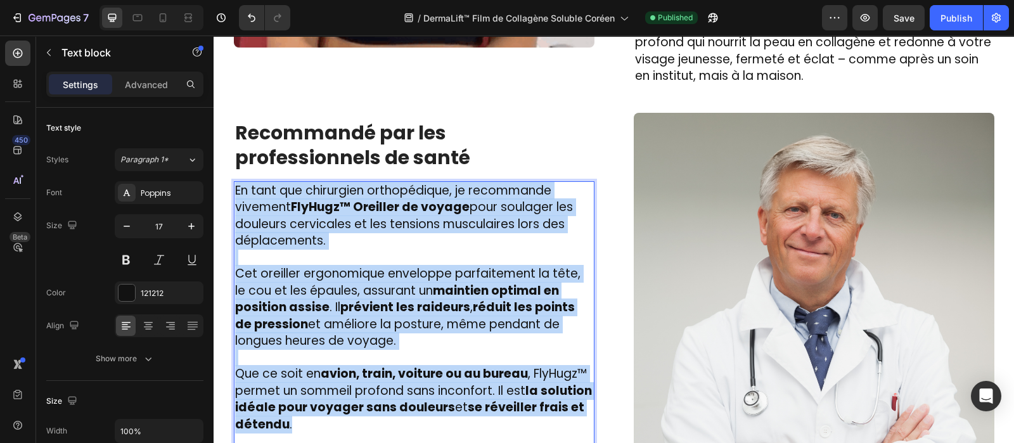
drag, startPoint x: 335, startPoint y: 383, endPoint x: 229, endPoint y: 158, distance: 248.9
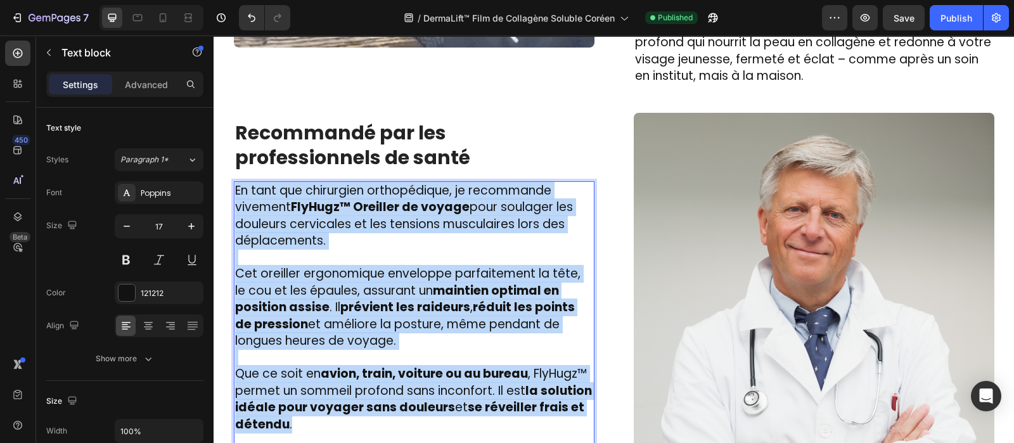
click at [234, 181] on div "En tant que chirurgien orthopédique, je recommande vivement FlyHugz™ Oreiller d…" at bounding box center [414, 324] width 361 height 286
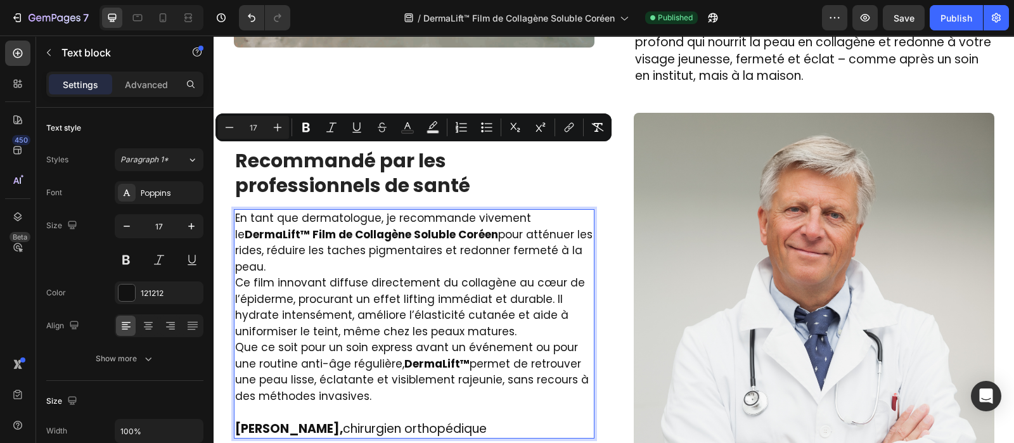
scroll to position [2207, 0]
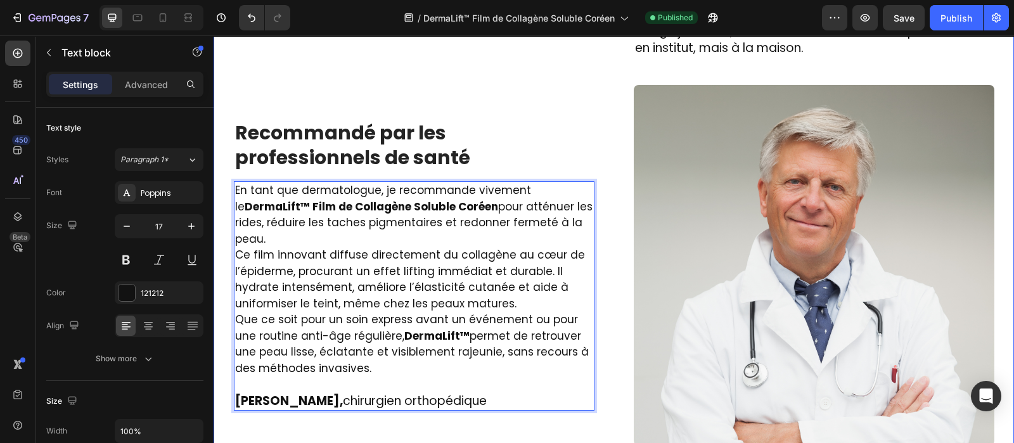
drag, startPoint x: 340, startPoint y: 336, endPoint x: 228, endPoint y: 158, distance: 210.5
click at [234, 181] on div "En tant que dermatologue, je recommande vivement le DermaLift™ Film de Collagèn…" at bounding box center [414, 295] width 361 height 229
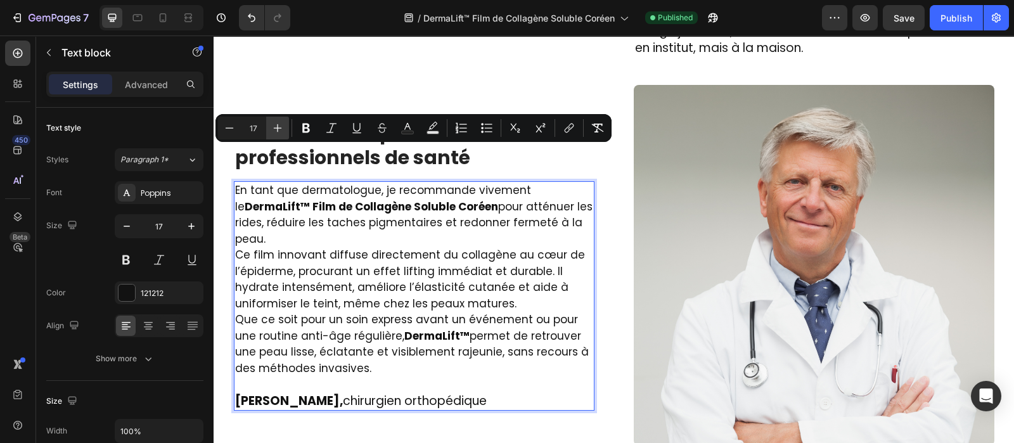
click at [280, 127] on icon "Editor contextual toolbar" at bounding box center [278, 128] width 8 height 8
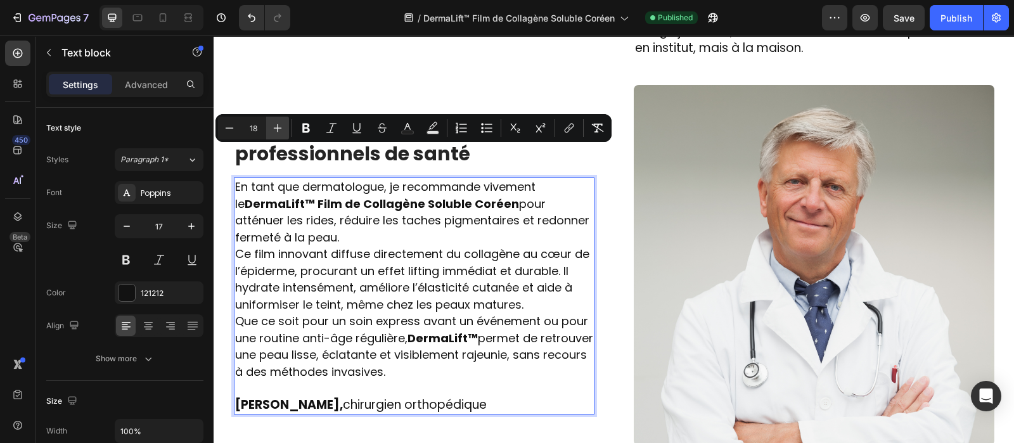
click at [280, 127] on icon "Editor contextual toolbar" at bounding box center [278, 128] width 8 height 8
type input "19"
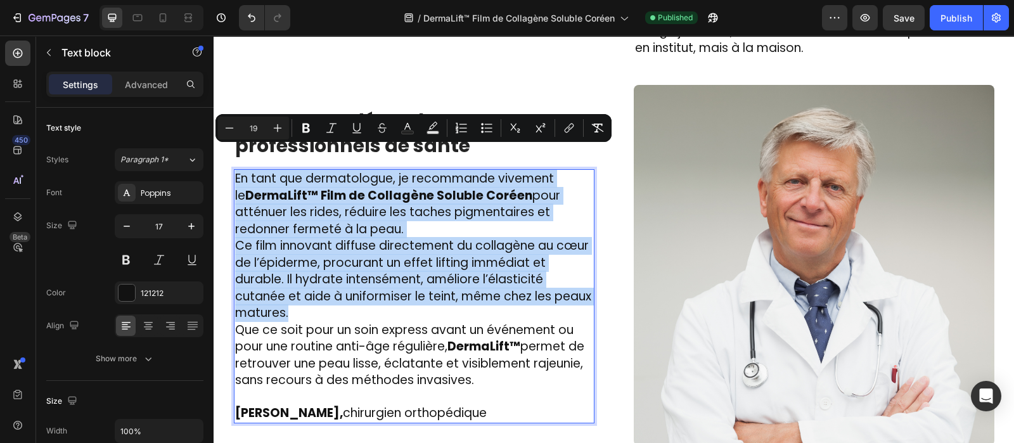
click at [401, 195] on p "En tant que dermatologue, je recommande vivement le DermaLift™ Film de Collagèn…" at bounding box center [414, 203] width 358 height 67
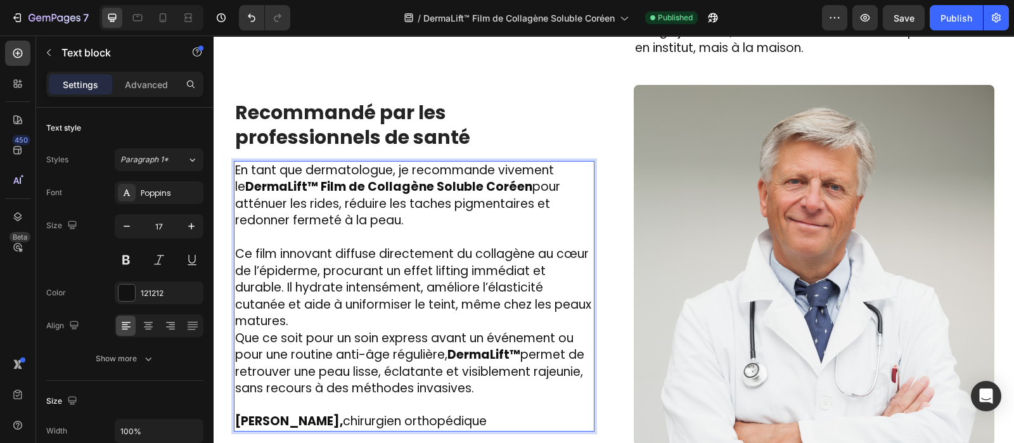
scroll to position [2199, 0]
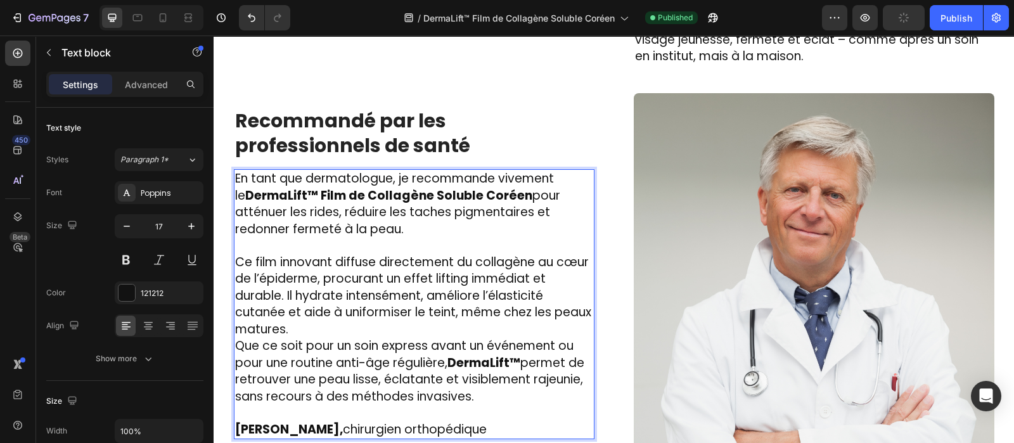
click at [330, 292] on p "Ce film innovant diffuse directement du collagène au cœur de l’épiderme, procur…" at bounding box center [414, 296] width 358 height 84
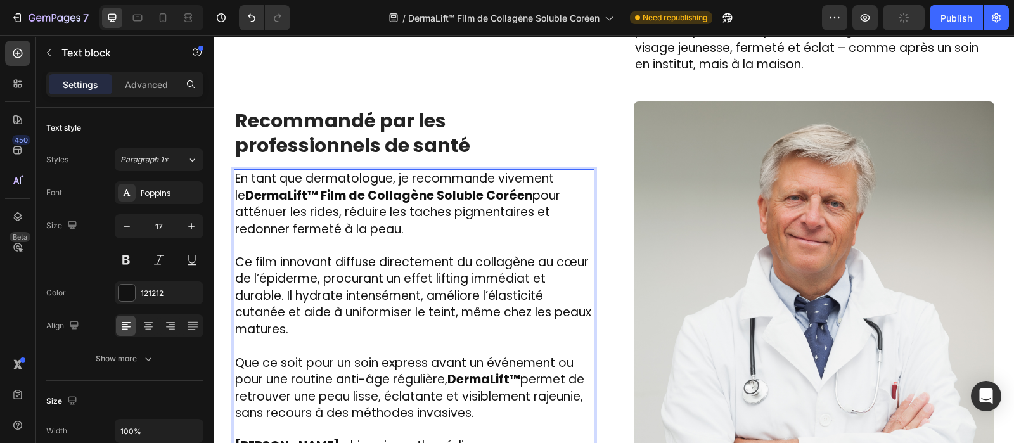
scroll to position [2244, 0]
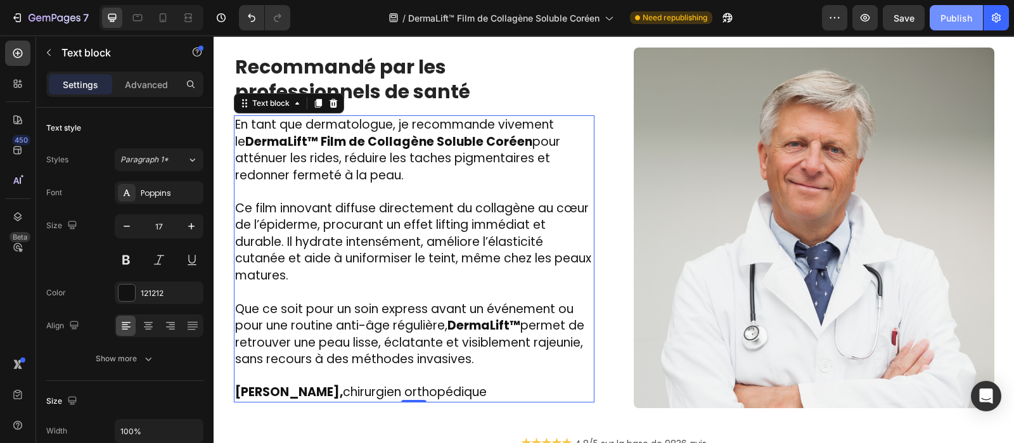
click at [951, 13] on div "Publish" at bounding box center [957, 17] width 32 height 13
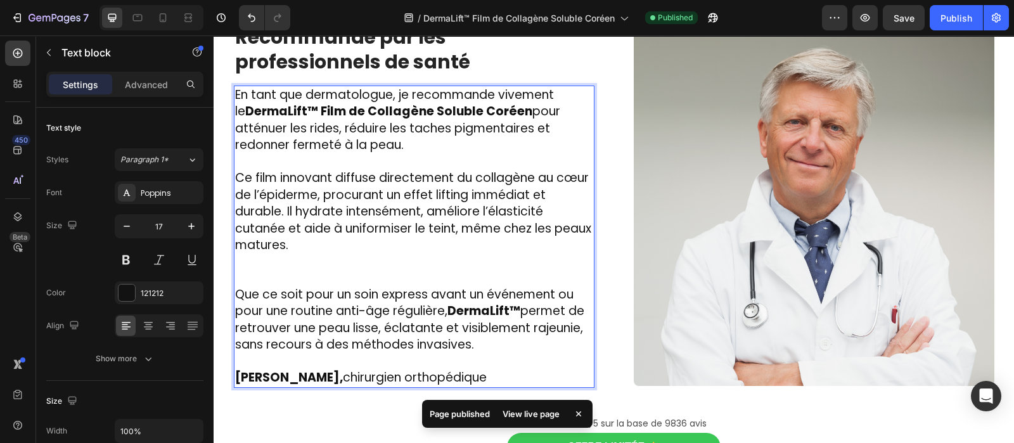
scroll to position [2268, 0]
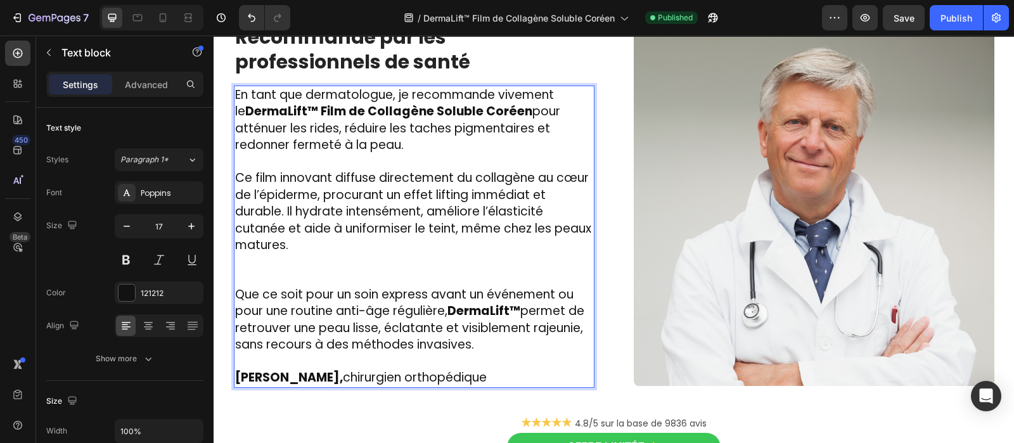
click at [235, 254] on p "Rich Text Editor. Editing area: main" at bounding box center [414, 270] width 358 height 32
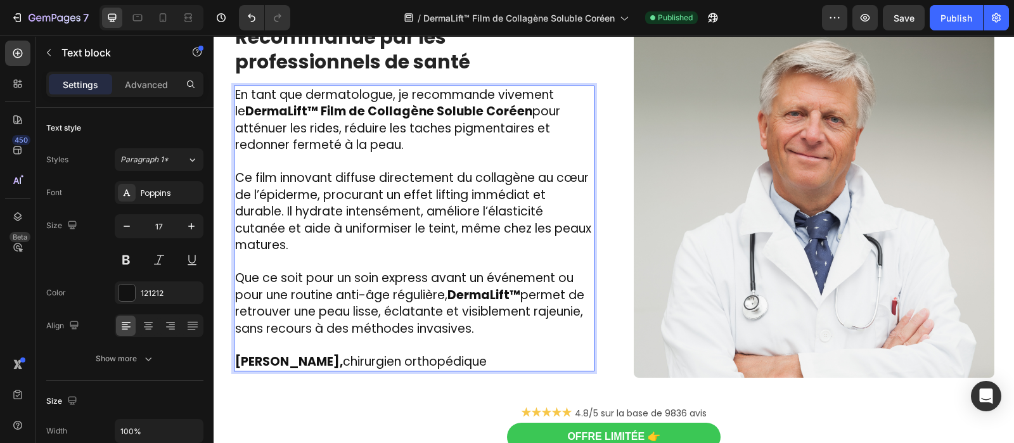
click at [343, 353] on strong "[PERSON_NAME]," at bounding box center [289, 361] width 108 height 17
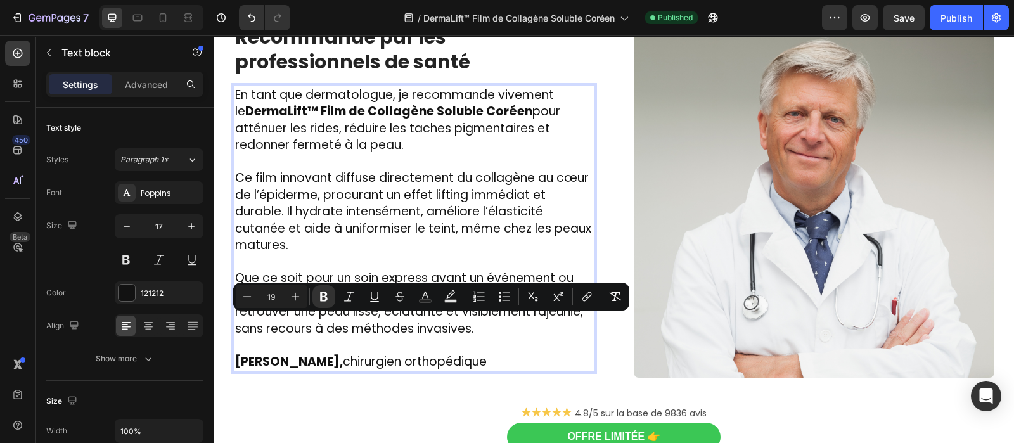
drag, startPoint x: 358, startPoint y: 323, endPoint x: 488, endPoint y: 326, distance: 130.0
click at [487, 353] on span "[PERSON_NAME], chirurgien orthopédique" at bounding box center [361, 361] width 252 height 17
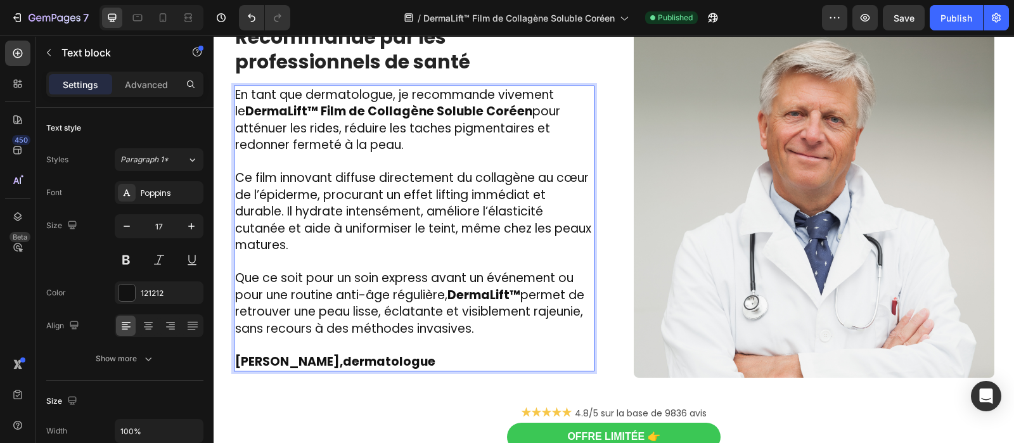
drag, startPoint x: 451, startPoint y: 325, endPoint x: 358, endPoint y: 326, distance: 92.6
click at [358, 337] on p "[PERSON_NAME],dermatologue" at bounding box center [414, 353] width 358 height 33
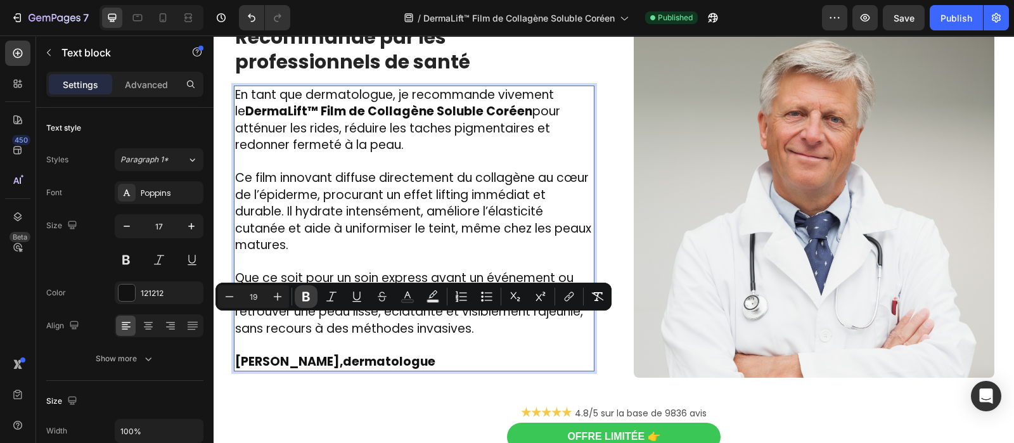
click at [305, 296] on icon "Editor contextual toolbar" at bounding box center [306, 296] width 13 height 13
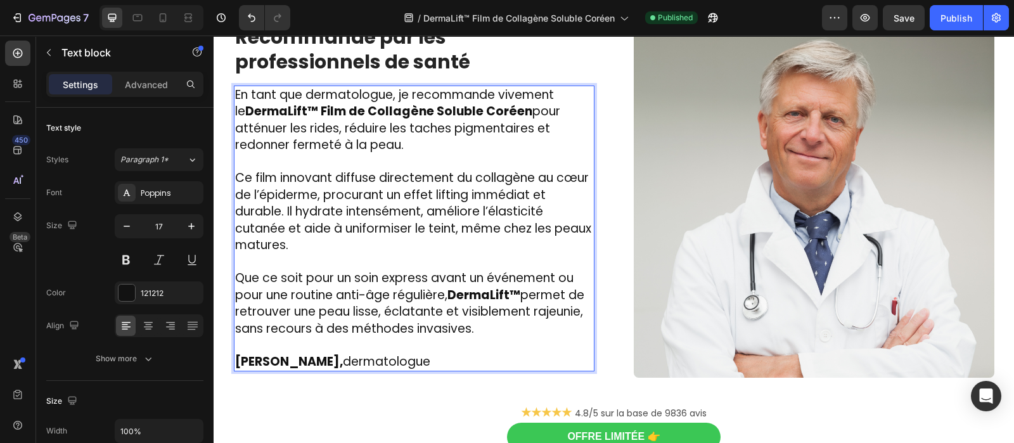
click at [357, 353] on span "[PERSON_NAME], dermatologue" at bounding box center [332, 361] width 195 height 17
click at [966, 17] on div "Publish" at bounding box center [957, 17] width 32 height 13
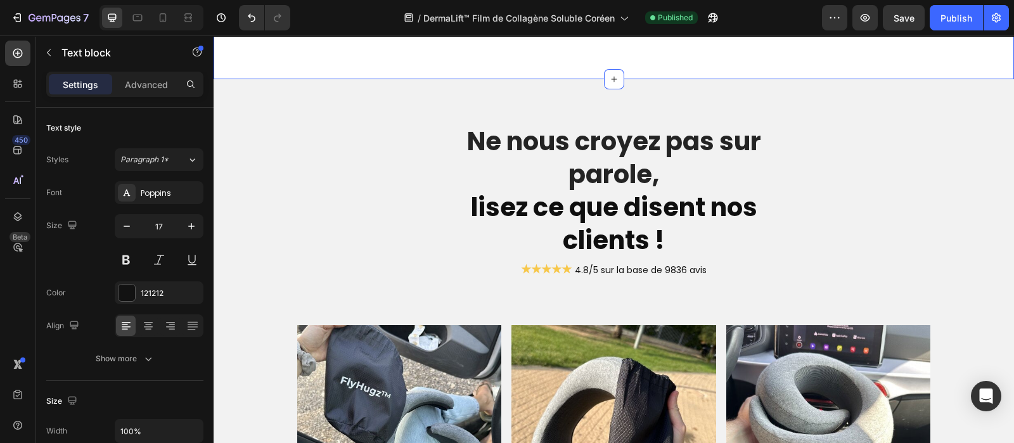
scroll to position [2716, 0]
